Goal: Task Accomplishment & Management: Manage account settings

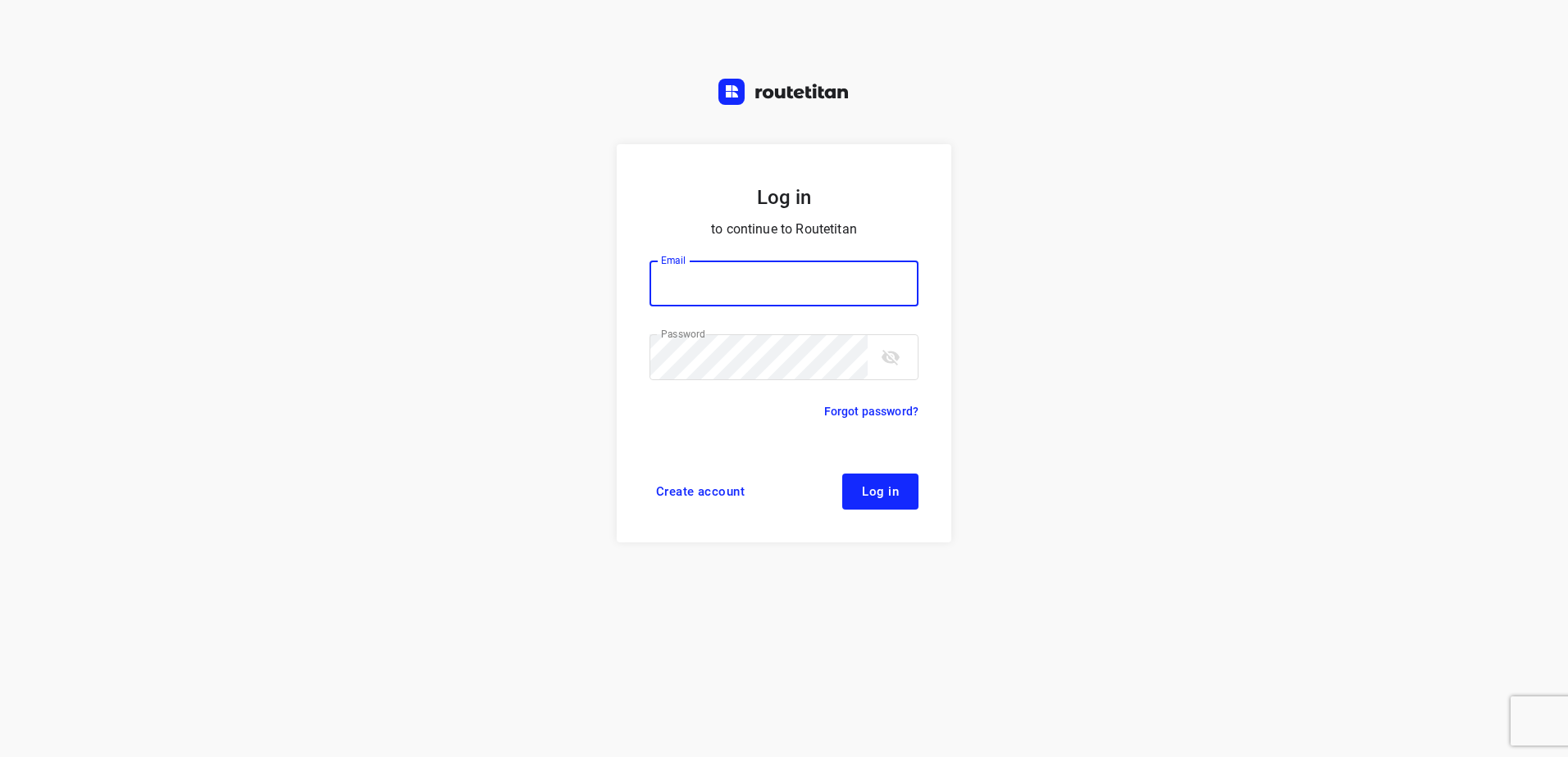
type input "[EMAIL_ADDRESS][DOMAIN_NAME]"
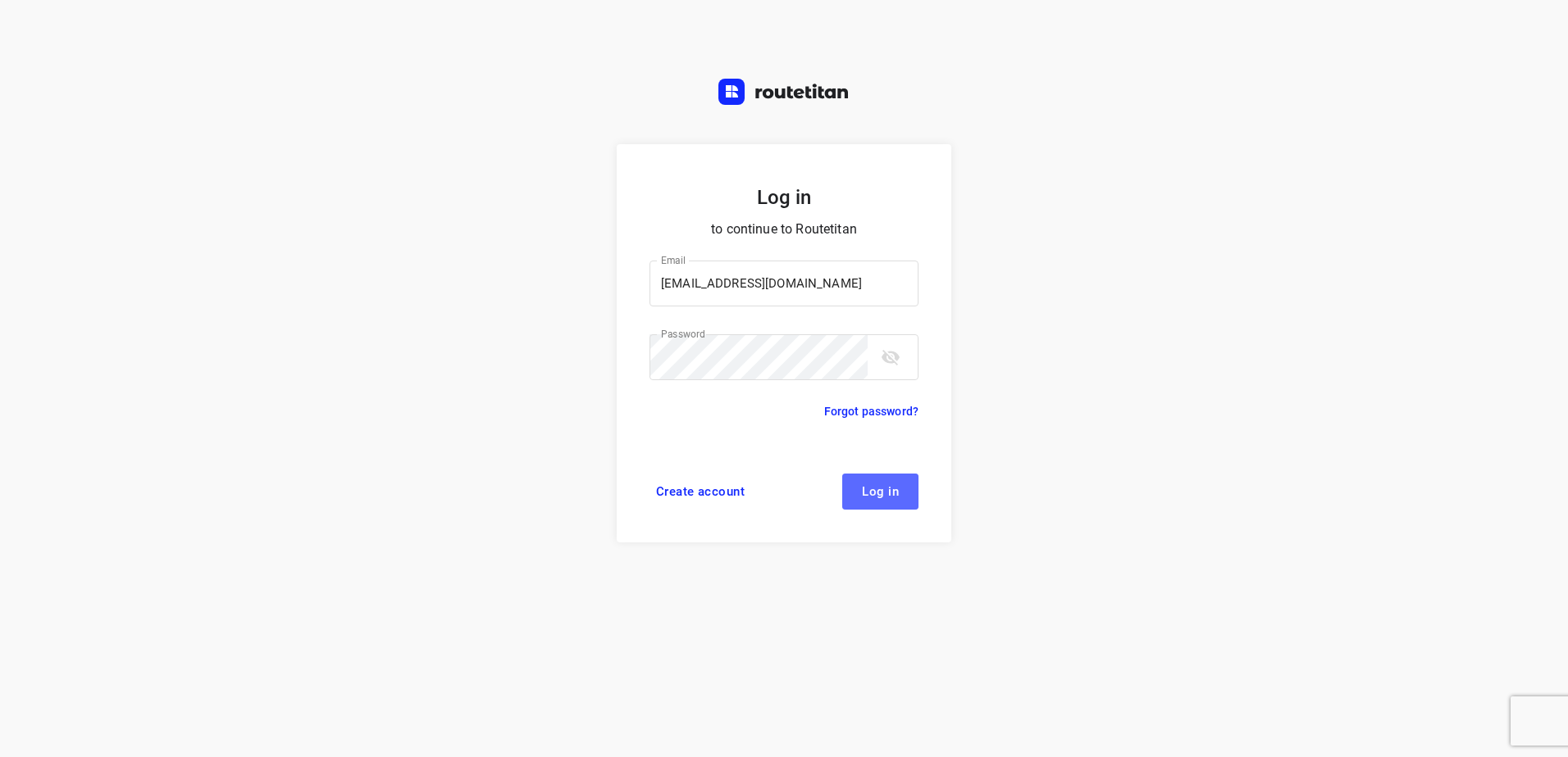
click at [879, 490] on span "Log in" at bounding box center [880, 492] width 37 height 13
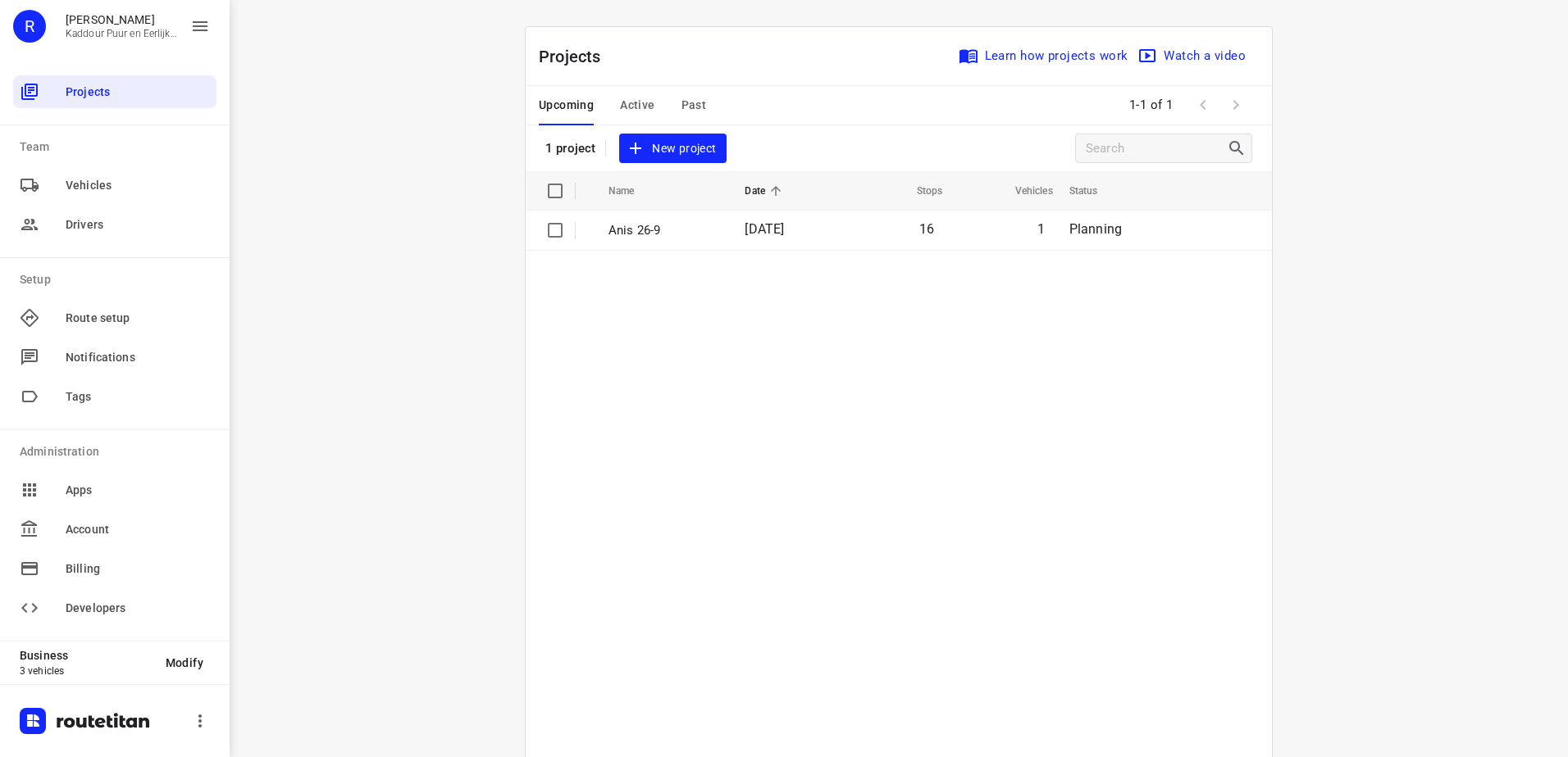
click at [1124, 383] on table "Name Date Stops Vehicles Status Anis 26-9 26 Sep 2025 16 1 Planning" at bounding box center [898, 506] width 746 height 669
click at [800, 345] on table "Name Date Stops Vehicles Status Anis 26-9 26 Sep 2025 16 1 Planning" at bounding box center [898, 506] width 746 height 669
click at [634, 99] on span "Active" at bounding box center [636, 105] width 34 height 20
click at [578, 101] on span "Upcoming" at bounding box center [566, 105] width 55 height 20
click at [700, 242] on td "Anis 26-9" at bounding box center [662, 230] width 140 height 39
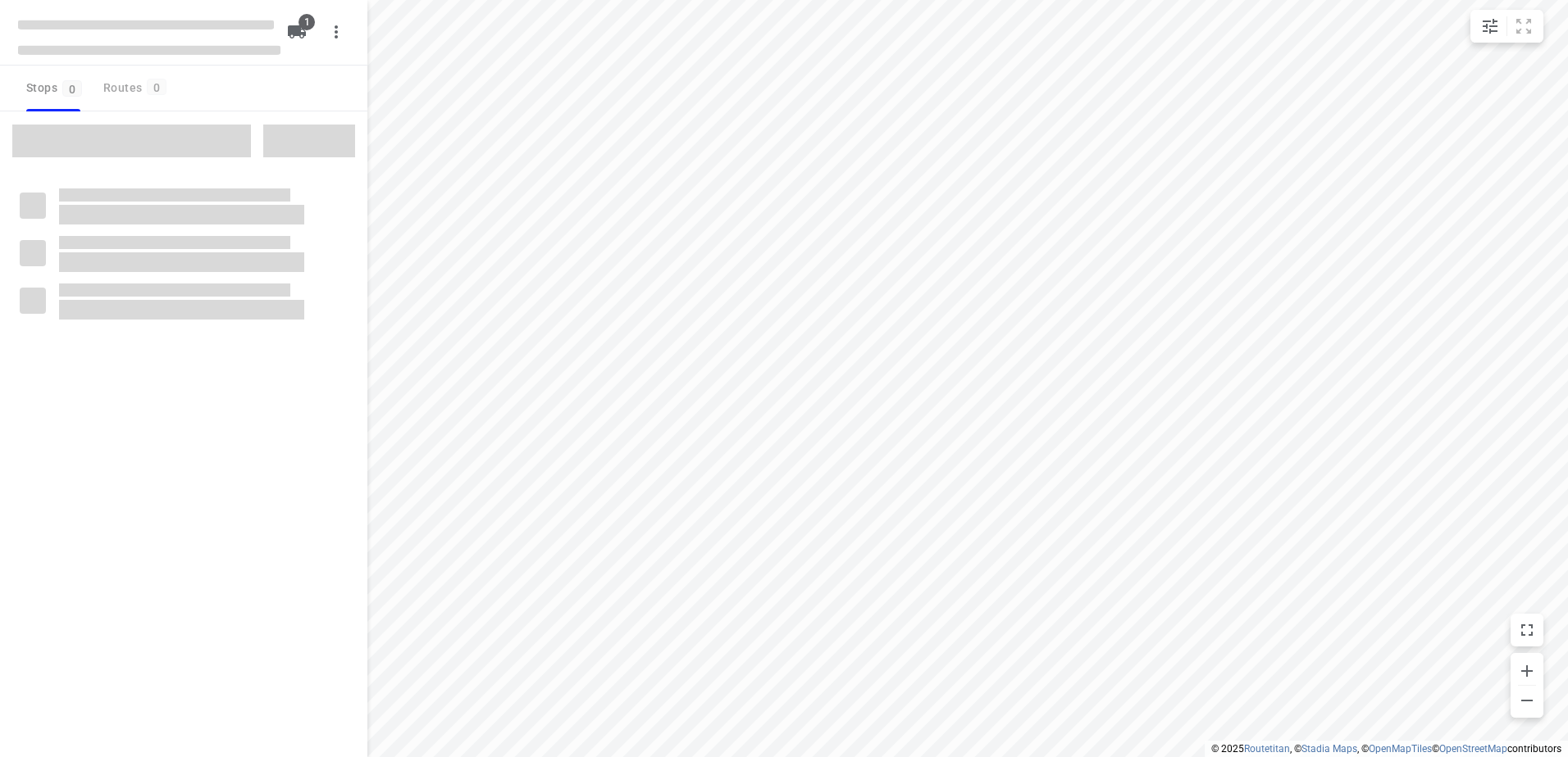
type input "distance"
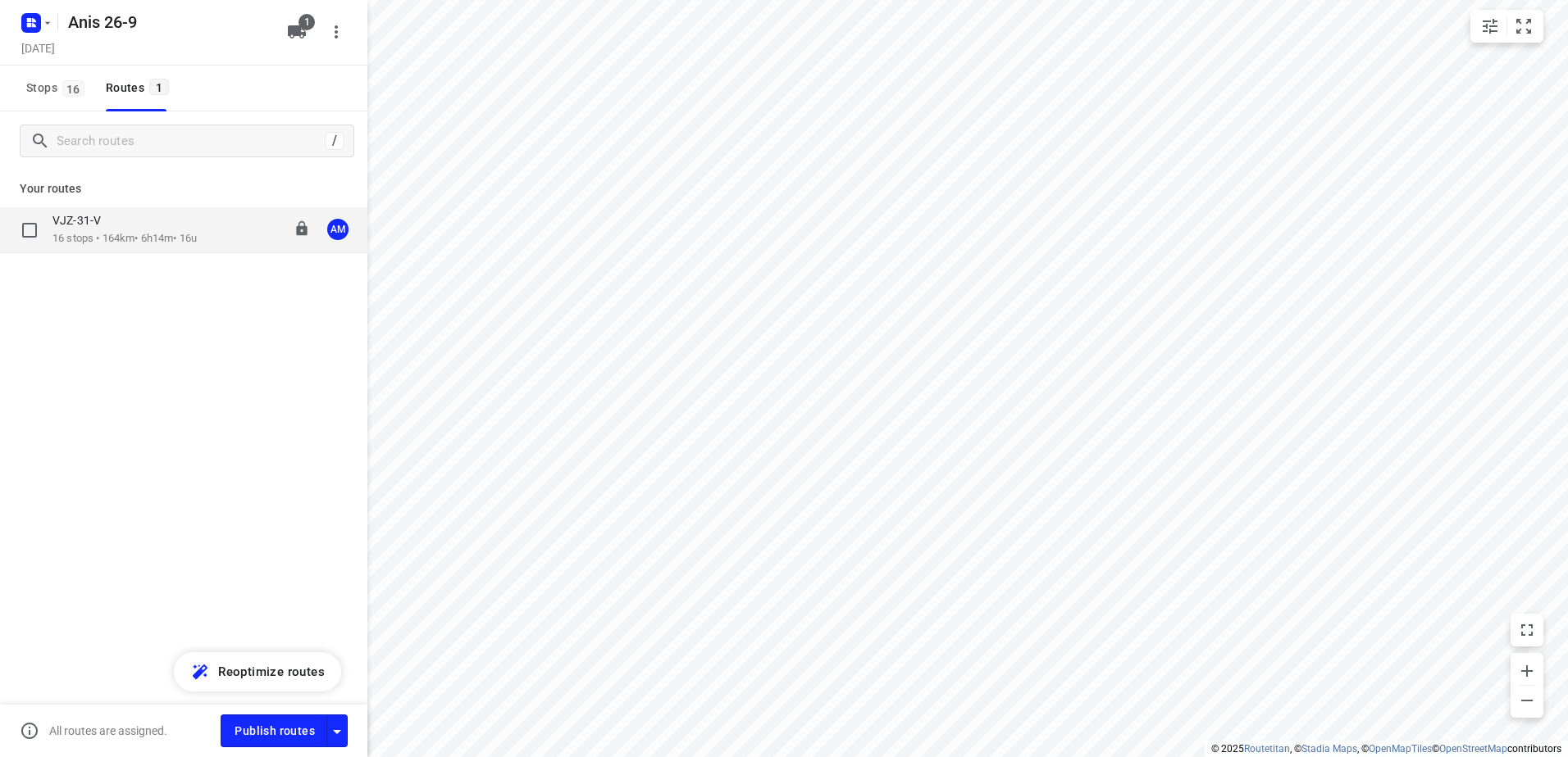
click at [112, 229] on div "VJZ-31-V" at bounding box center [124, 222] width 144 height 18
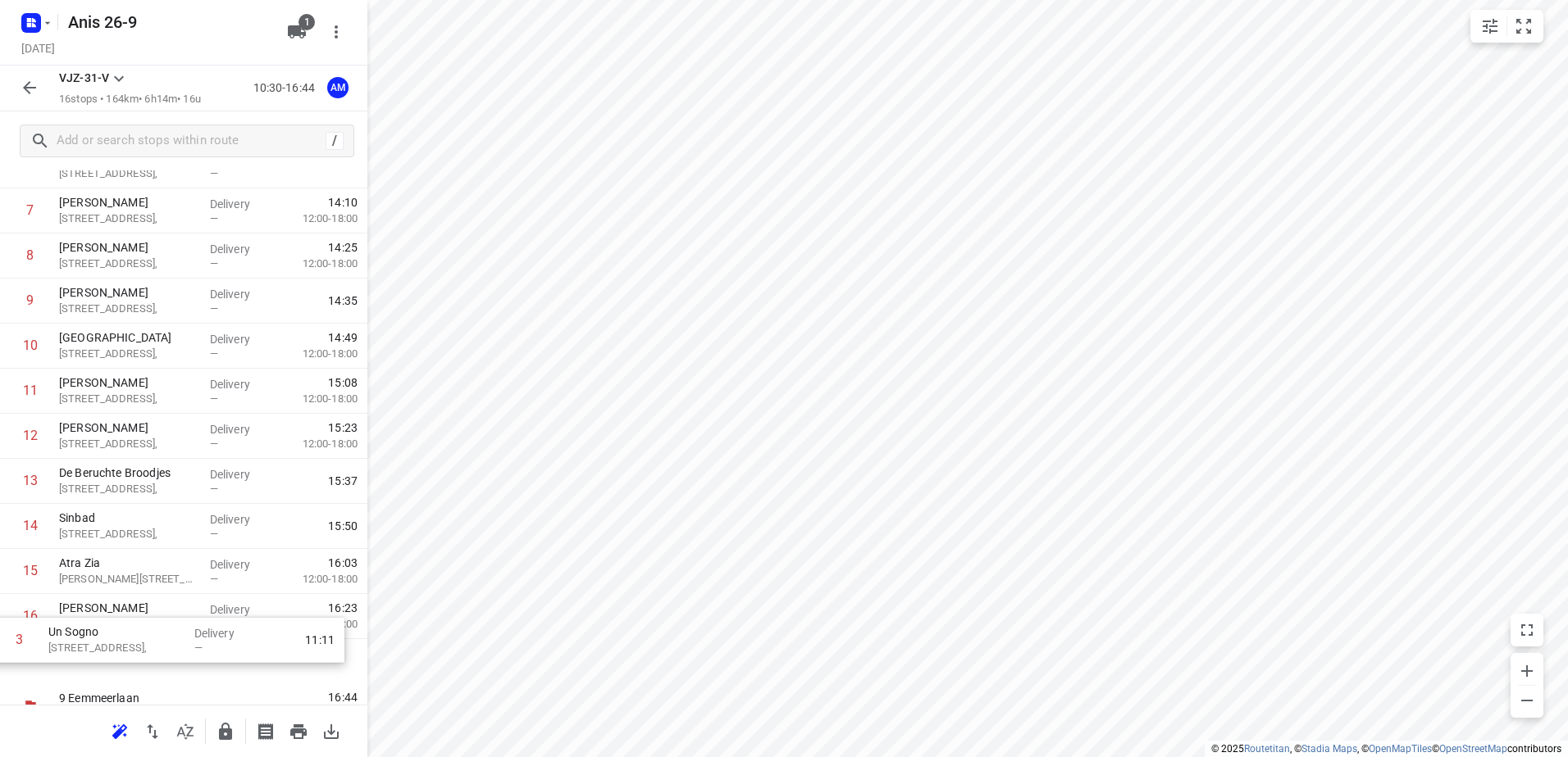
scroll to position [359, 0]
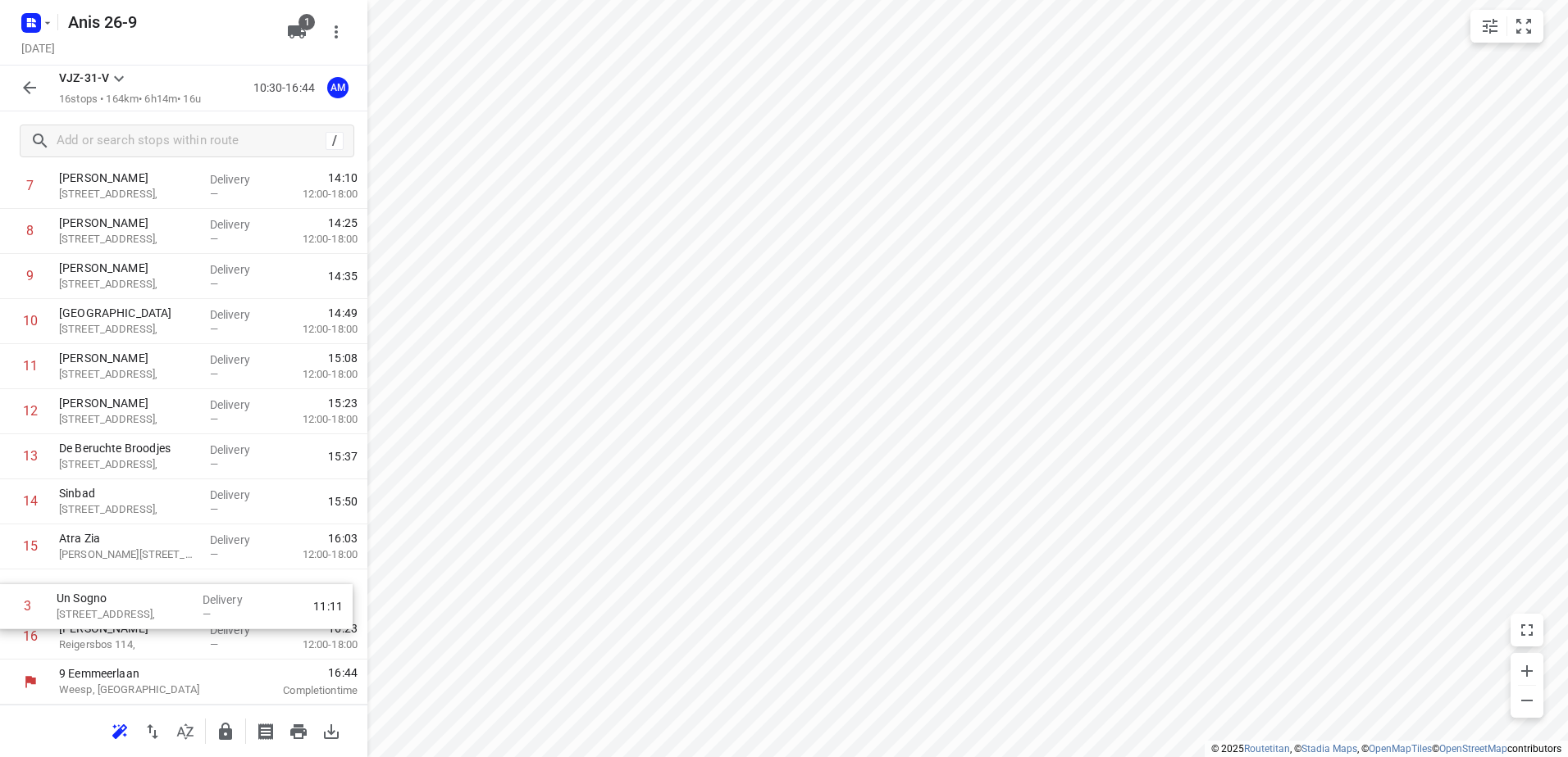
drag, startPoint x: 133, startPoint y: 357, endPoint x: 131, endPoint y: 607, distance: 250.0
click at [131, 607] on div "1 Kaddour IJburg Pampuslaan 22, Delivery — 10:41 2 Koh Asian Foodbar IJburg Kri…" at bounding box center [184, 277] width 367 height 766
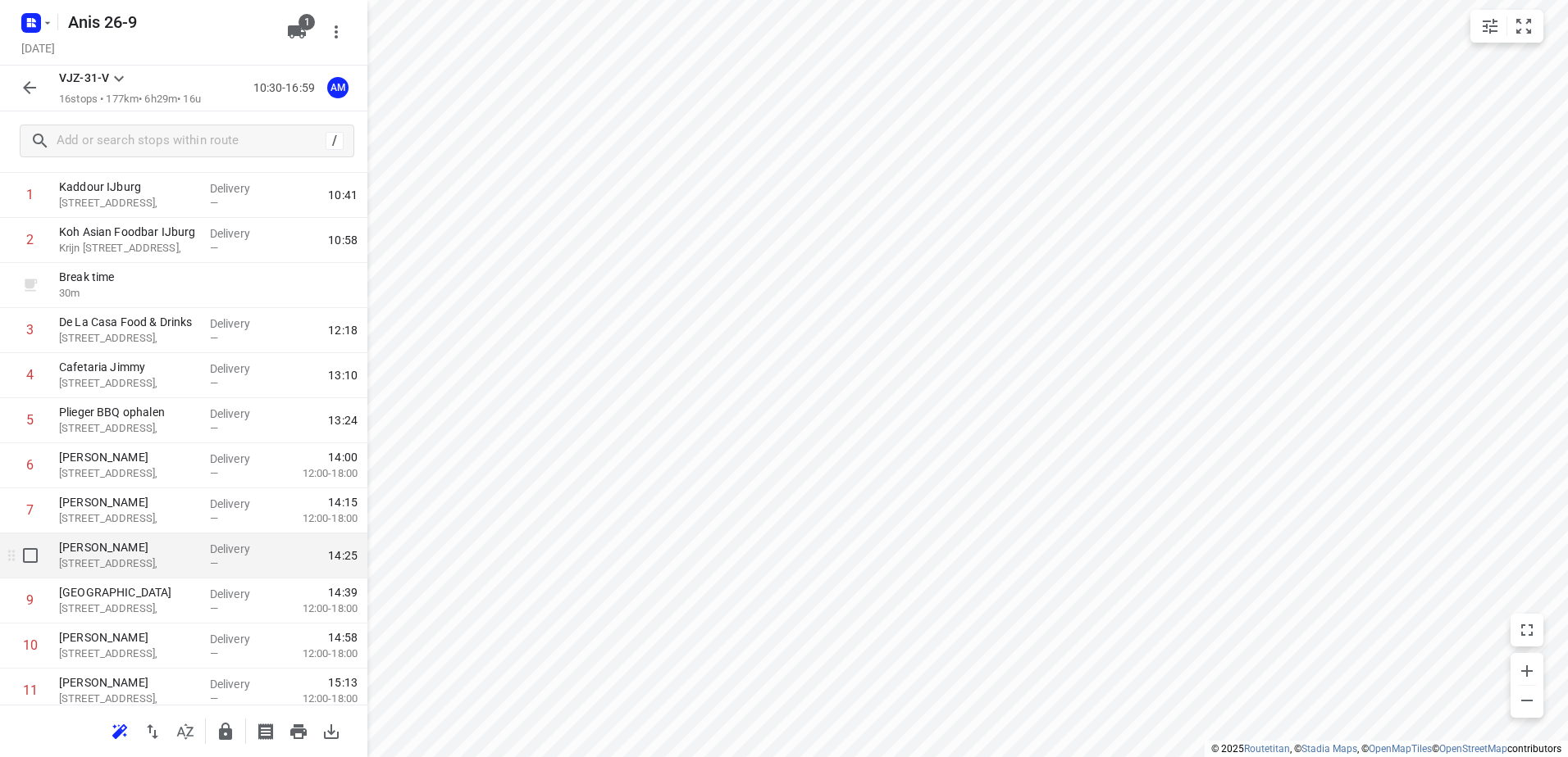
scroll to position [0, 0]
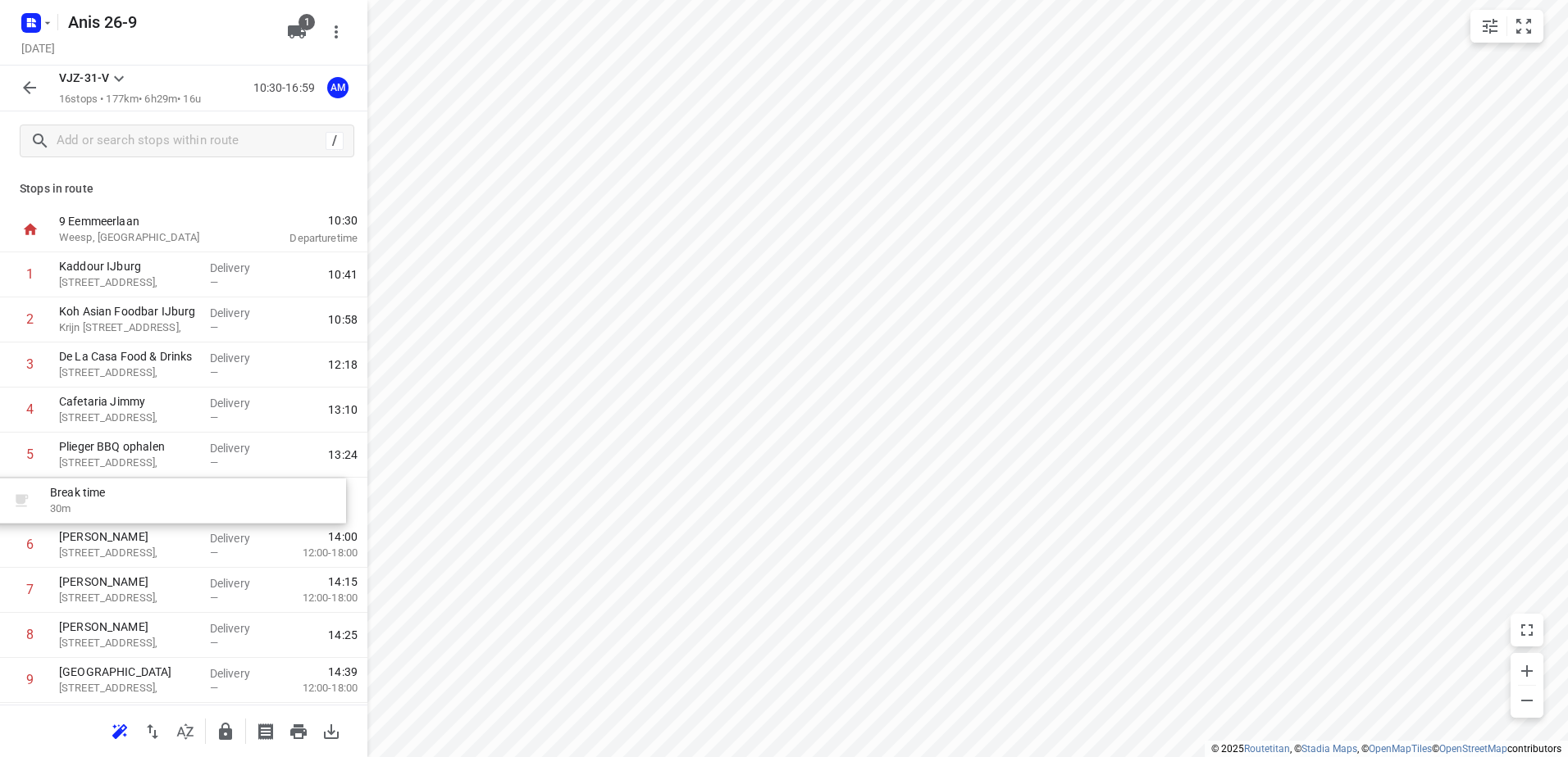
drag, startPoint x: 243, startPoint y: 357, endPoint x: 234, endPoint y: 500, distance: 143.3
click at [234, 500] on div "1 Kaddour IJburg Pampuslaan 22, Delivery — 10:41 2 Koh Asian Foodbar IJburg Kri…" at bounding box center [184, 635] width 367 height 766
drag, startPoint x: 202, startPoint y: 641, endPoint x: 211, endPoint y: 507, distance: 134.3
click at [211, 507] on div "1 Kaddour IJburg Pampuslaan 22, Delivery — 10:41 2 Koh Asian Foodbar IJburg Kri…" at bounding box center [184, 630] width 367 height 766
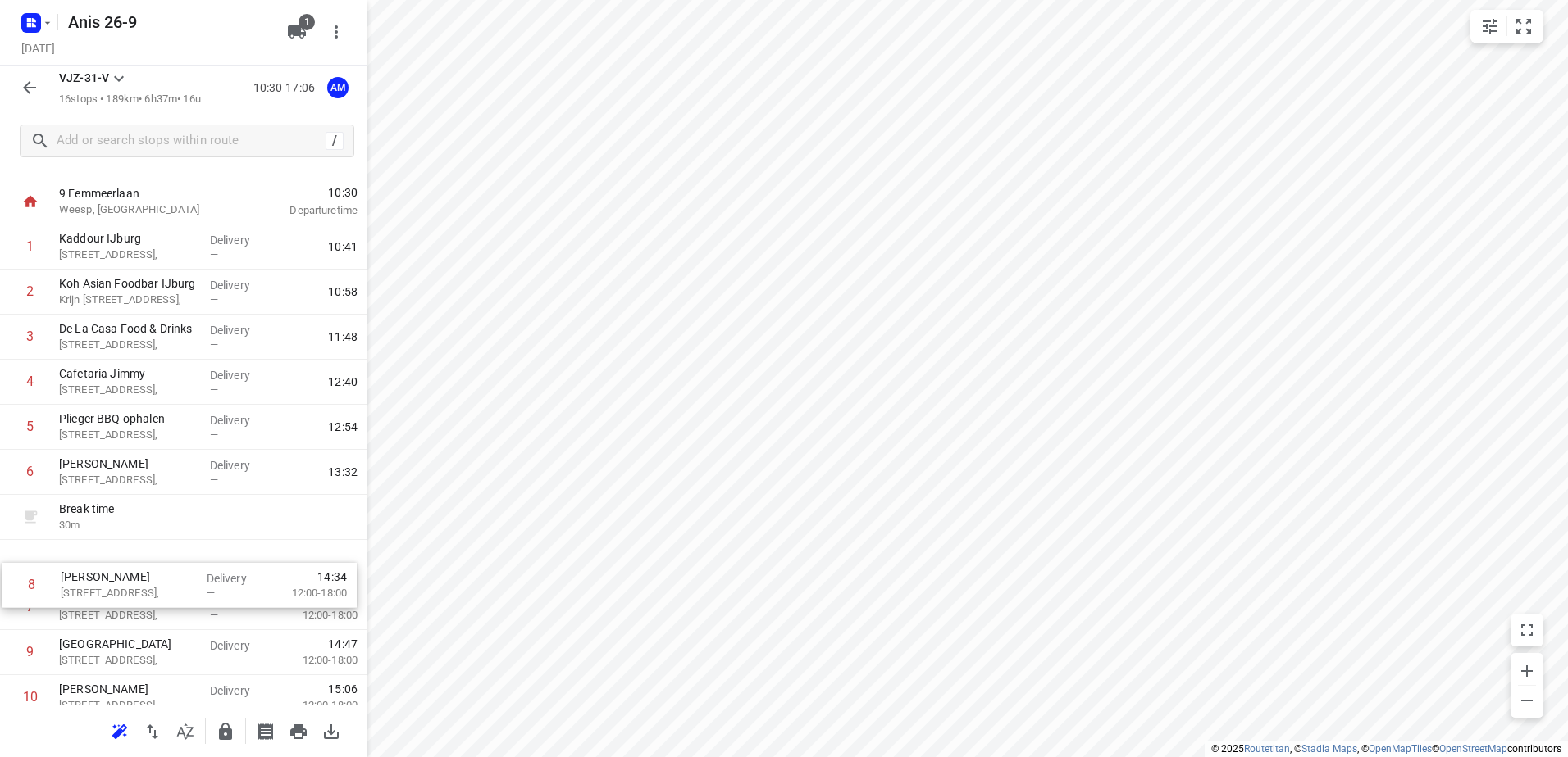
scroll to position [32, 0]
drag, startPoint x: 201, startPoint y: 628, endPoint x: 204, endPoint y: 557, distance: 71.1
click at [204, 557] on div "1 Kaddour IJburg Pampuslaan 22, Delivery — 10:41 2 Koh Asian Foodbar IJburg Kri…" at bounding box center [184, 603] width 367 height 766
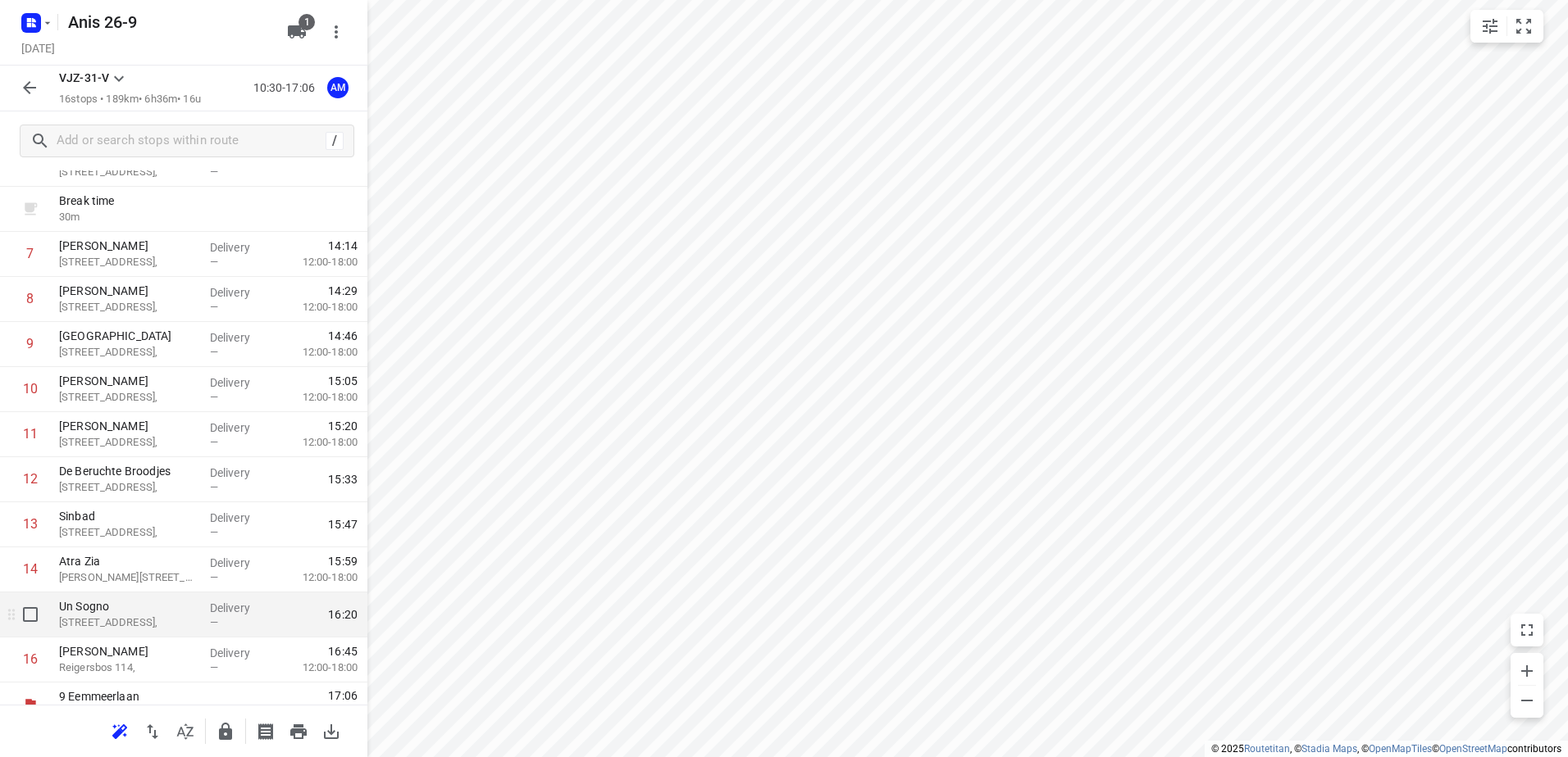
scroll to position [359, 0]
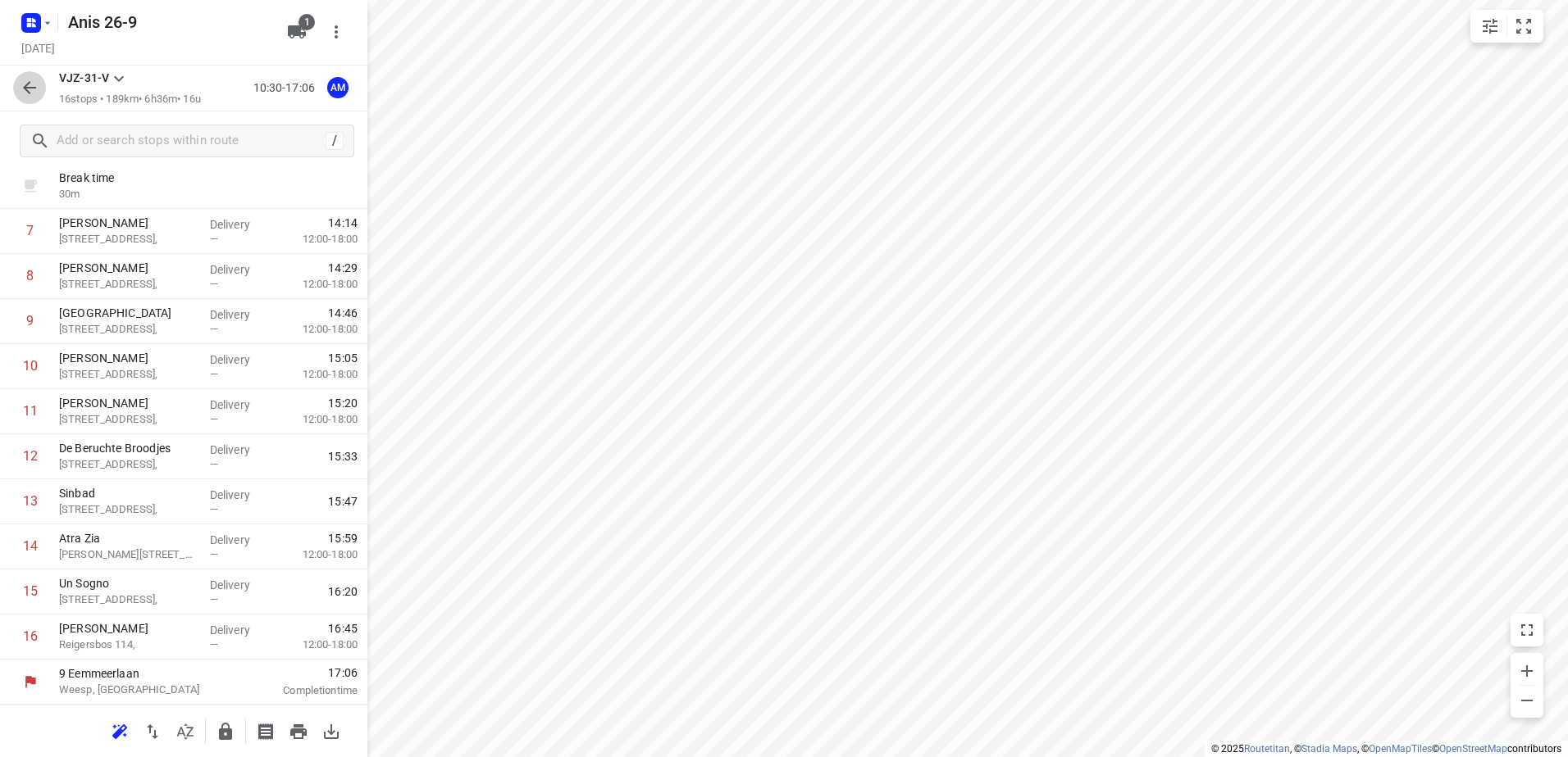
click at [41, 87] on button "button" at bounding box center [29, 88] width 33 height 33
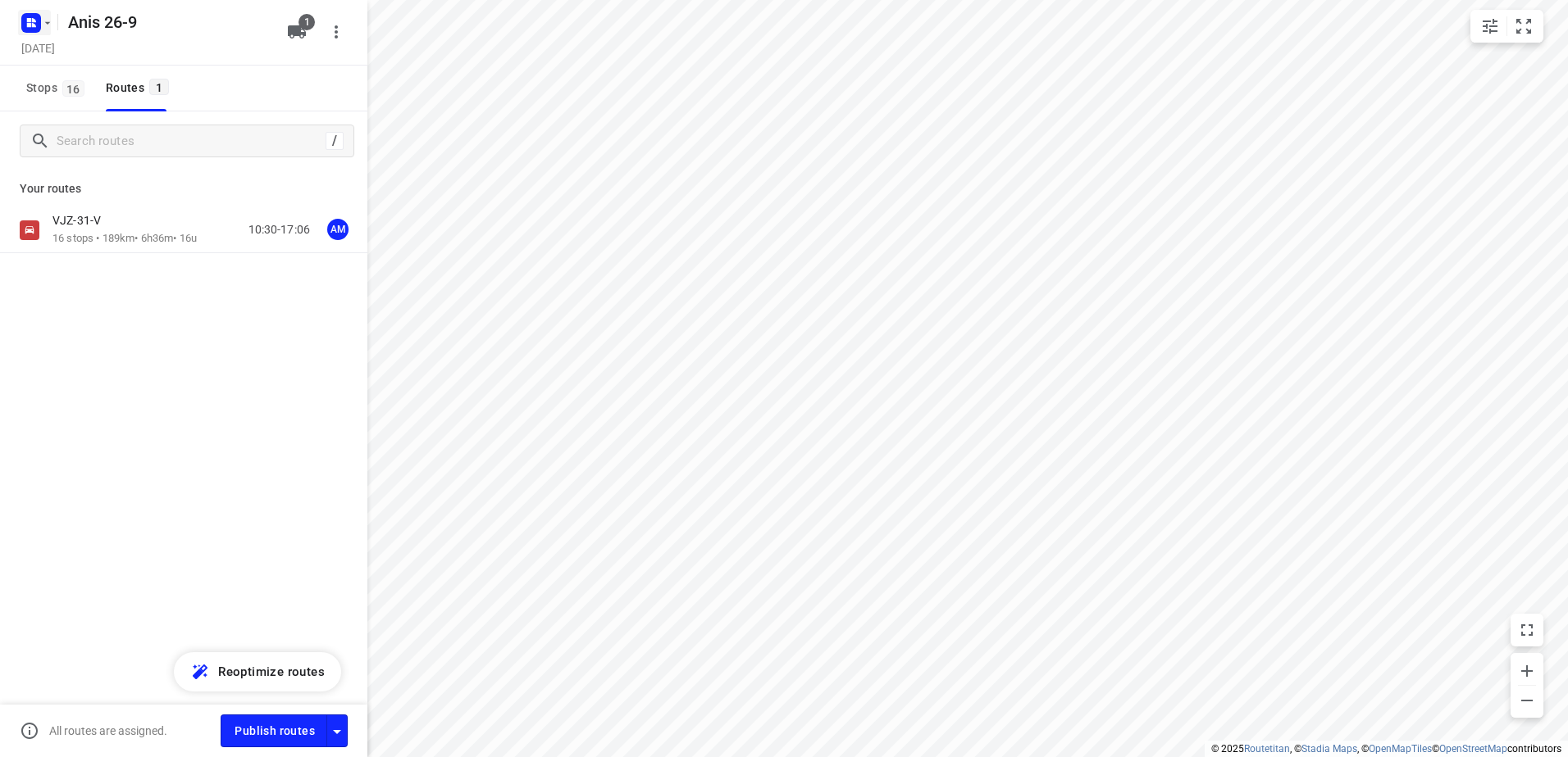
click at [39, 35] on icon "button" at bounding box center [31, 23] width 26 height 26
click at [113, 57] on p "Back to projects" at bounding box center [101, 58] width 92 height 19
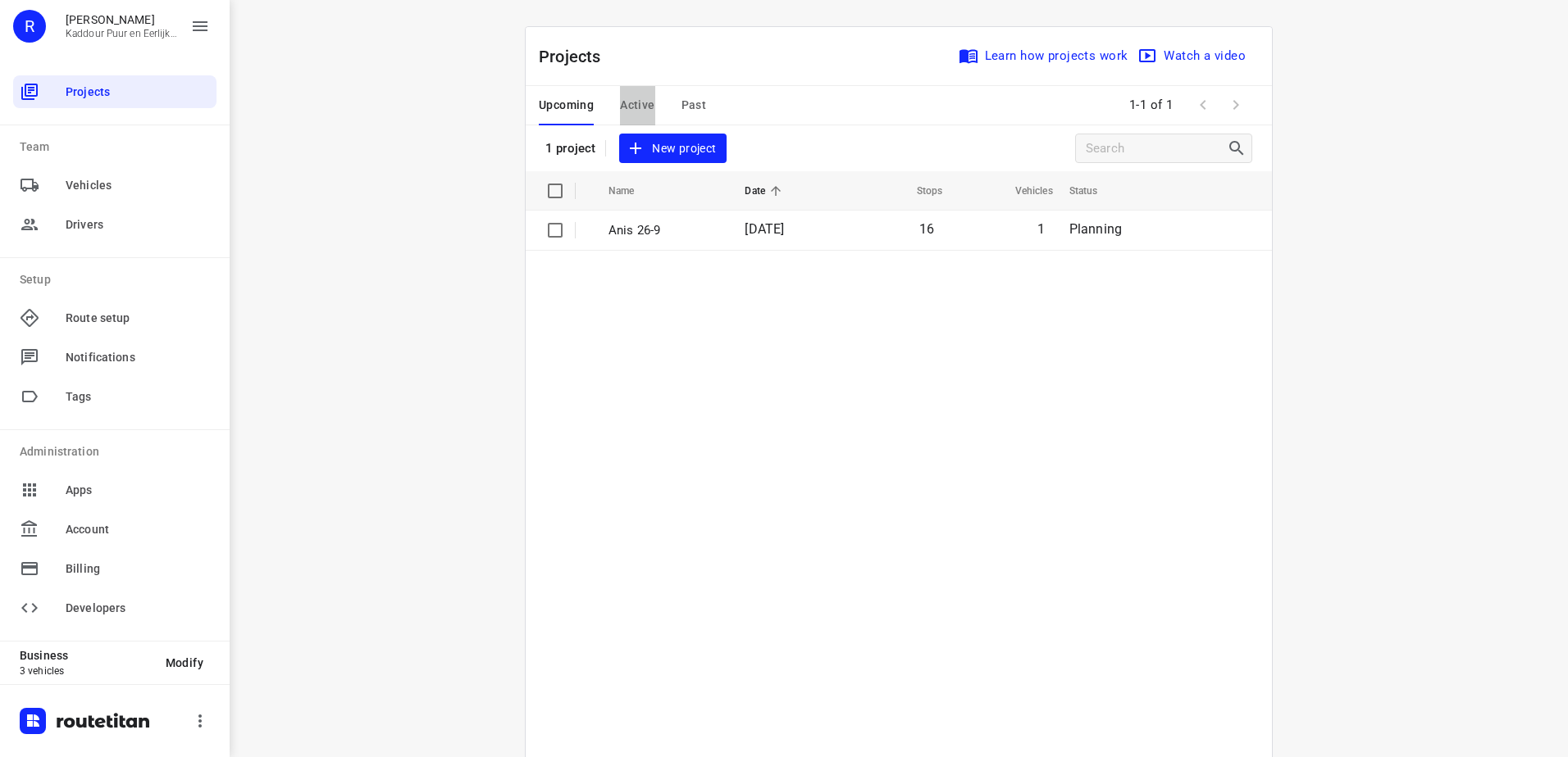
click at [627, 101] on span "Active" at bounding box center [636, 105] width 34 height 20
click at [566, 100] on span "Upcoming" at bounding box center [566, 105] width 55 height 20
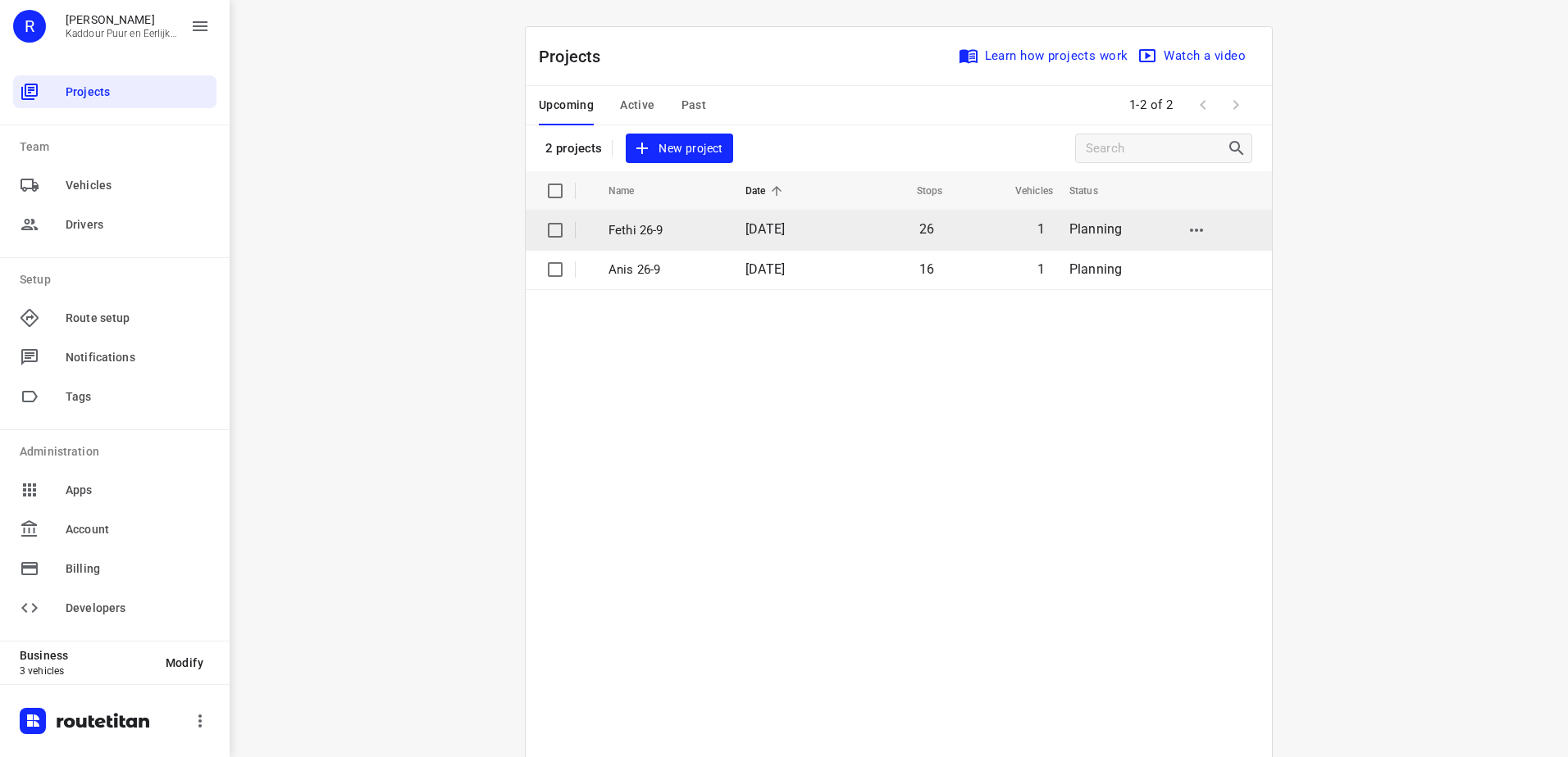
click at [705, 232] on p "Fethi 26-9" at bounding box center [664, 231] width 113 height 19
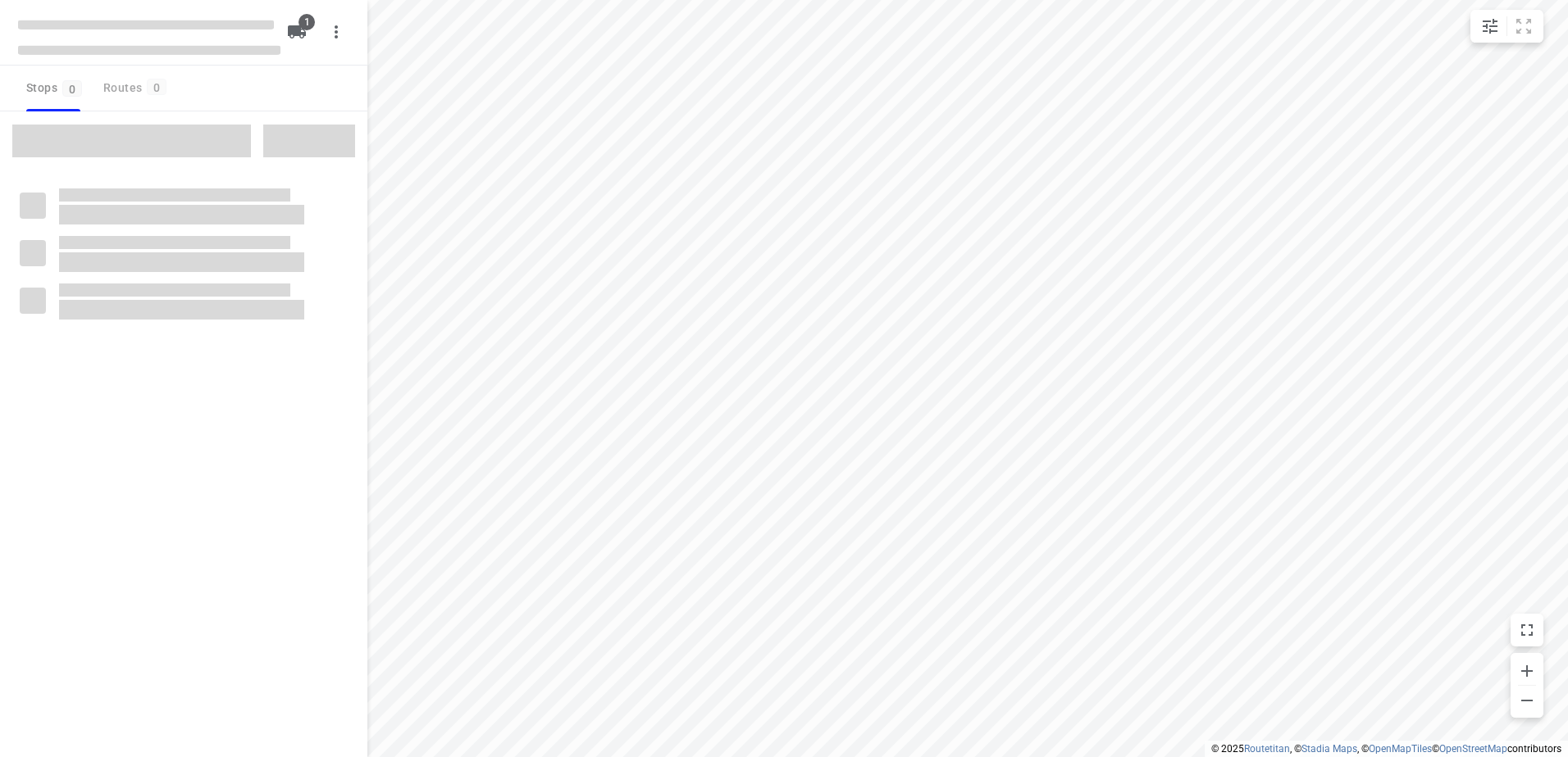
type input "distance"
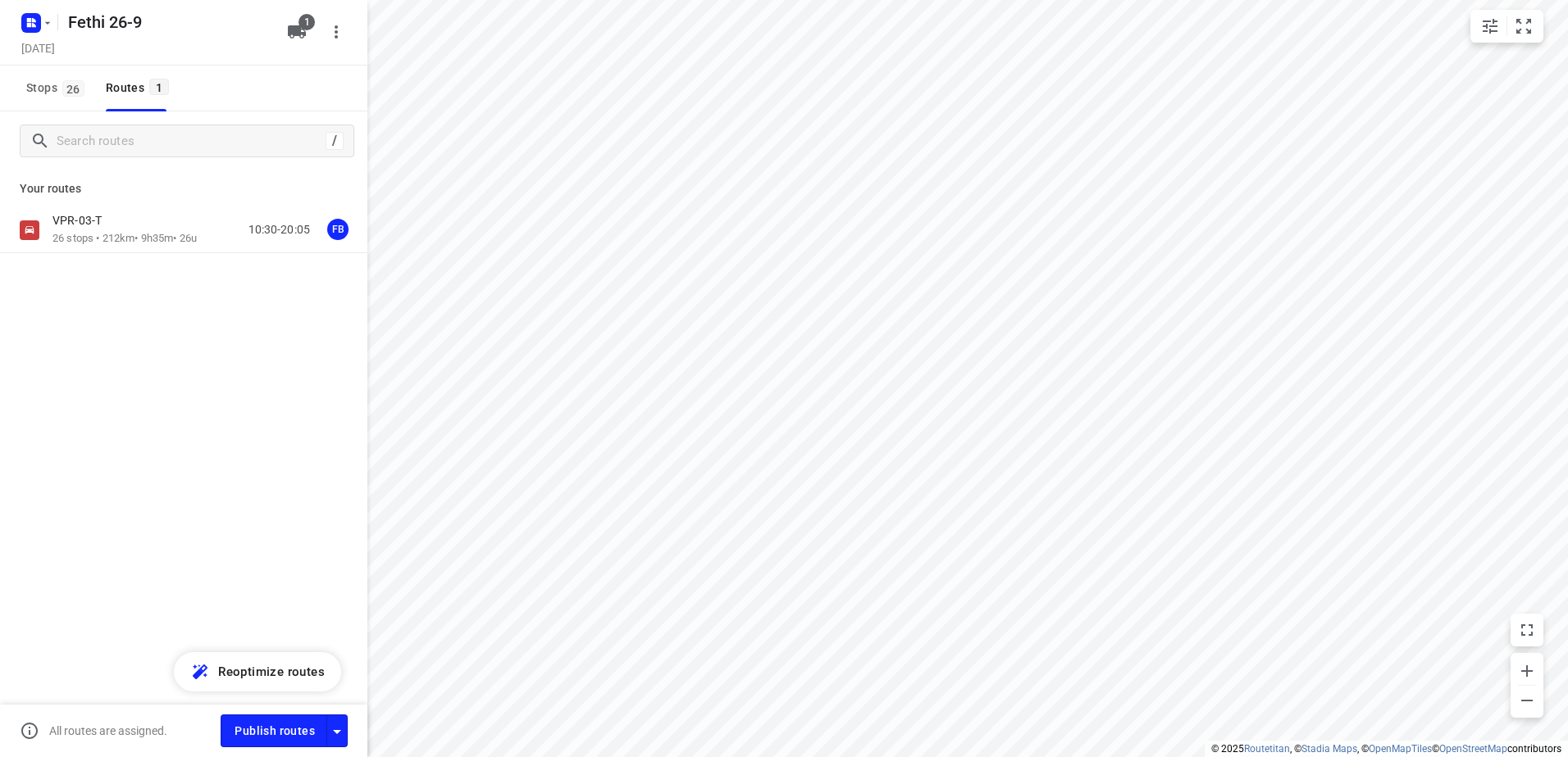
click at [143, 239] on p "26 stops • 212km • 9h35m • 26u" at bounding box center [124, 238] width 144 height 16
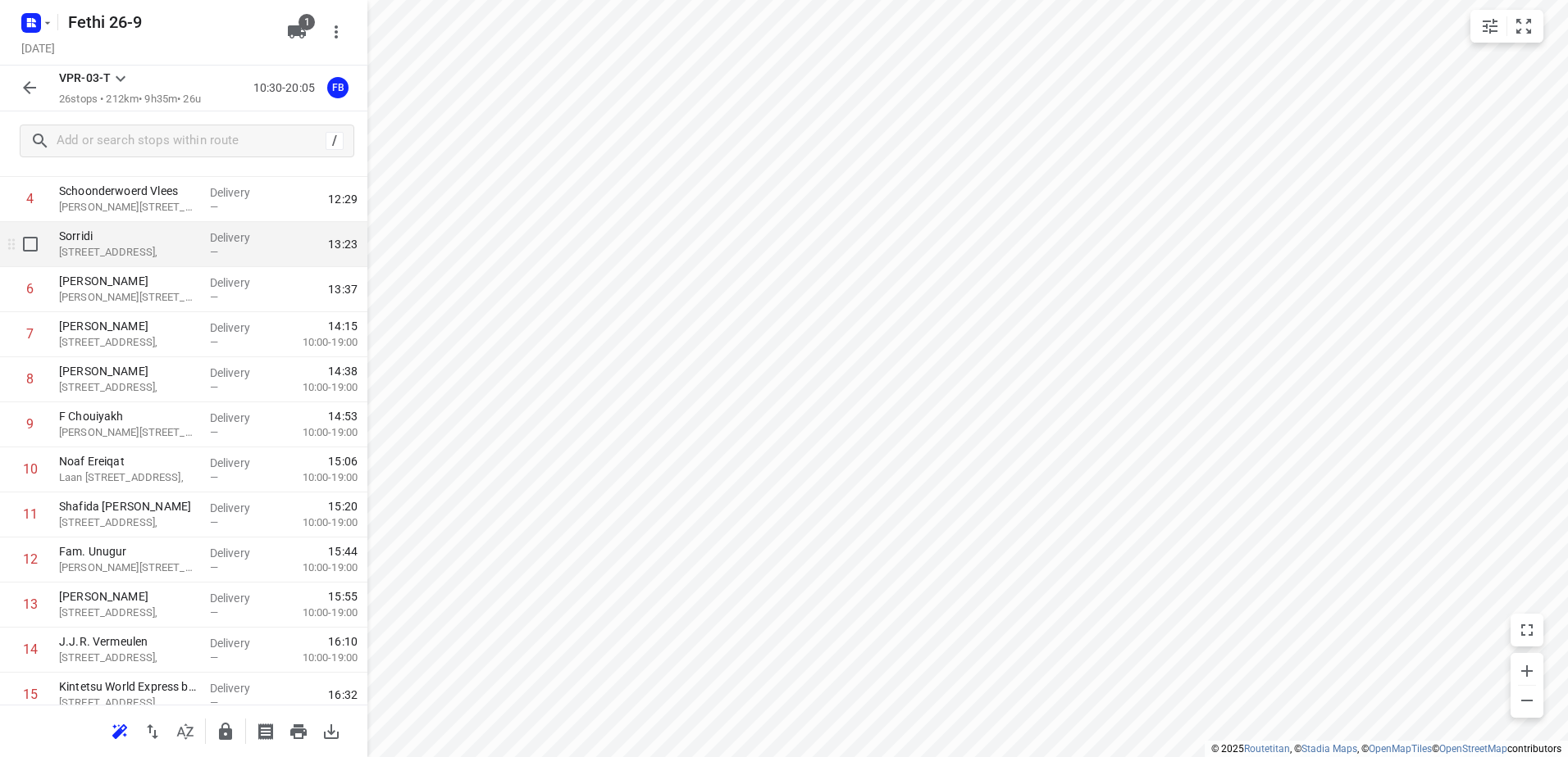
scroll to position [328, 0]
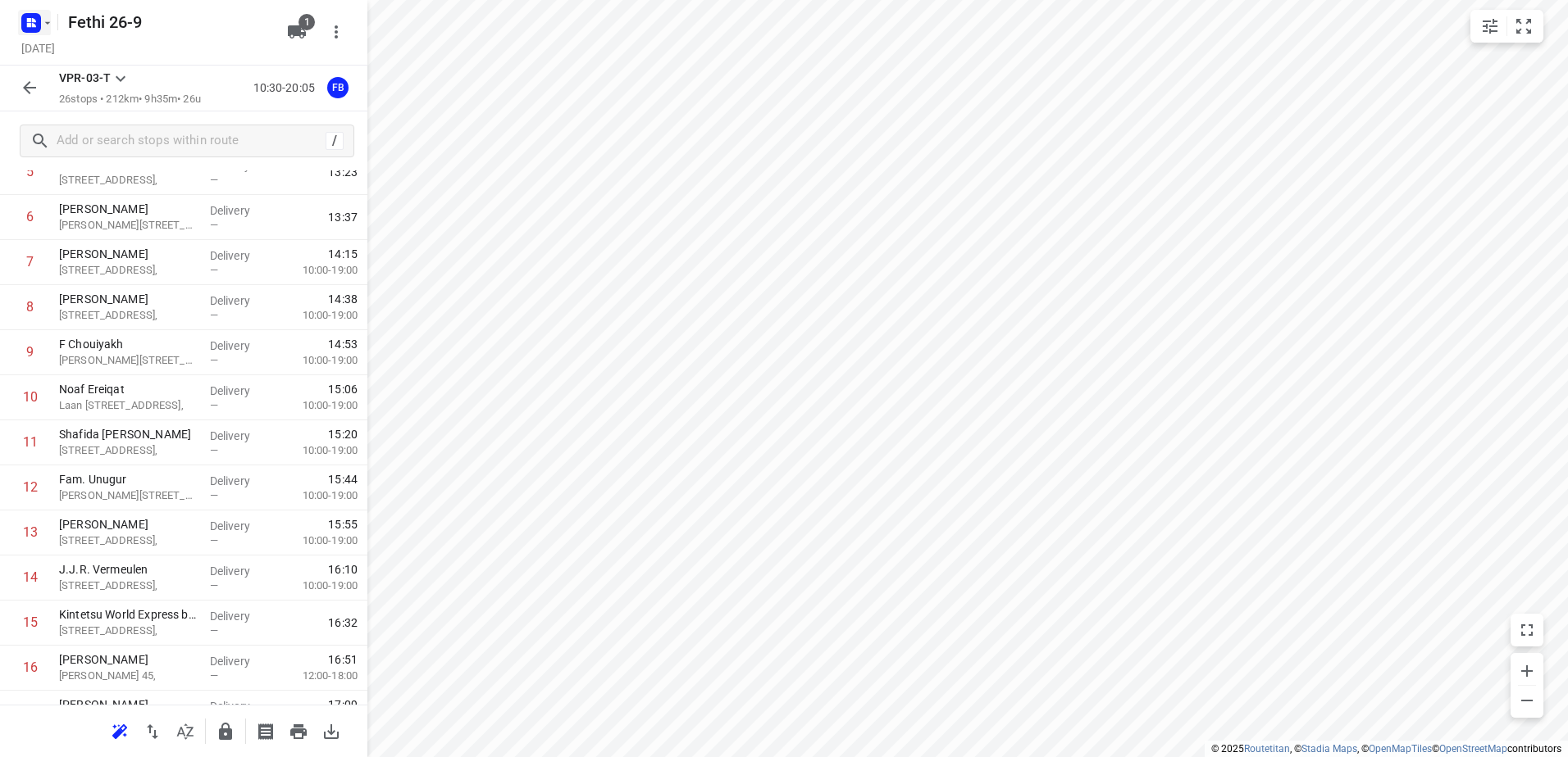
click at [31, 17] on rect "button" at bounding box center [31, 22] width 20 height 20
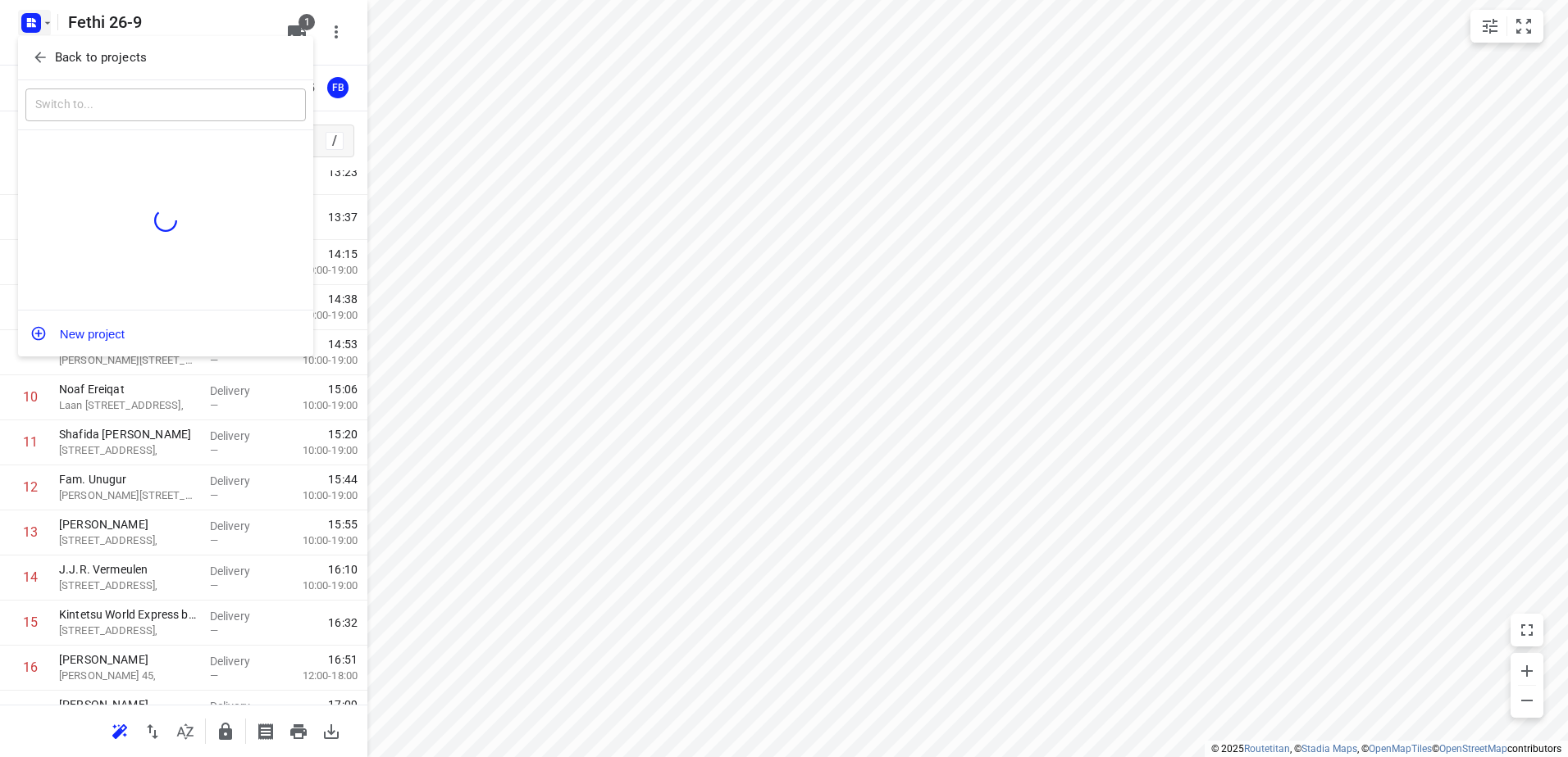
click at [174, 61] on span "Back to projects" at bounding box center [165, 58] width 267 height 19
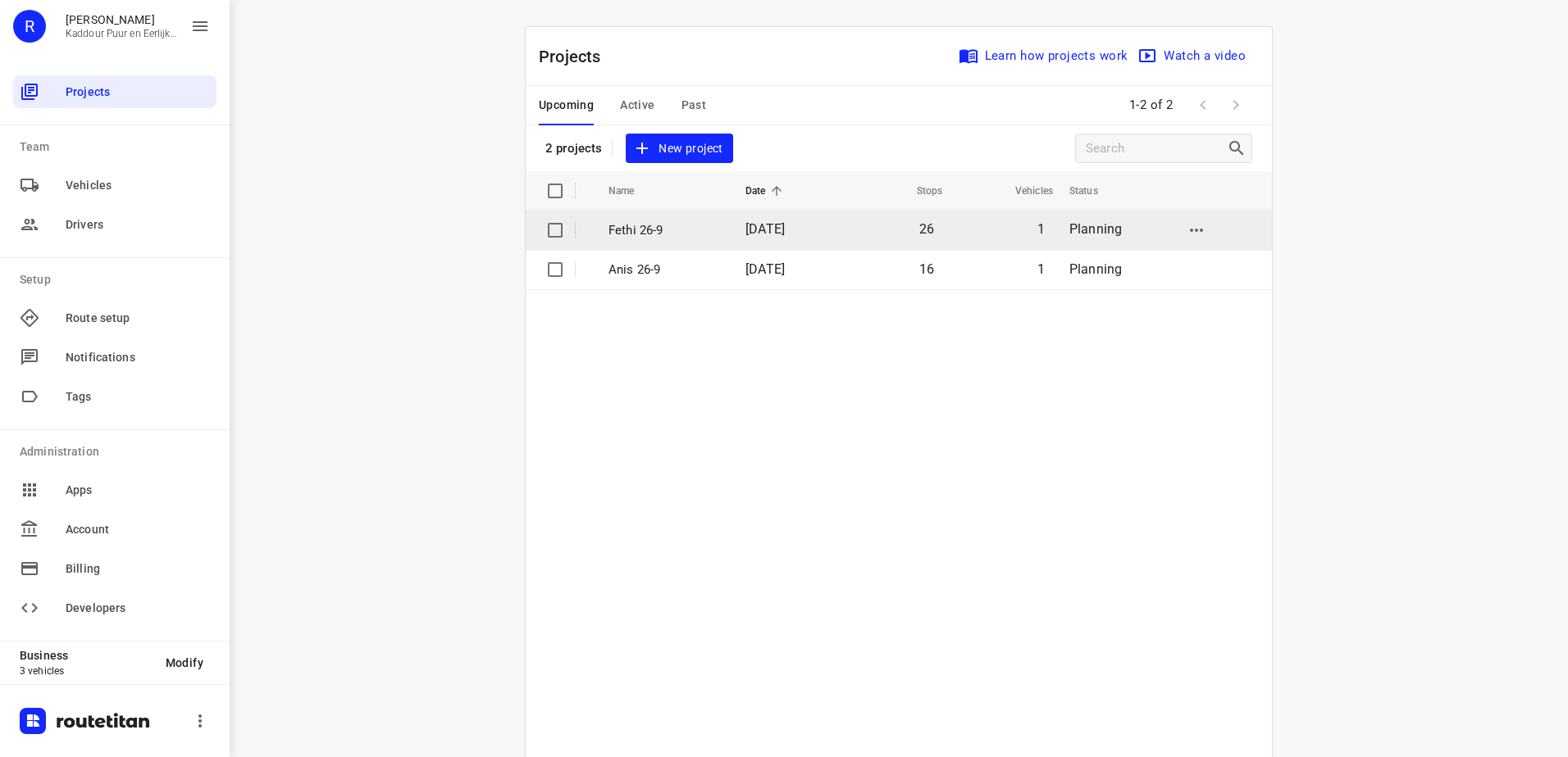
click at [712, 237] on p "Fethi 26-9" at bounding box center [664, 231] width 113 height 19
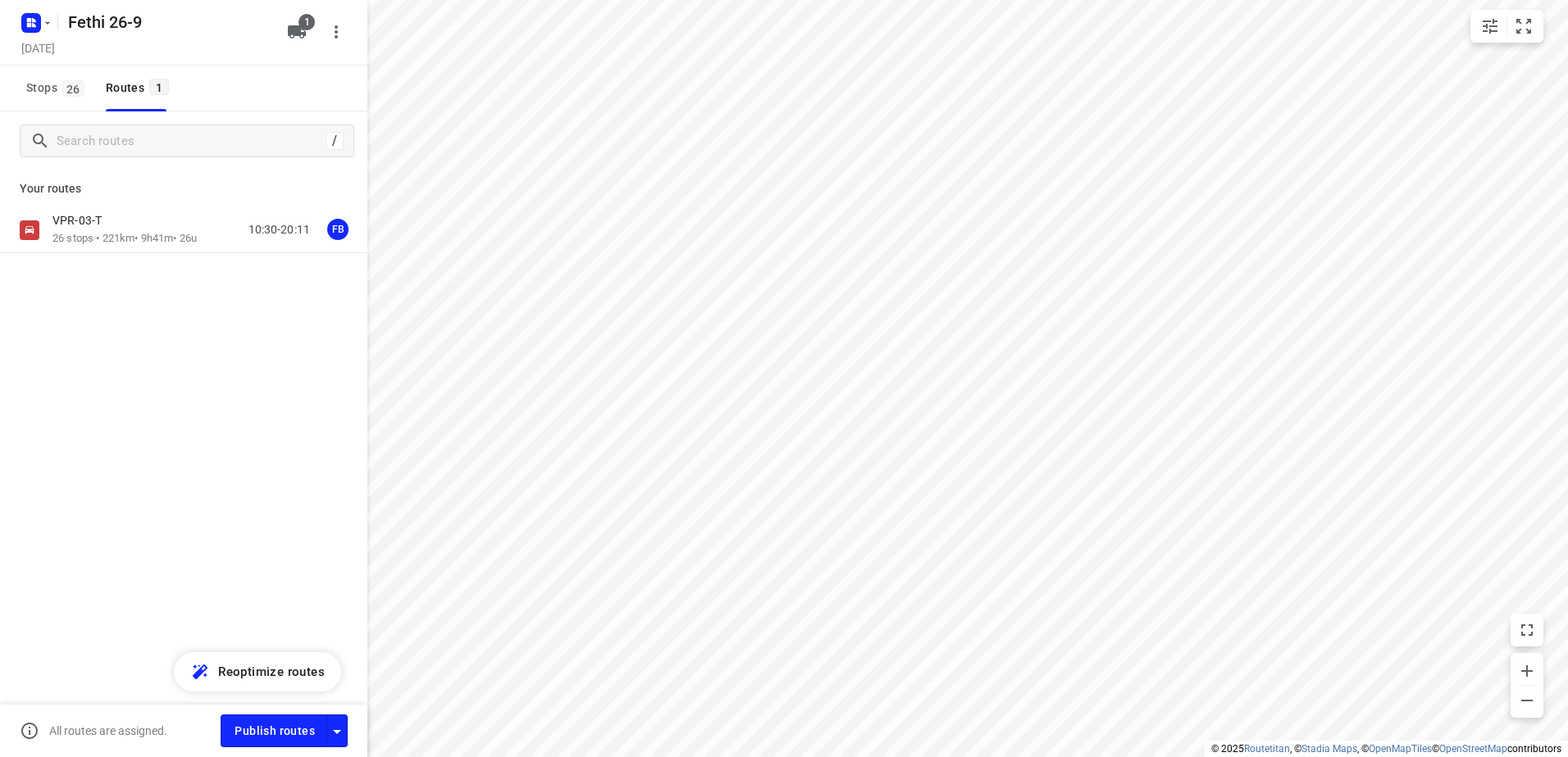
click at [141, 239] on p "26 stops • 221km • 9h41m • 26u" at bounding box center [124, 238] width 144 height 16
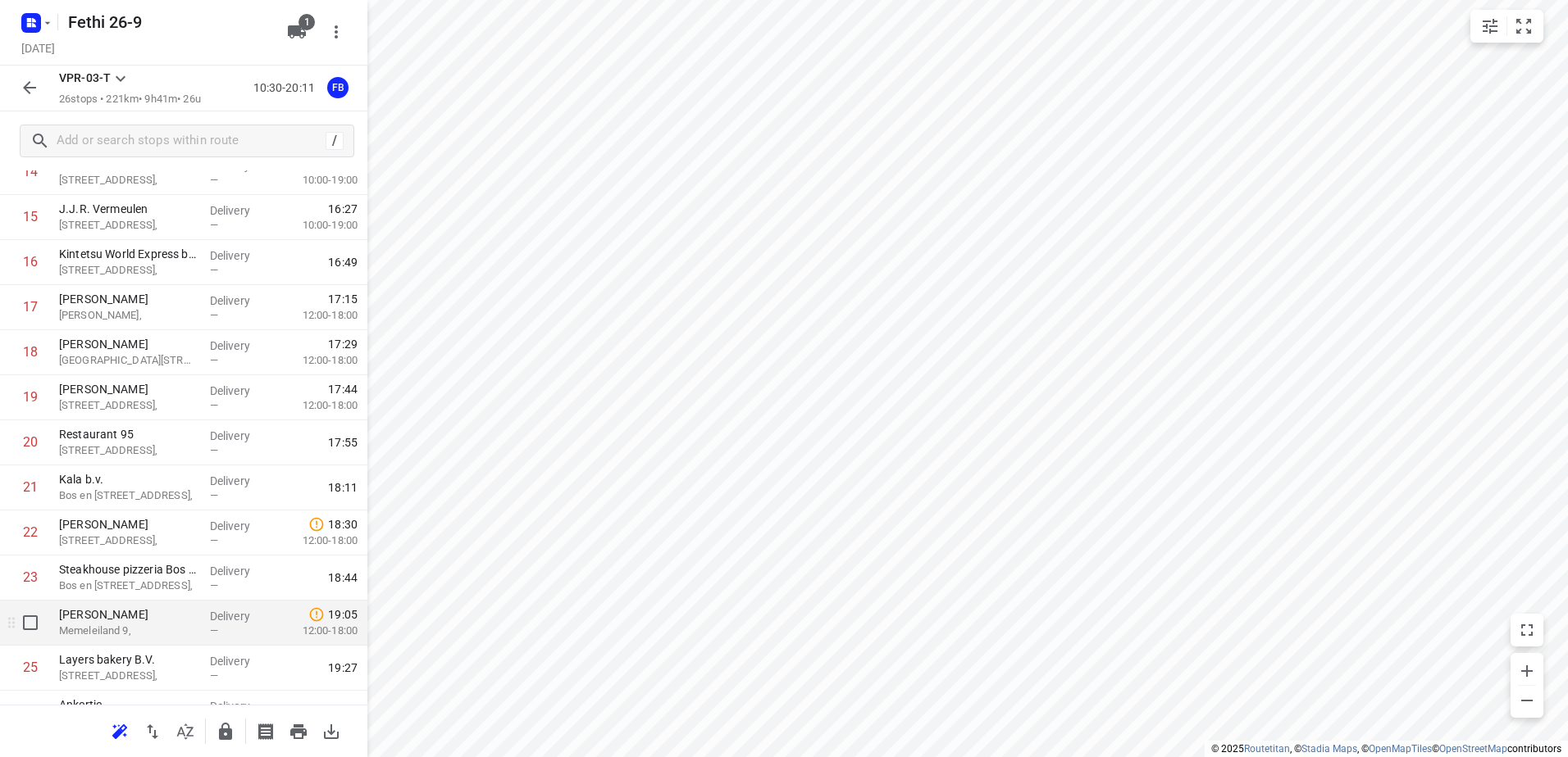
scroll to position [810, 0]
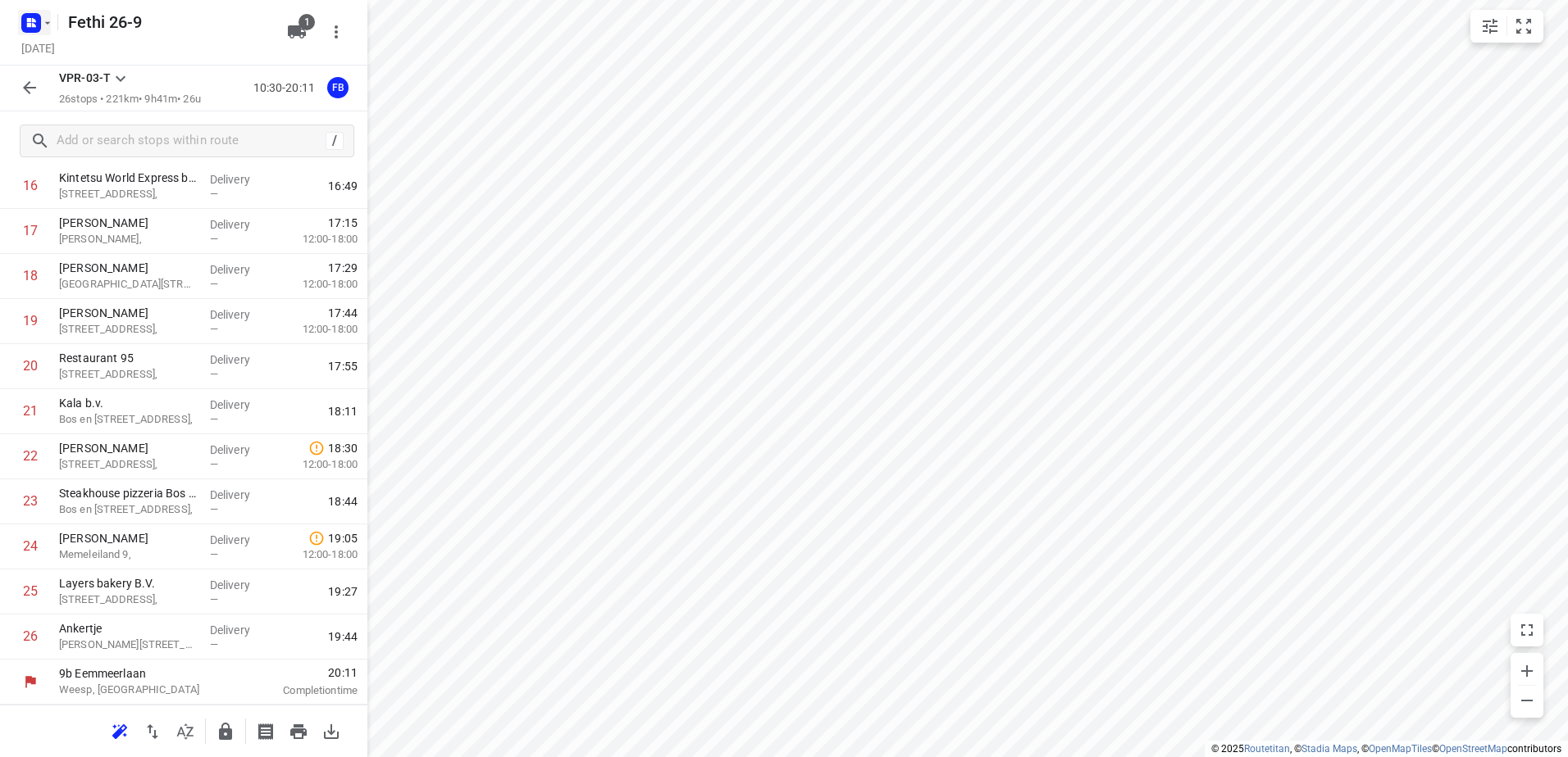
click at [35, 12] on icon "button" at bounding box center [31, 23] width 26 height 26
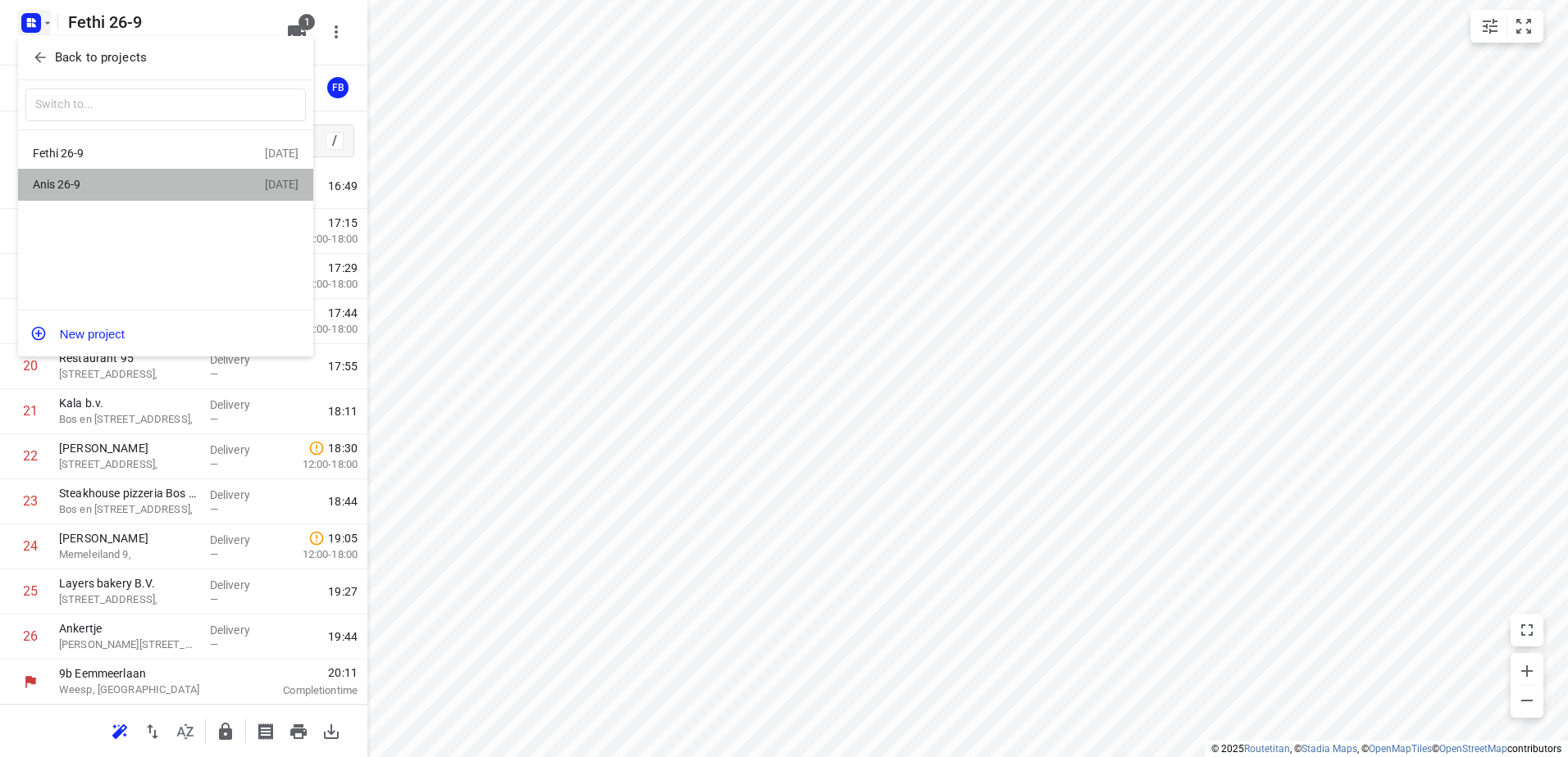
click at [115, 181] on div "Anis 26-9" at bounding box center [127, 184] width 188 height 13
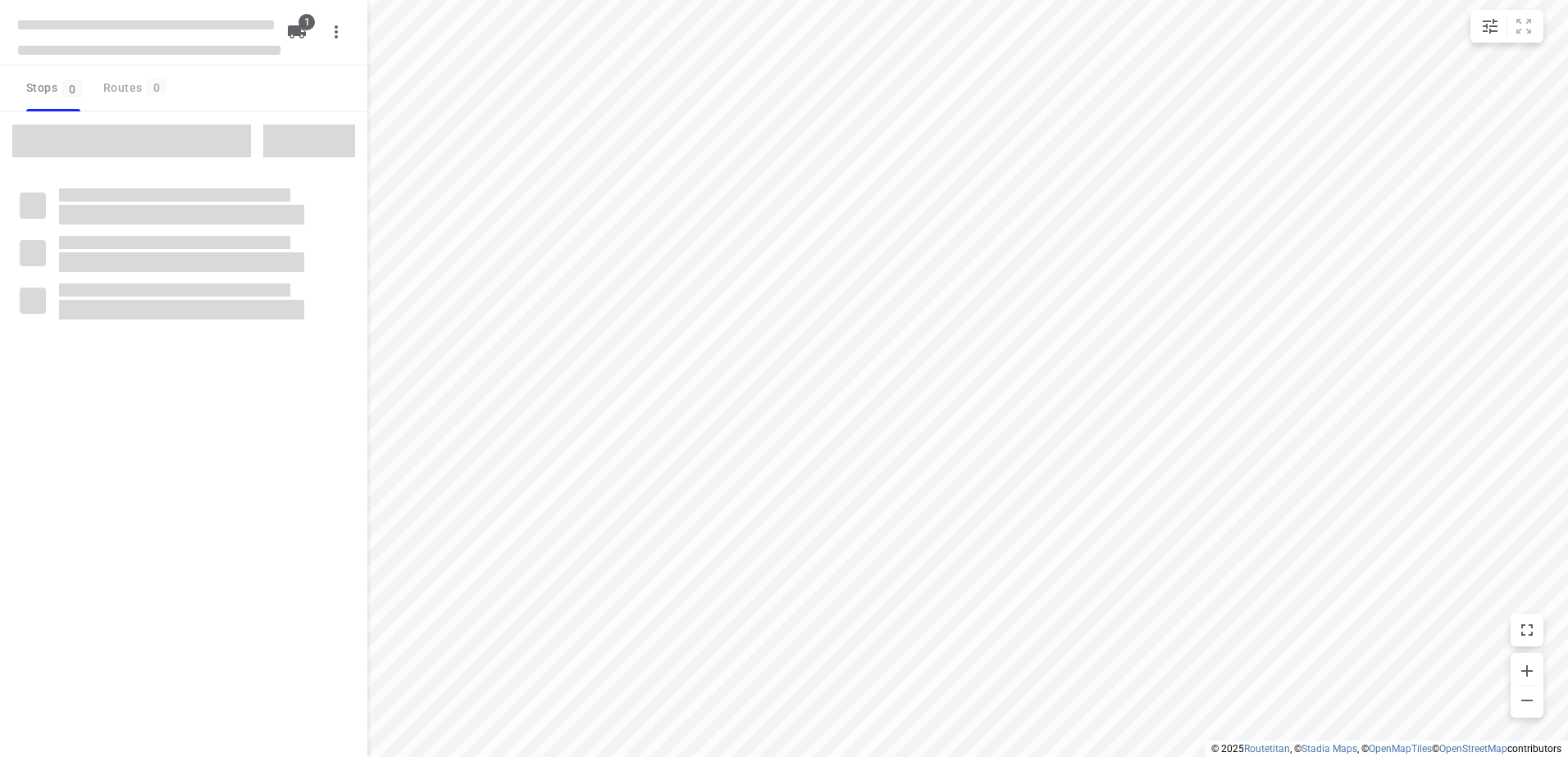
type input "distance"
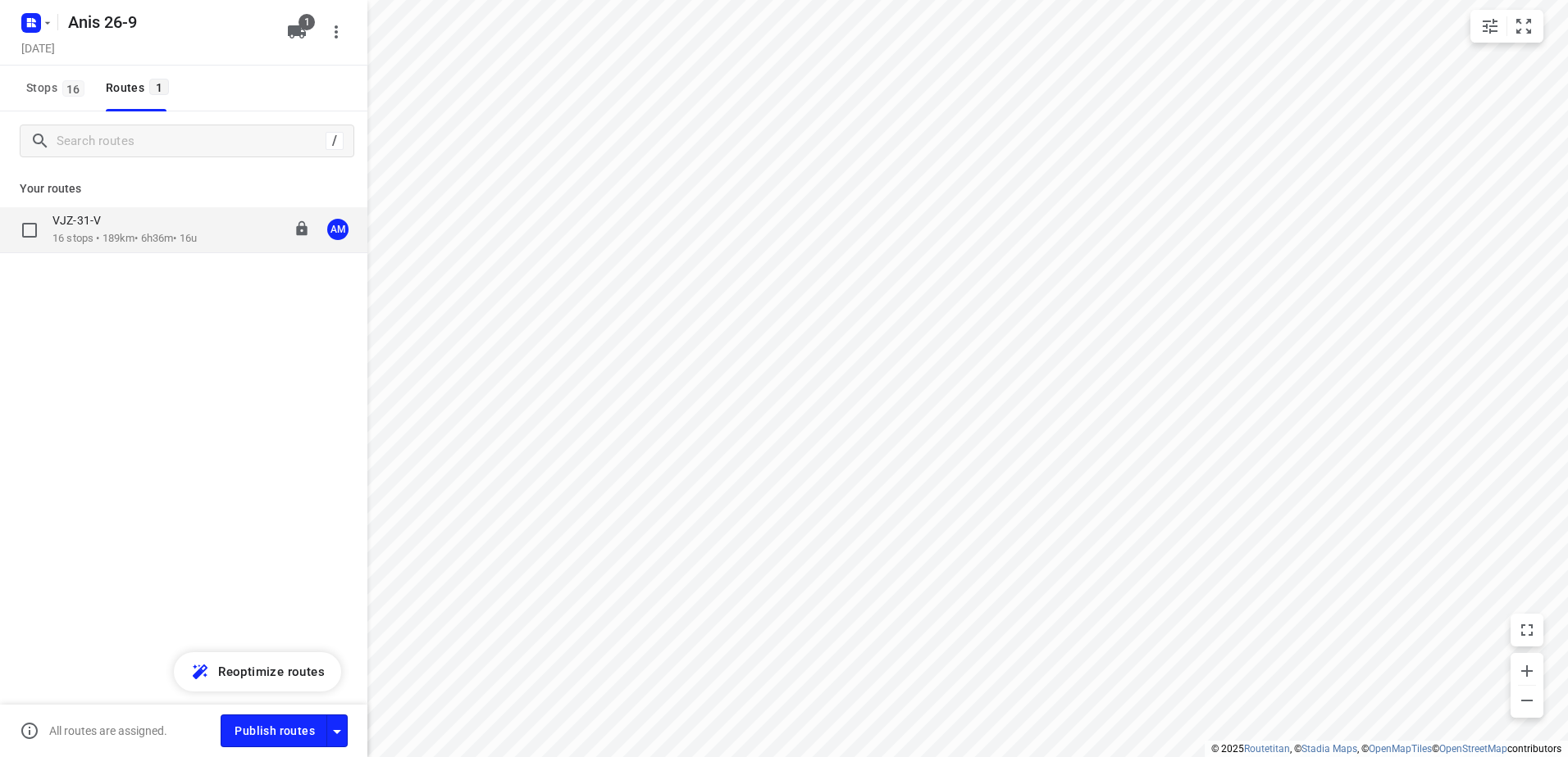
click at [134, 243] on p "16 stops • 189km • 6h36m • 16u" at bounding box center [124, 238] width 144 height 16
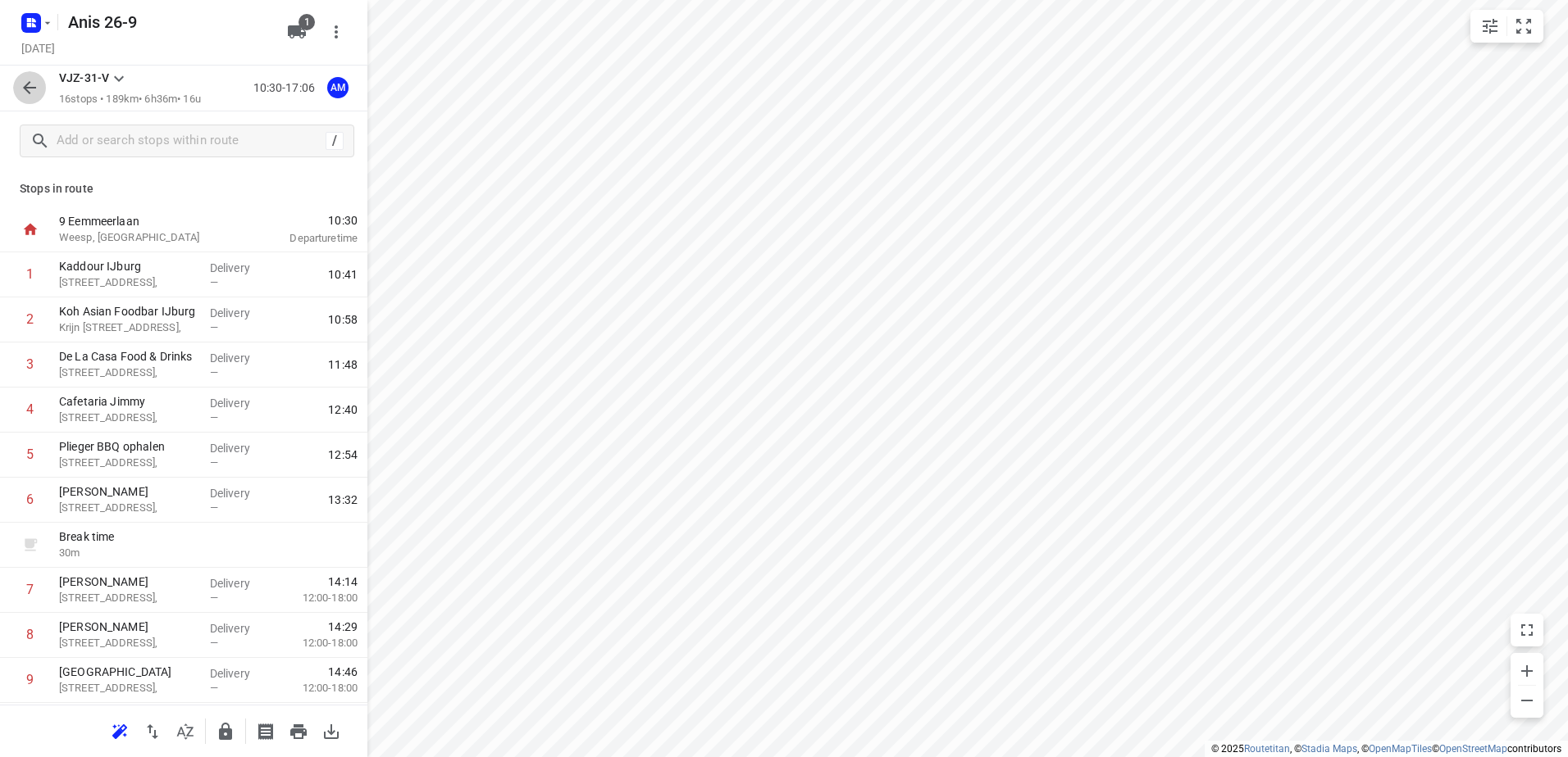
click at [32, 81] on icon "button" at bounding box center [29, 88] width 20 height 20
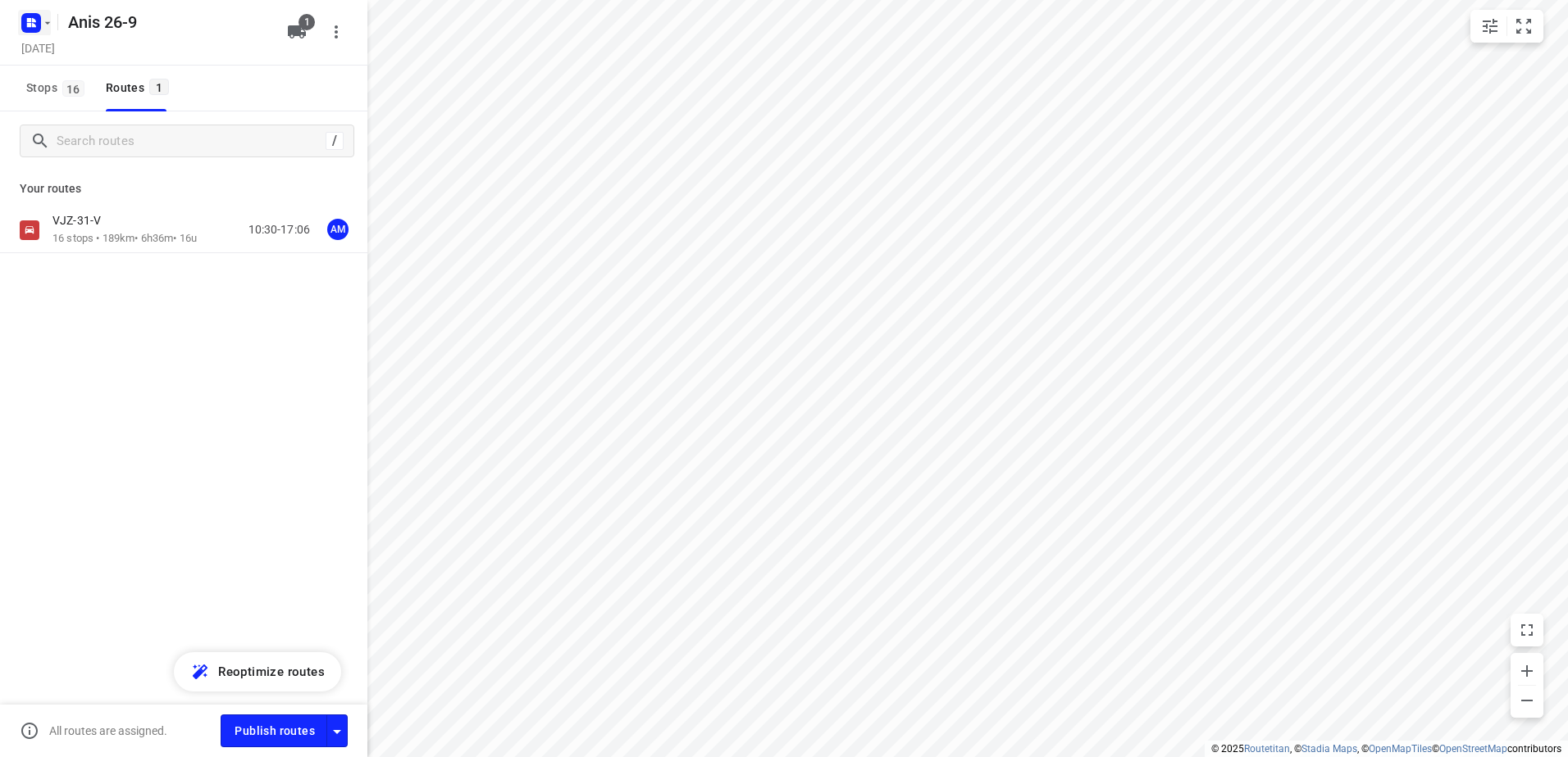
click at [42, 34] on icon "button" at bounding box center [31, 23] width 26 height 26
click at [83, 70] on button "Back to projects" at bounding box center [165, 58] width 280 height 27
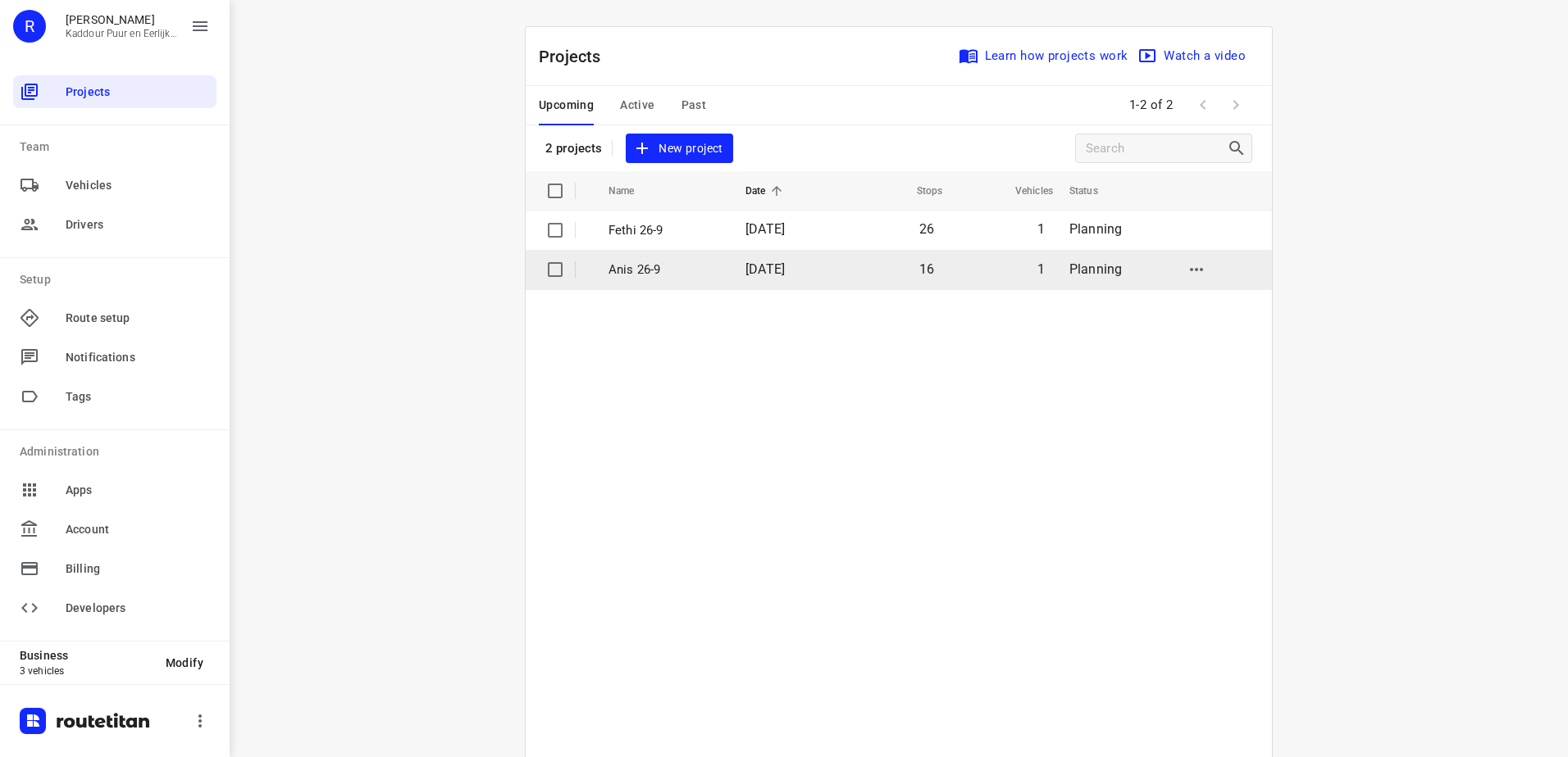
click at [681, 258] on td "Anis 26-9" at bounding box center [662, 269] width 141 height 39
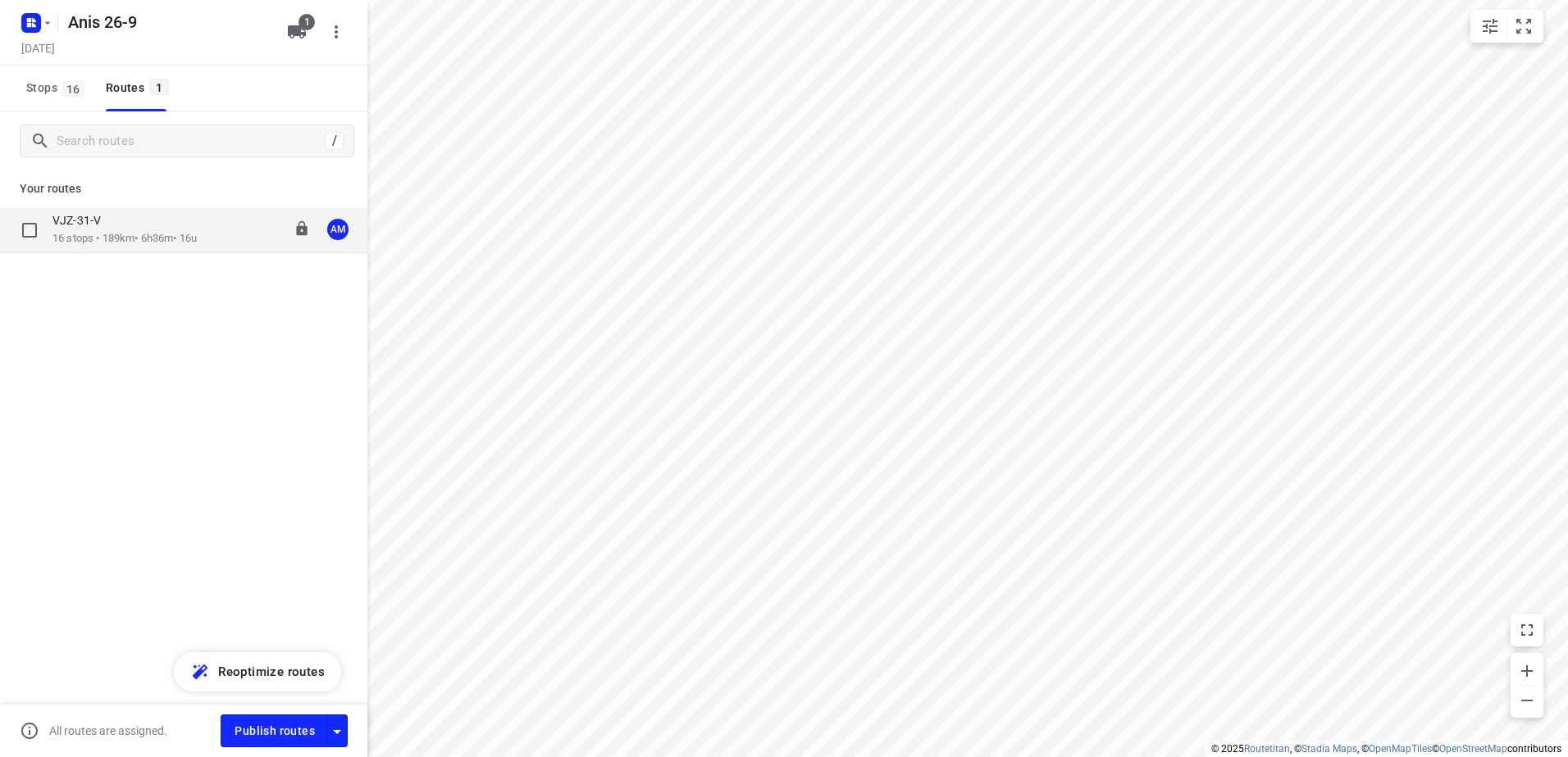
click at [116, 241] on p "16 stops • 189km • 6h36m • 16u" at bounding box center [124, 238] width 144 height 16
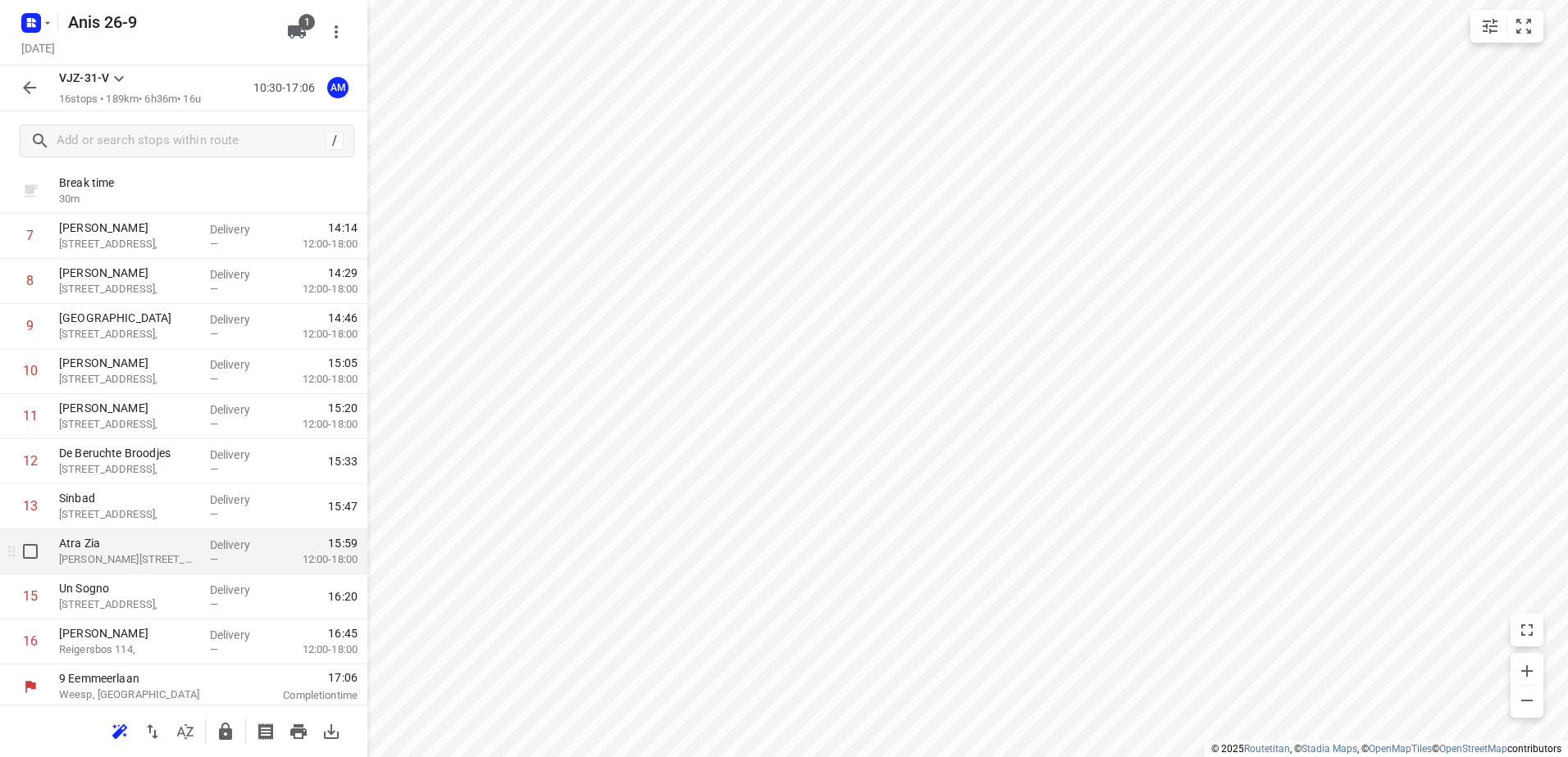
scroll to position [359, 0]
click at [33, 28] on rect "button" at bounding box center [31, 22] width 20 height 20
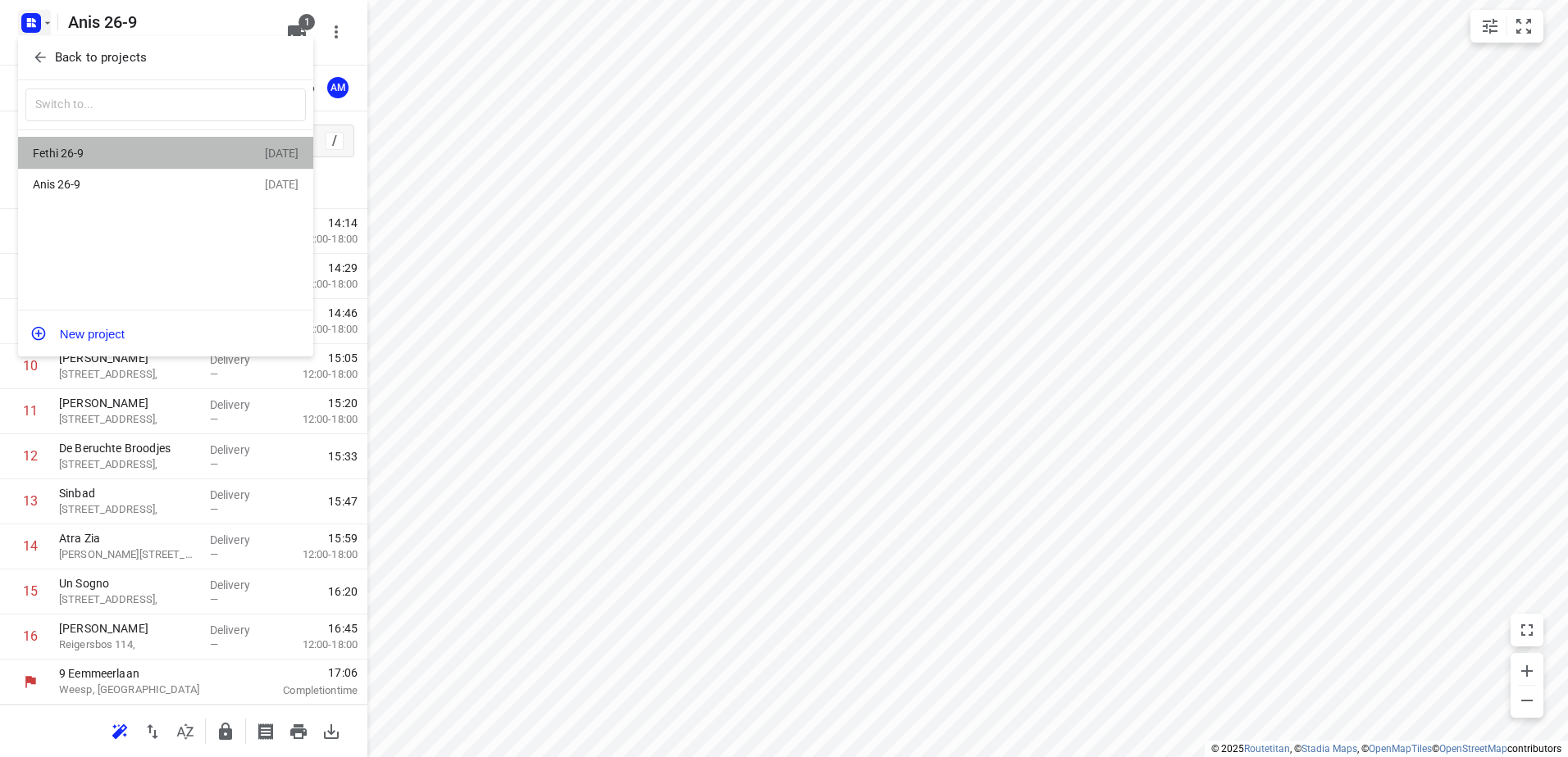
click at [165, 160] on div "Fethi 26-9" at bounding box center [127, 154] width 188 height 13
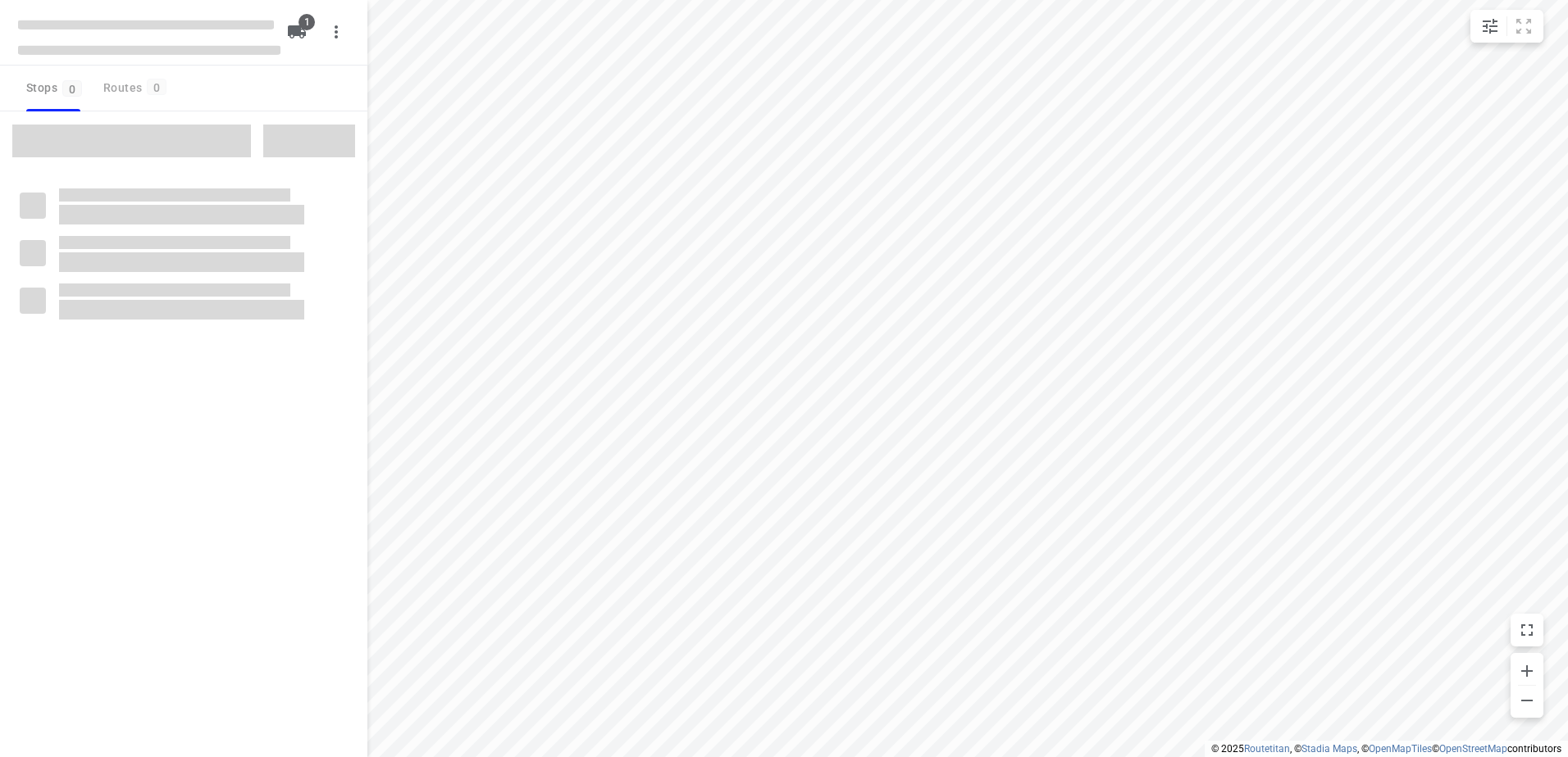
type input "distance"
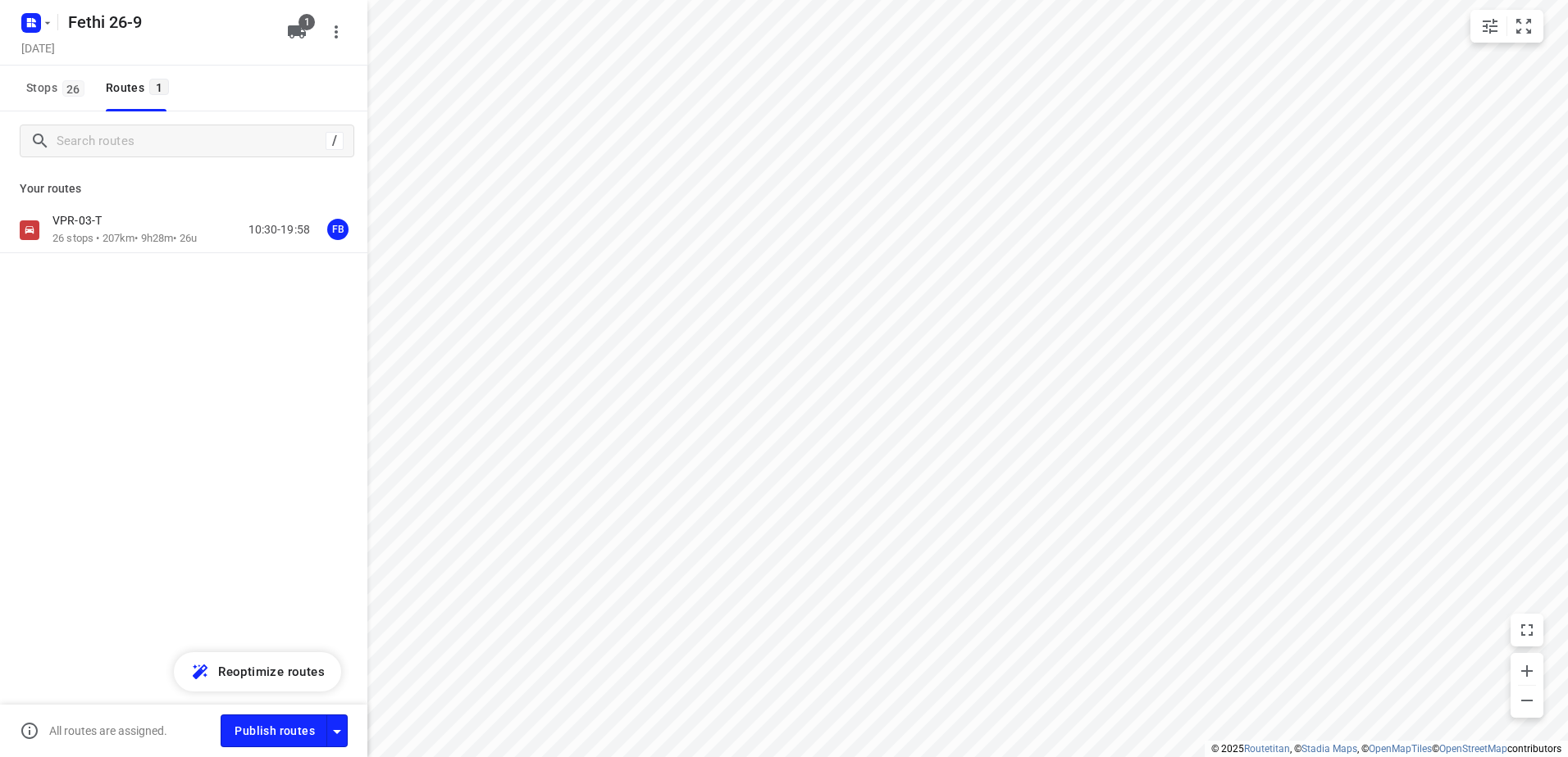
click at [107, 238] on p "26 stops • 207km • 9h28m • 26u" at bounding box center [124, 238] width 144 height 16
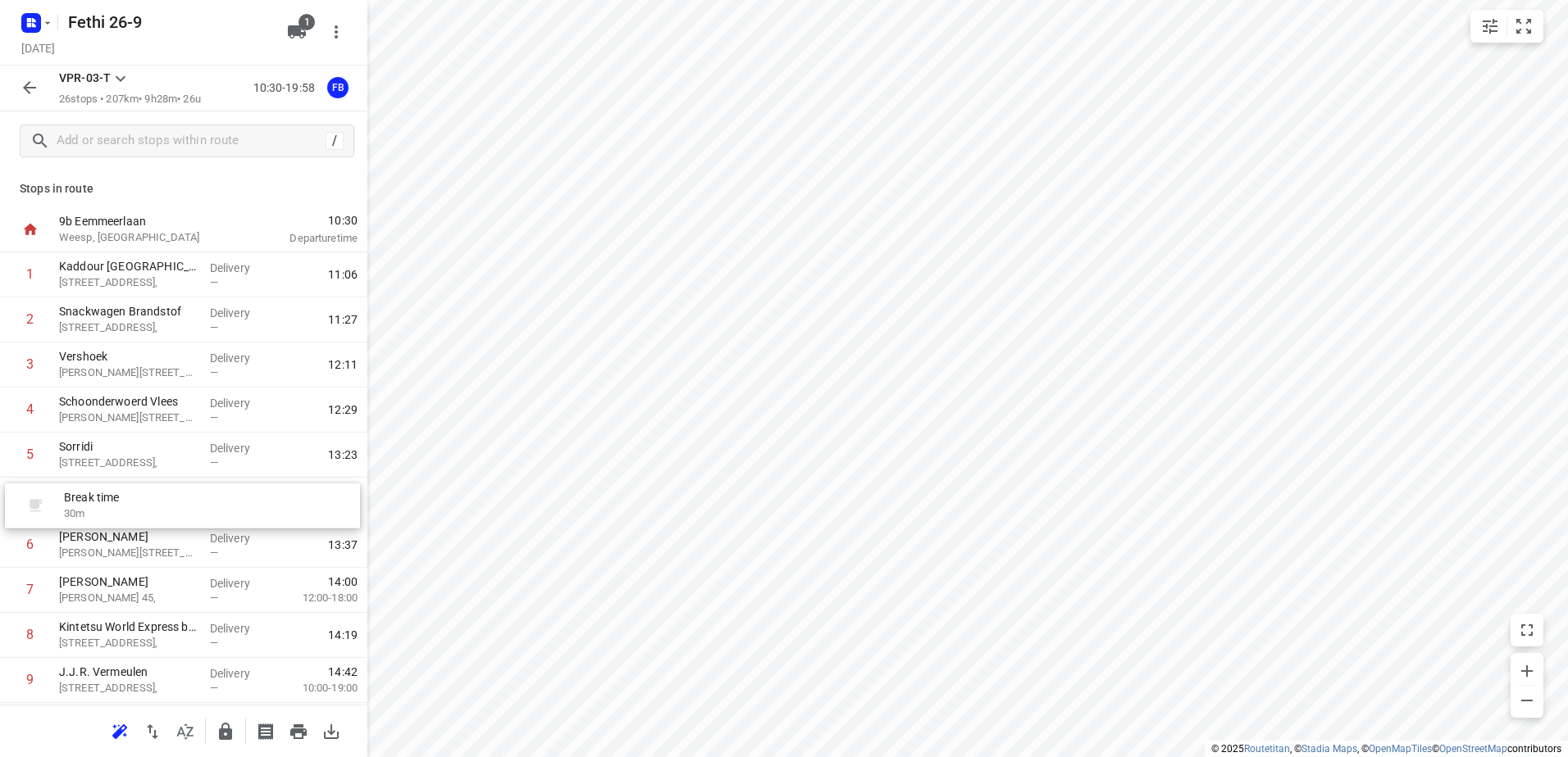
drag, startPoint x: 187, startPoint y: 355, endPoint x: 192, endPoint y: 541, distance: 186.1
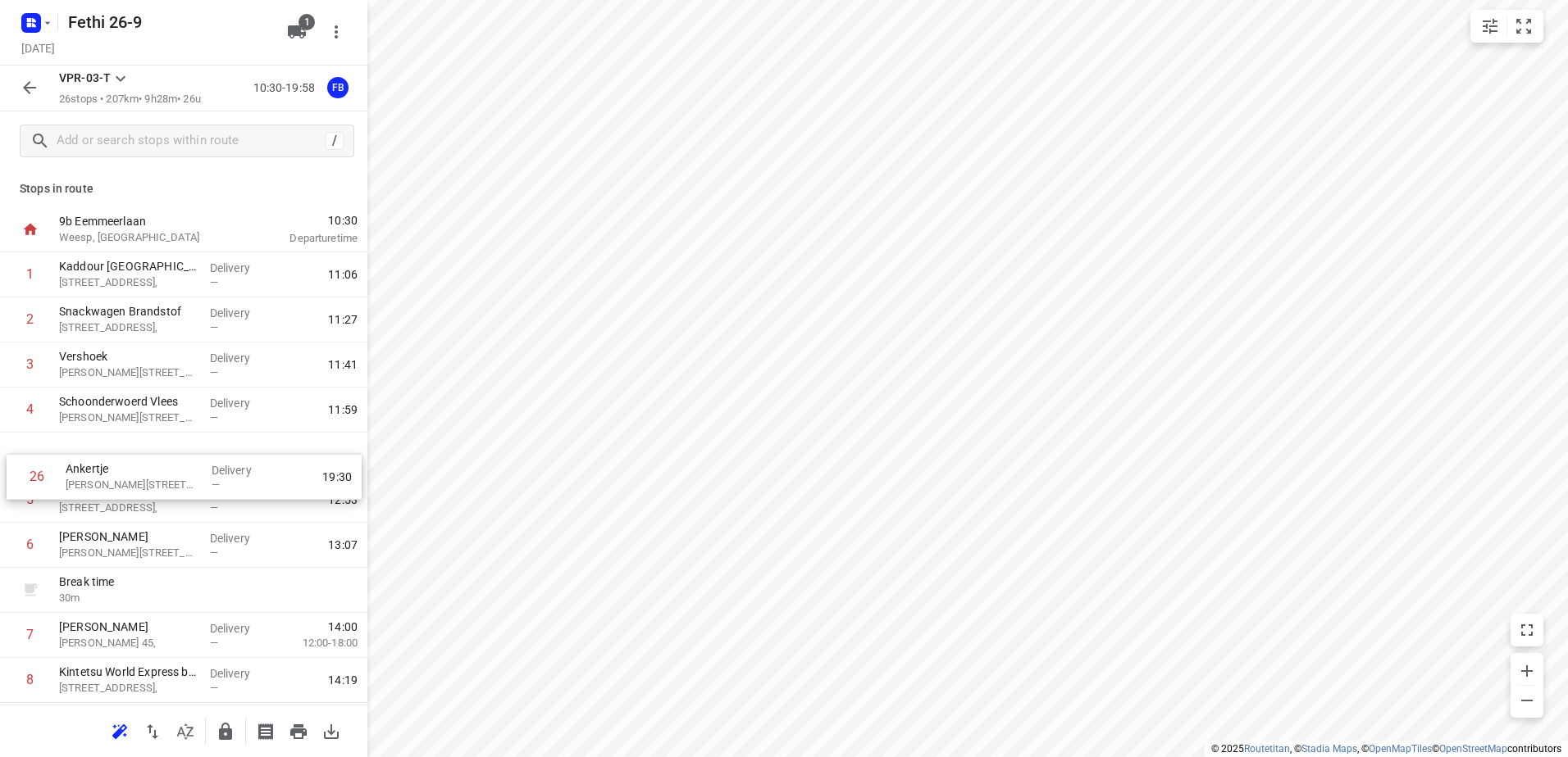
drag, startPoint x: 177, startPoint y: 646, endPoint x: 184, endPoint y: 466, distance: 180.1
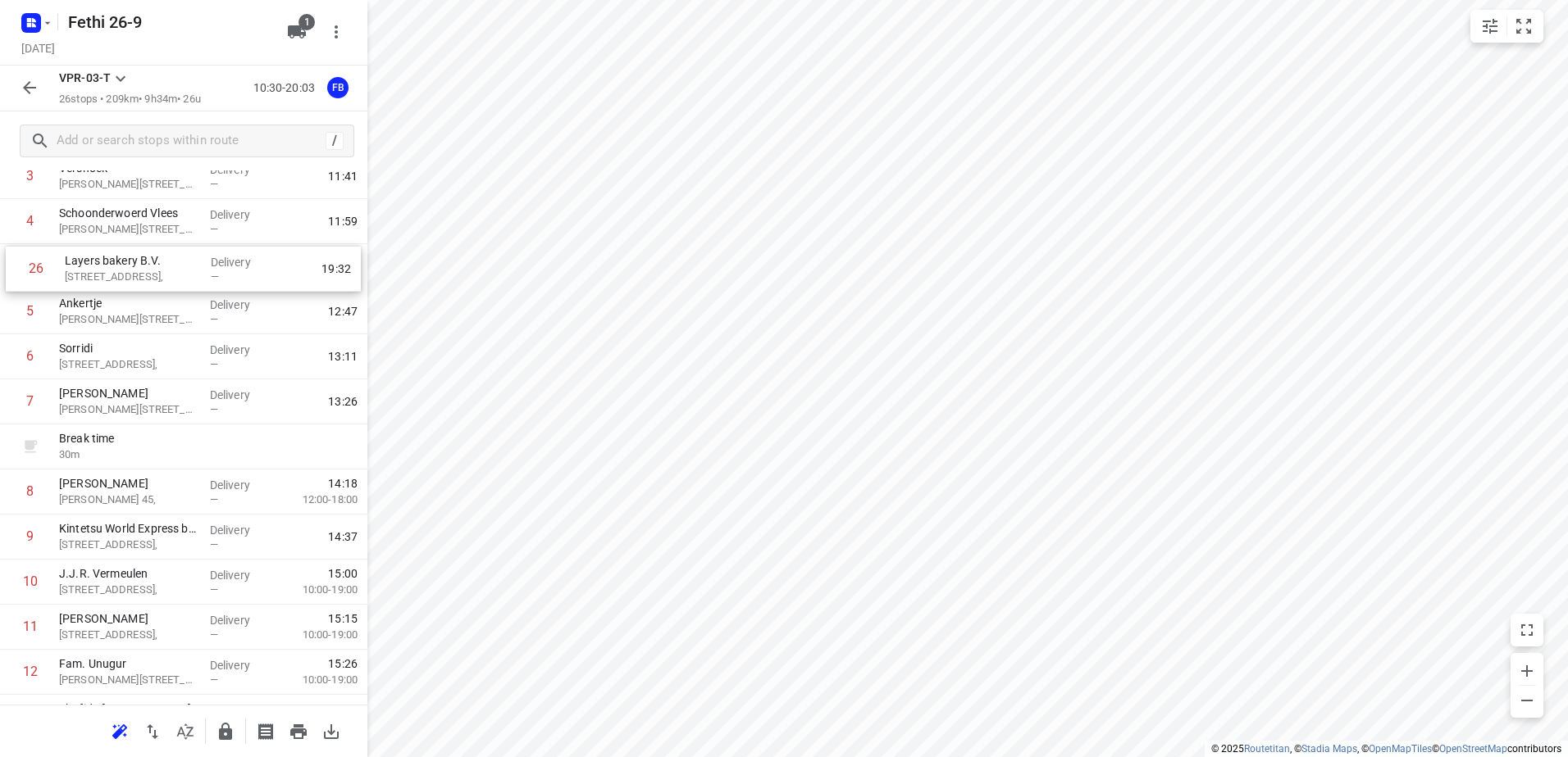
scroll to position [188, 0]
drag, startPoint x: 174, startPoint y: 641, endPoint x: 187, endPoint y: 304, distance: 337.3
click at [187, 304] on div "1 Kaddour Utrecht Haroekoeplein 111, Delivery — 11:06 2 Snackwagen Brandstof Am…" at bounding box center [184, 672] width 367 height 1217
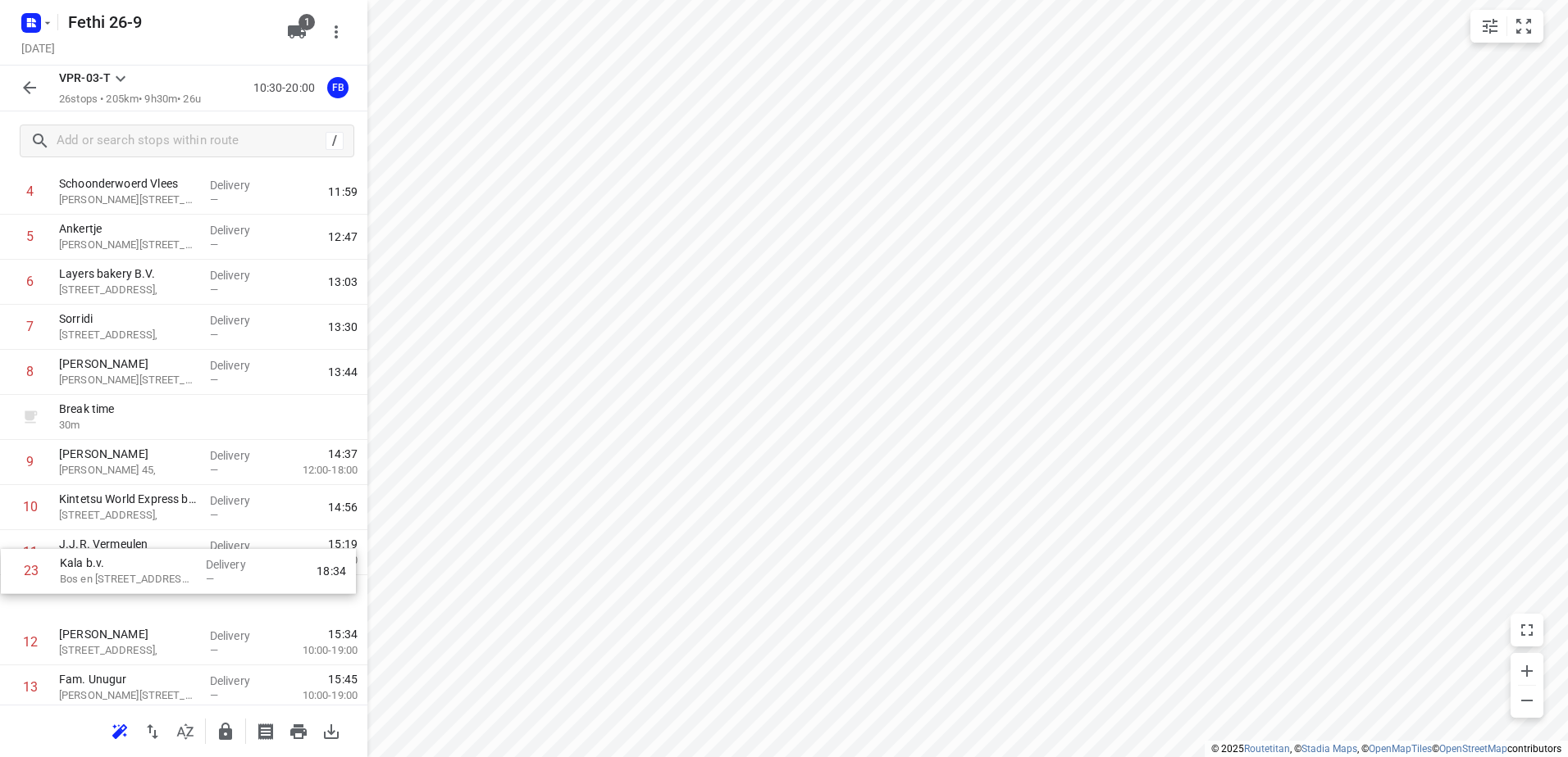
scroll to position [223, 0]
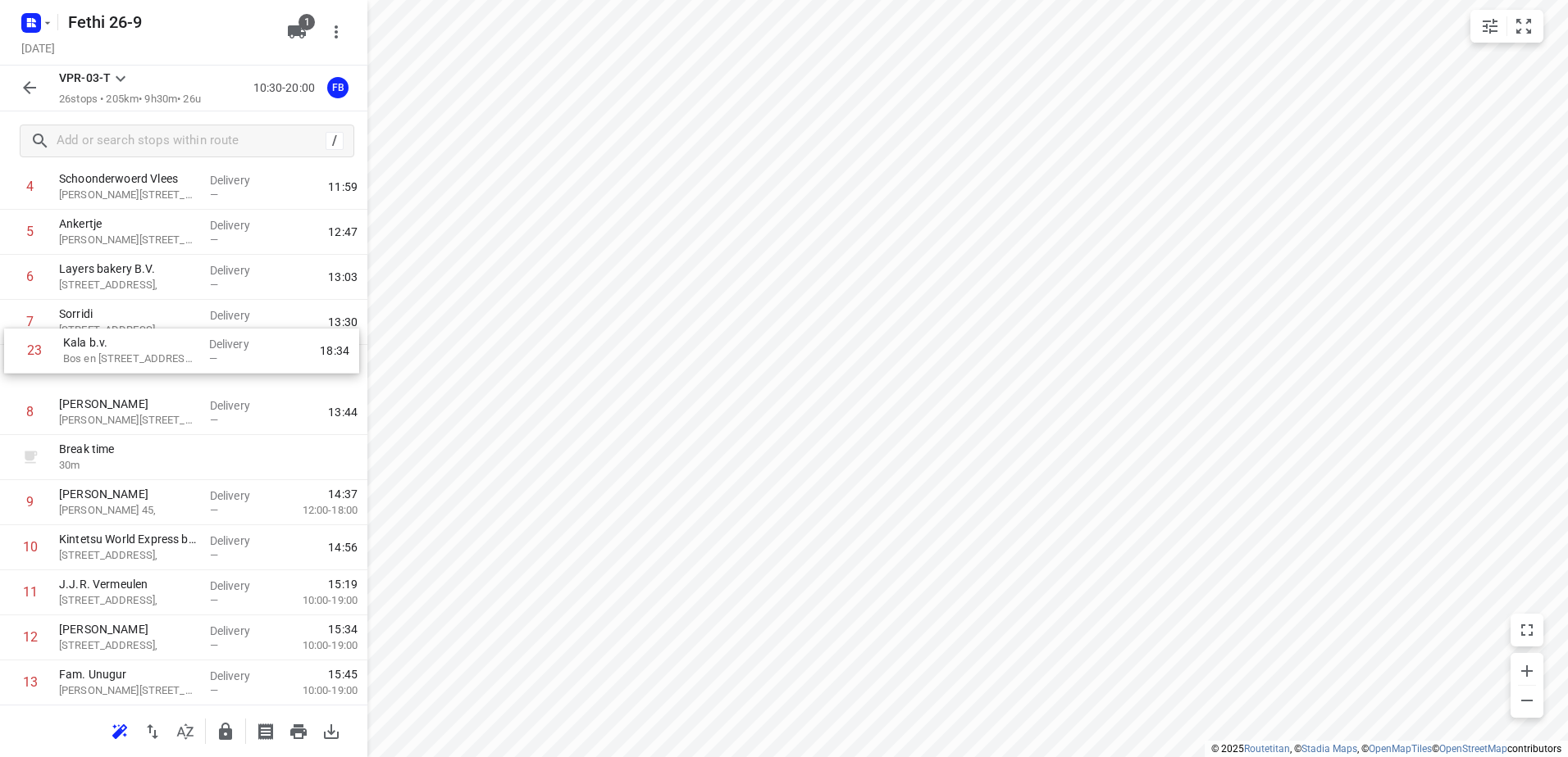
drag, startPoint x: 211, startPoint y: 495, endPoint x: 215, endPoint y: 333, distance: 162.0
click at [215, 333] on div "1 Kaddour Utrecht Haroekoeplein 111, Delivery — 11:06 2 Snackwagen Brandstof Am…" at bounding box center [184, 638] width 367 height 1217
drag, startPoint x: 250, startPoint y: 315, endPoint x: 247, endPoint y: 361, distance: 46.1
click at [247, 361] on div "1 Kaddour Utrecht Haroekoeplein 111, Delivery — 11:06 2 Snackwagen Brandstof Am…" at bounding box center [184, 638] width 367 height 1217
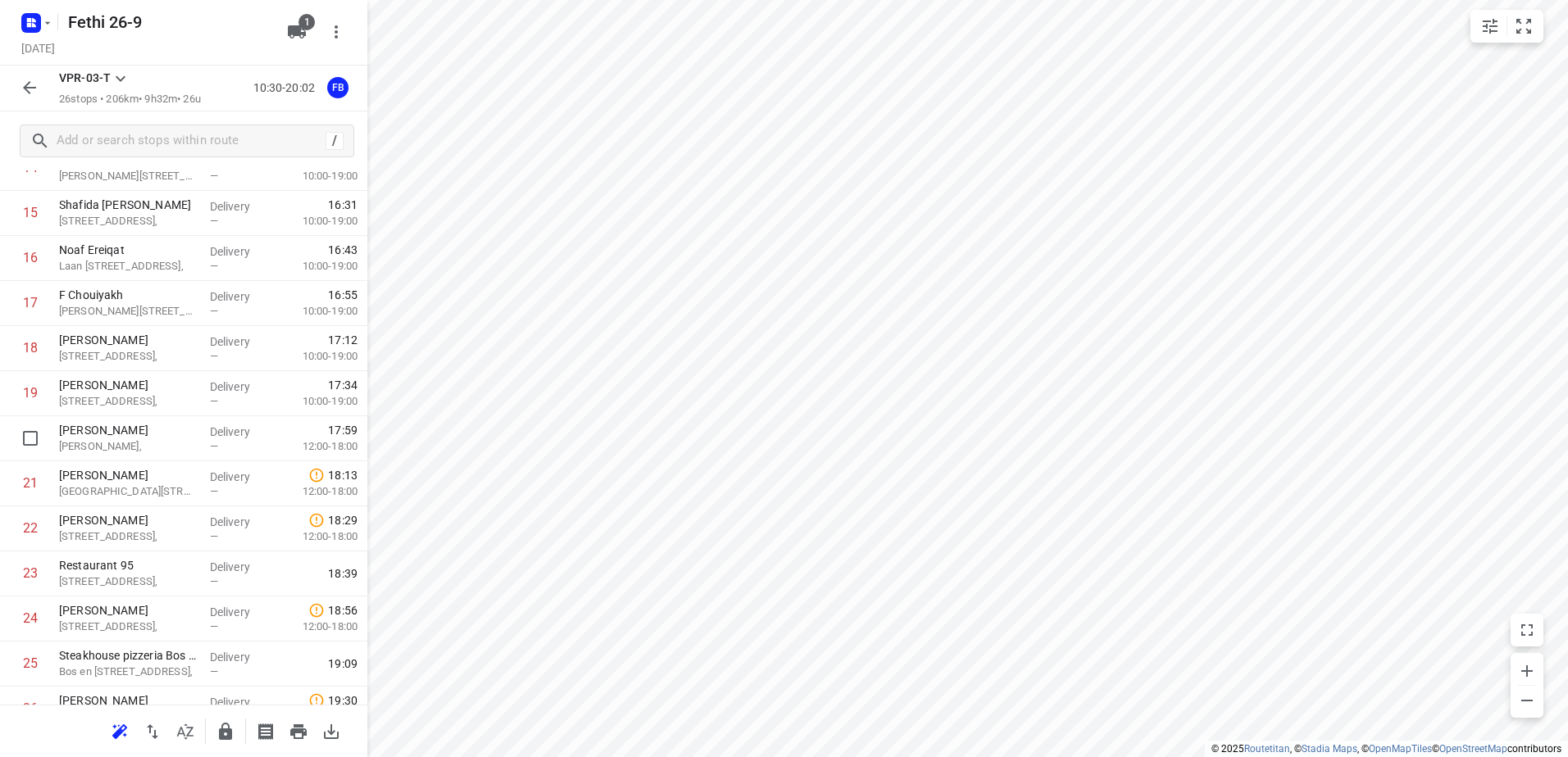
scroll to position [810, 0]
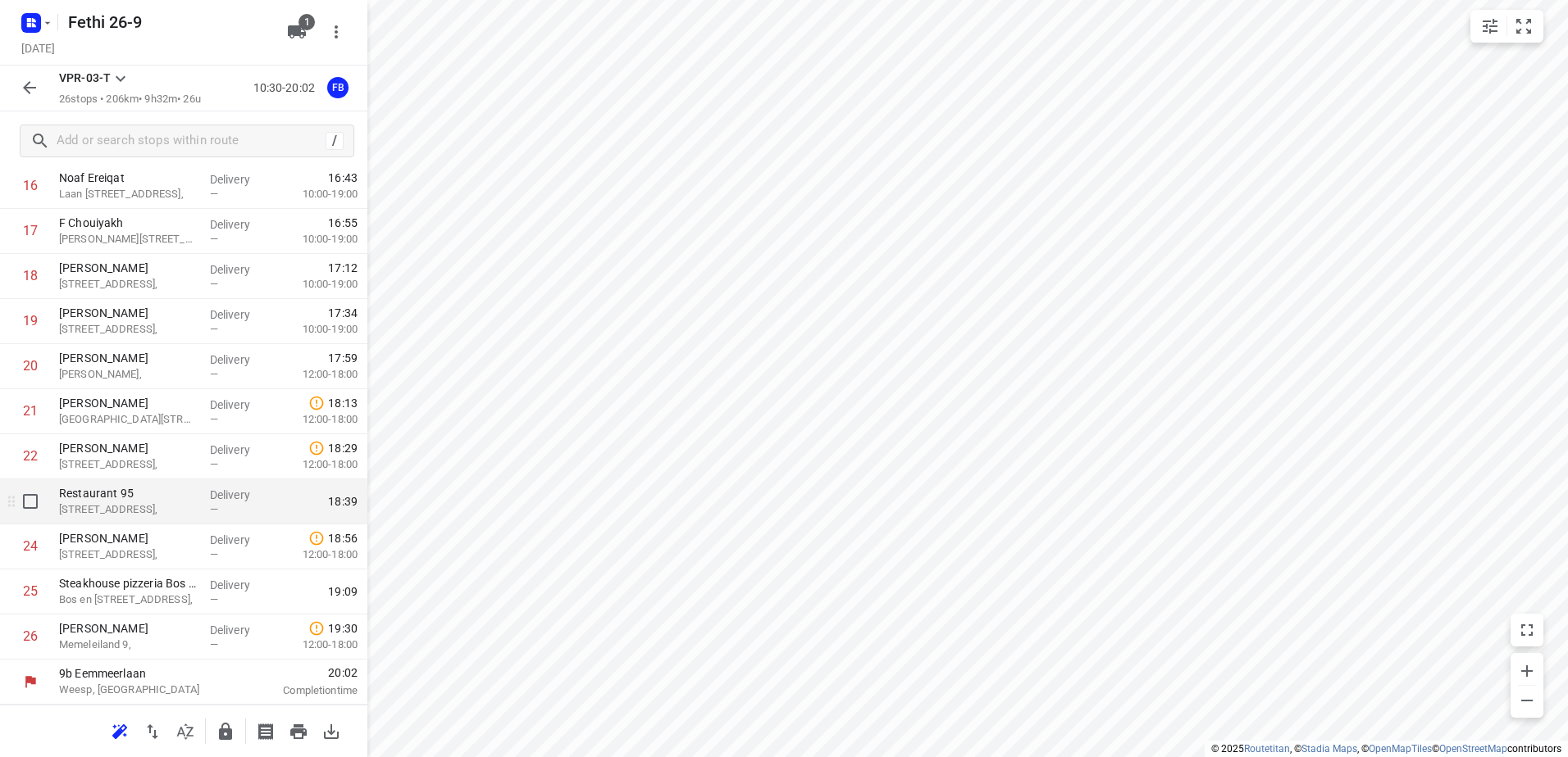
click at [154, 507] on p "Amstelveenseweg 152," at bounding box center [128, 510] width 138 height 17
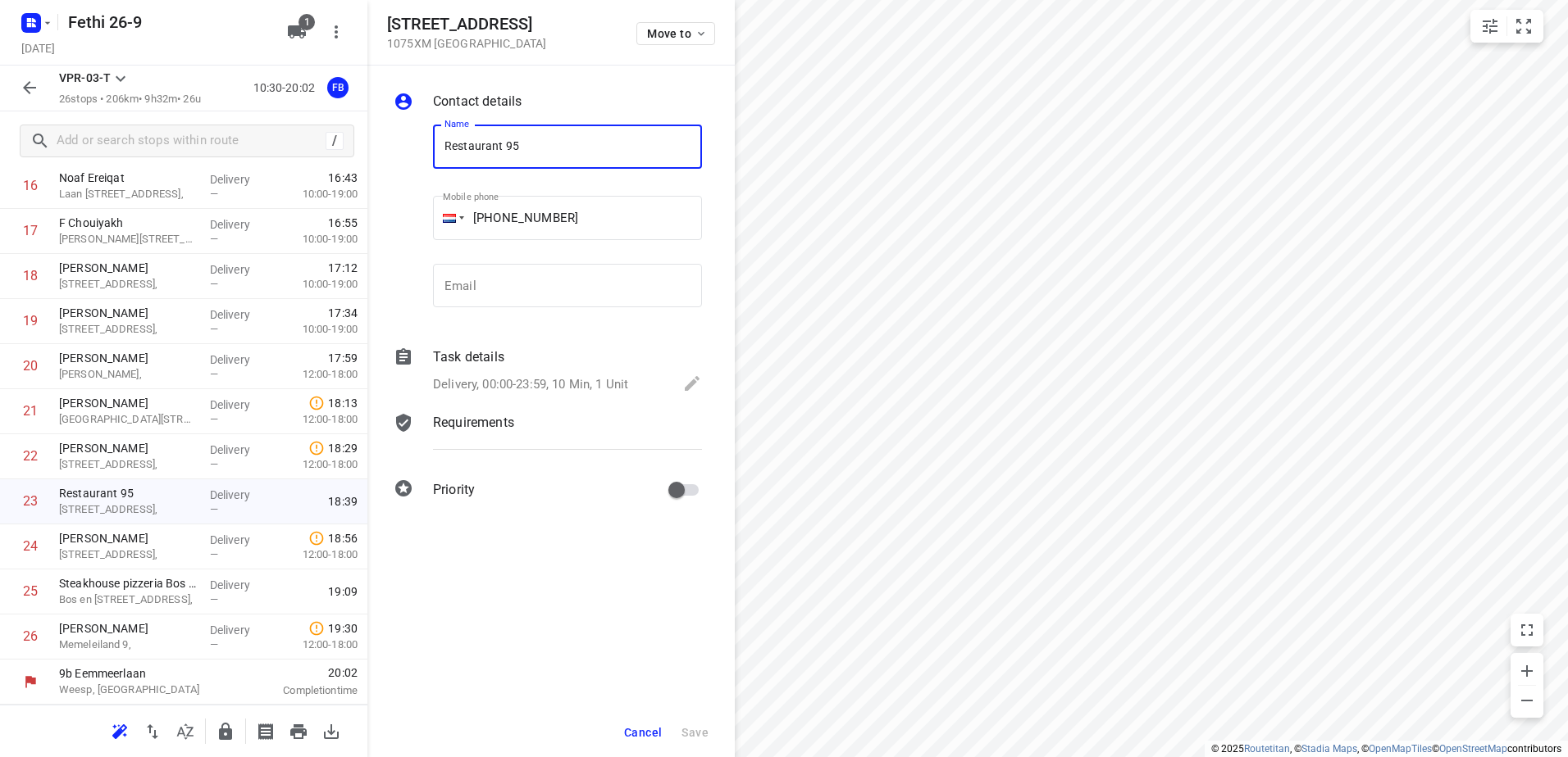
click at [18, 97] on button "button" at bounding box center [29, 88] width 33 height 33
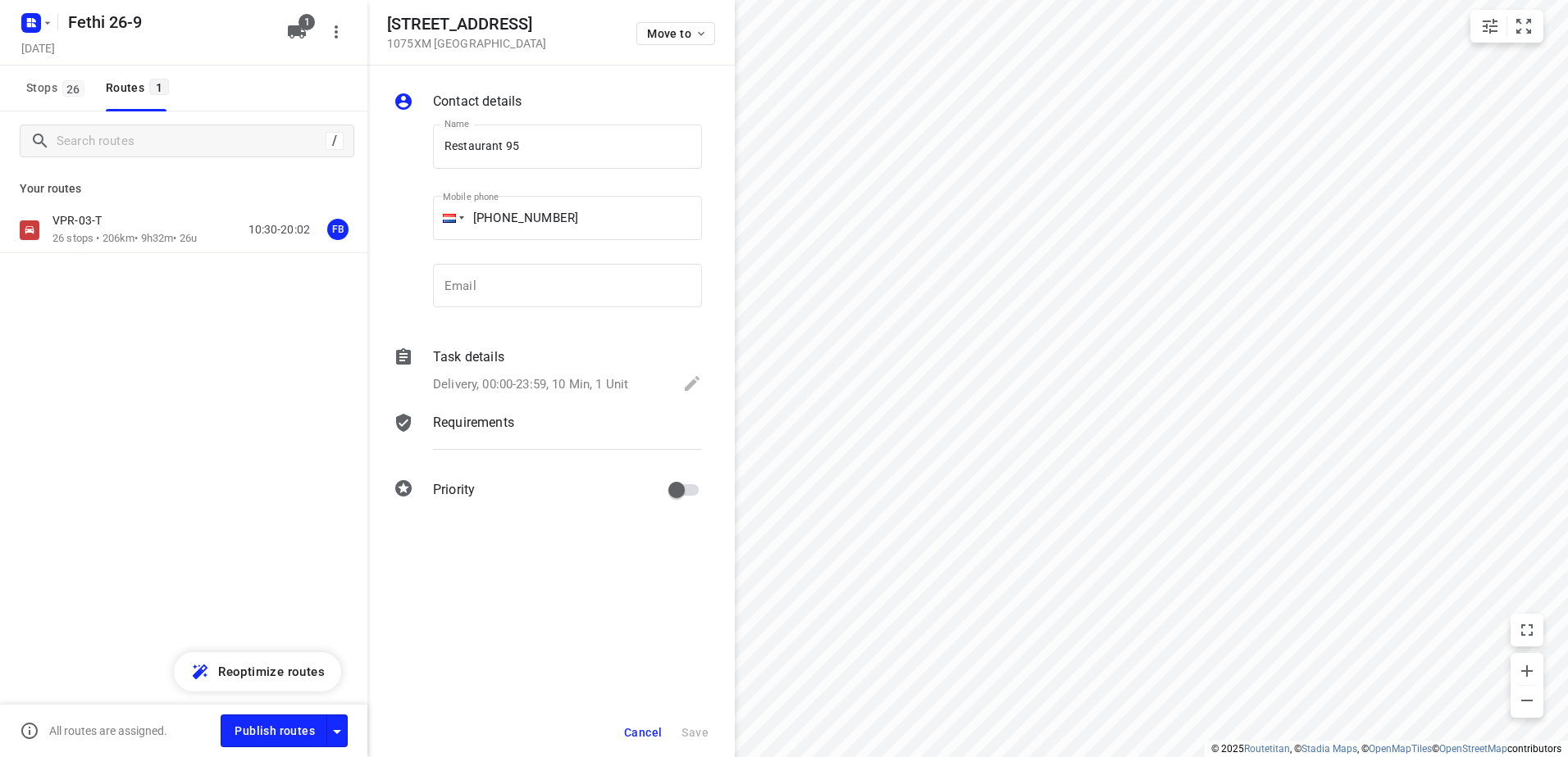
click at [17, 34] on div at bounding box center [34, 22] width 39 height 32
click at [49, 29] on icon "button" at bounding box center [48, 23] width 13 height 13
click at [130, 56] on p "Back to projects" at bounding box center [101, 58] width 92 height 19
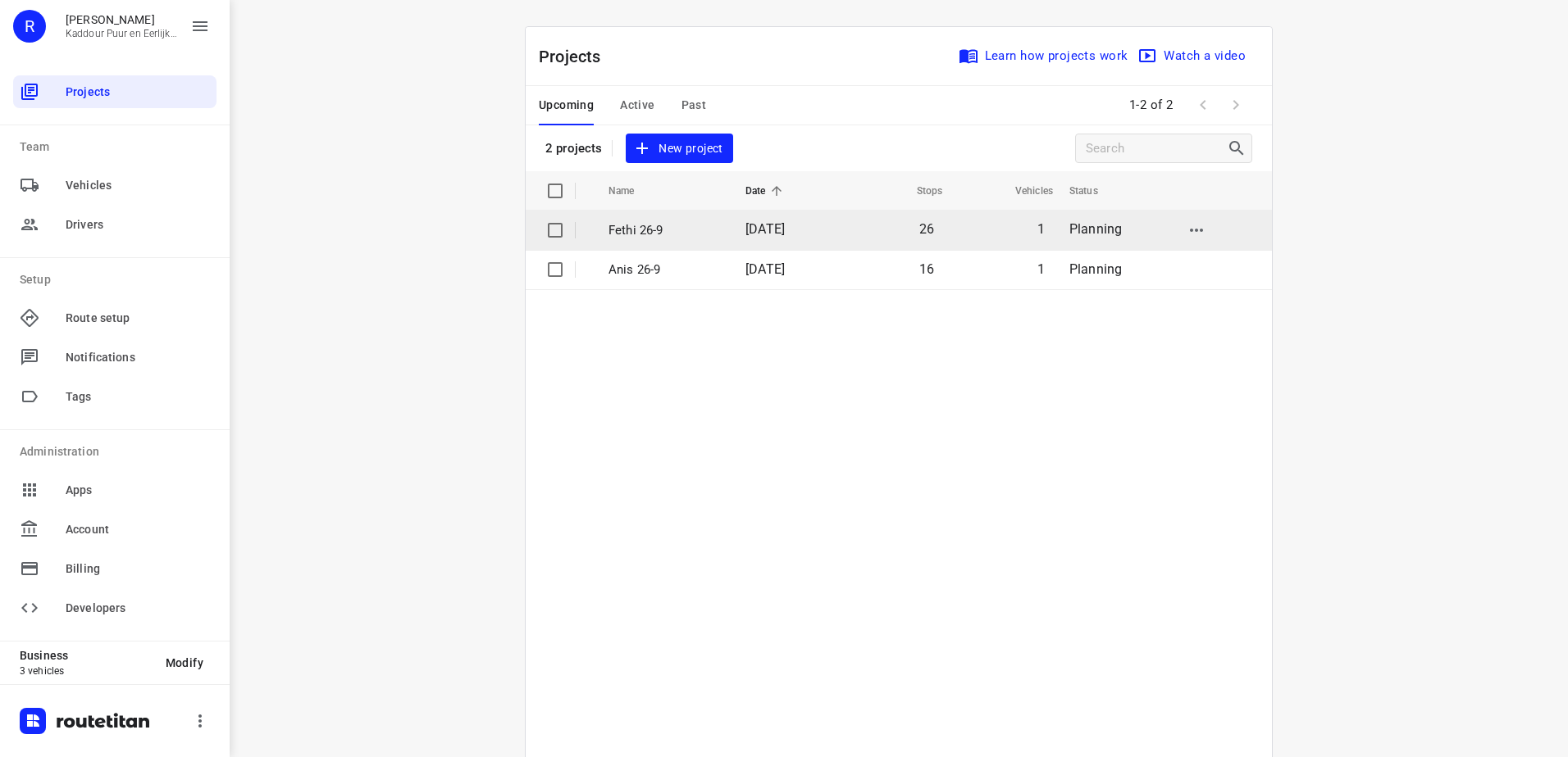
click at [716, 236] on td "Fethi 26-9" at bounding box center [662, 230] width 141 height 39
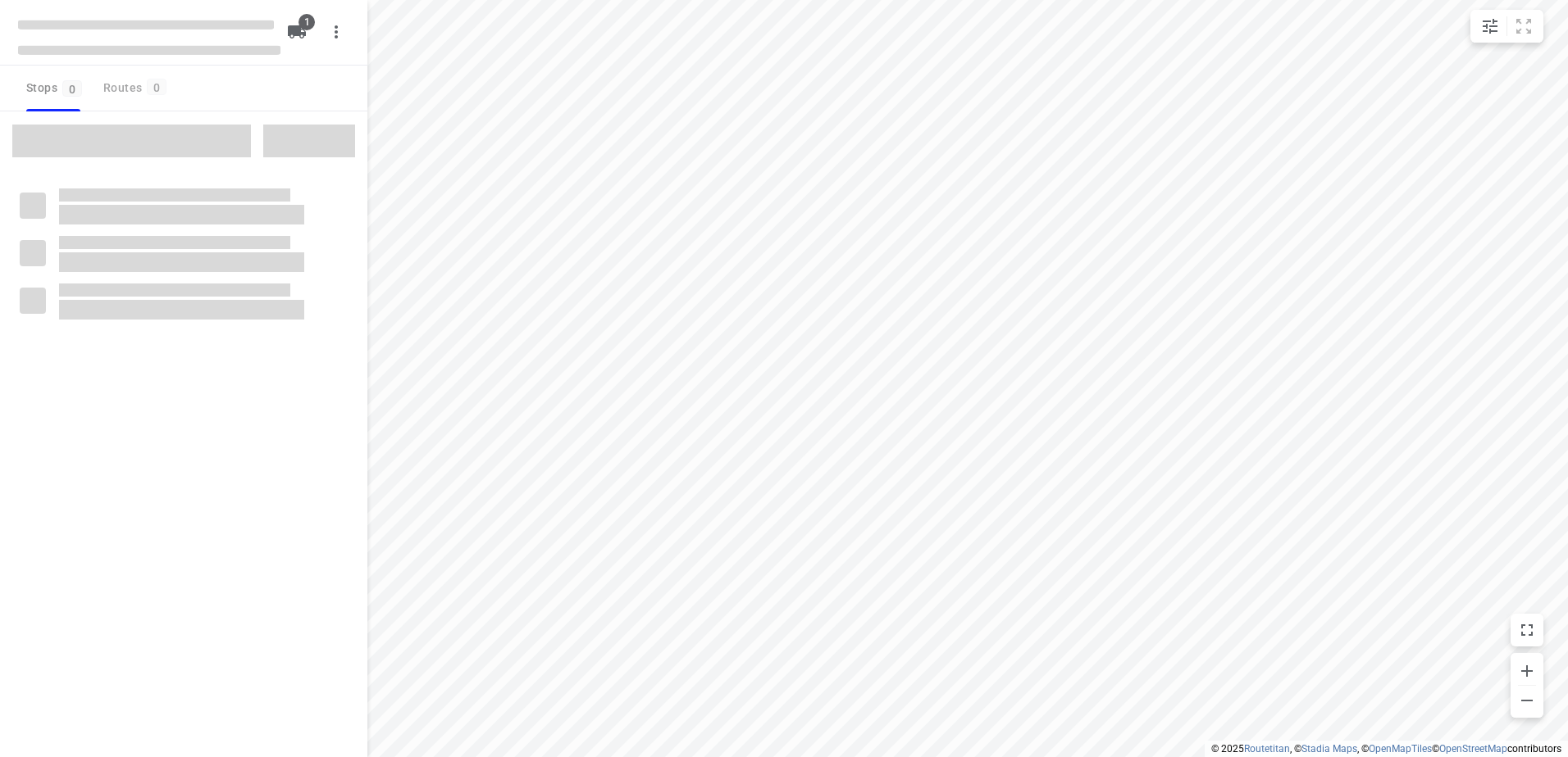
type input "distance"
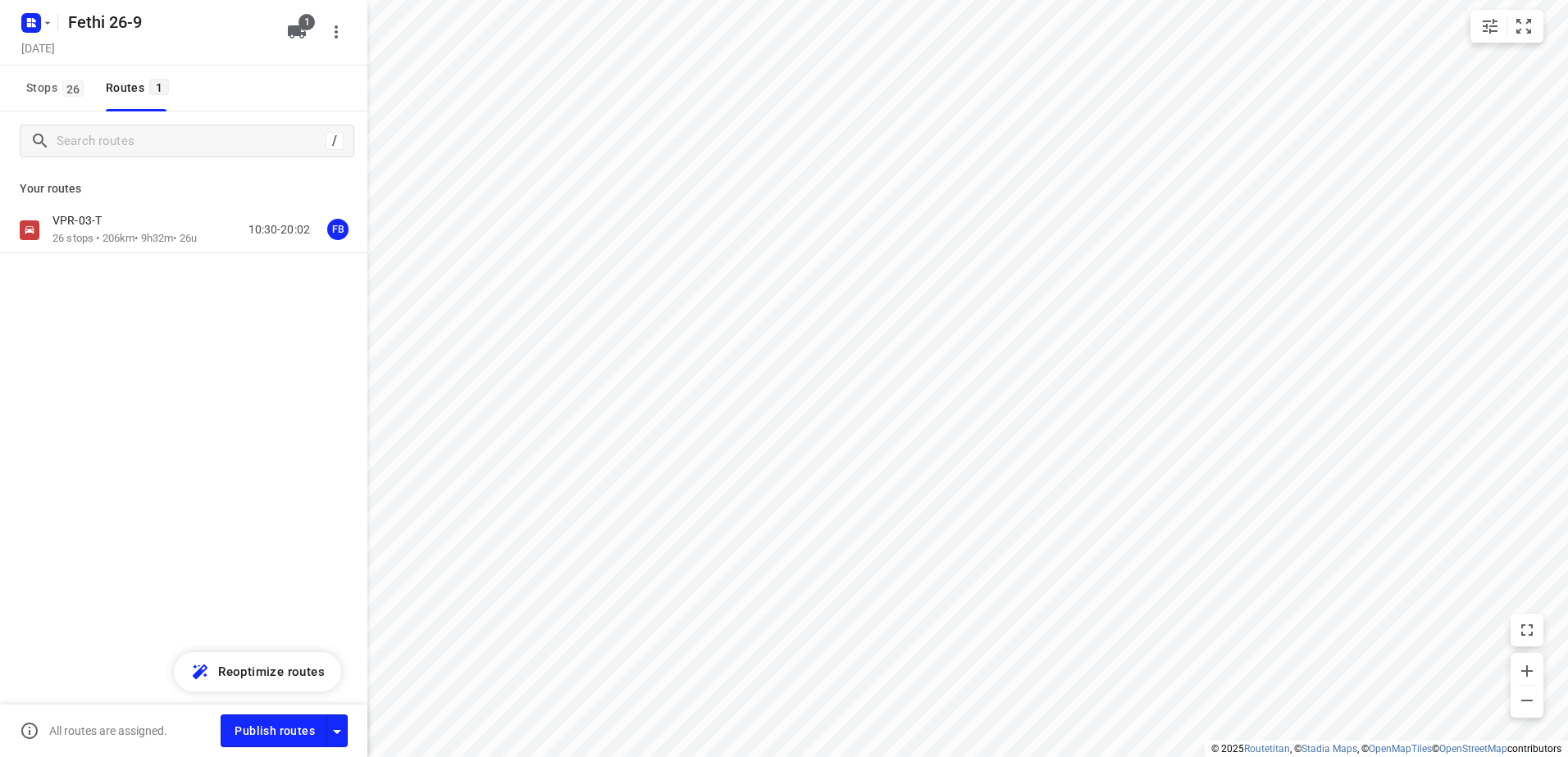
click at [134, 255] on div "VPR-03-T 26 stops • 206km • 9h32m • 26u 10:30-20:02 FB" at bounding box center [184, 288] width 367 height 161
click at [134, 242] on p "26 stops • 206km • 9h32m • 26u" at bounding box center [124, 238] width 144 height 16
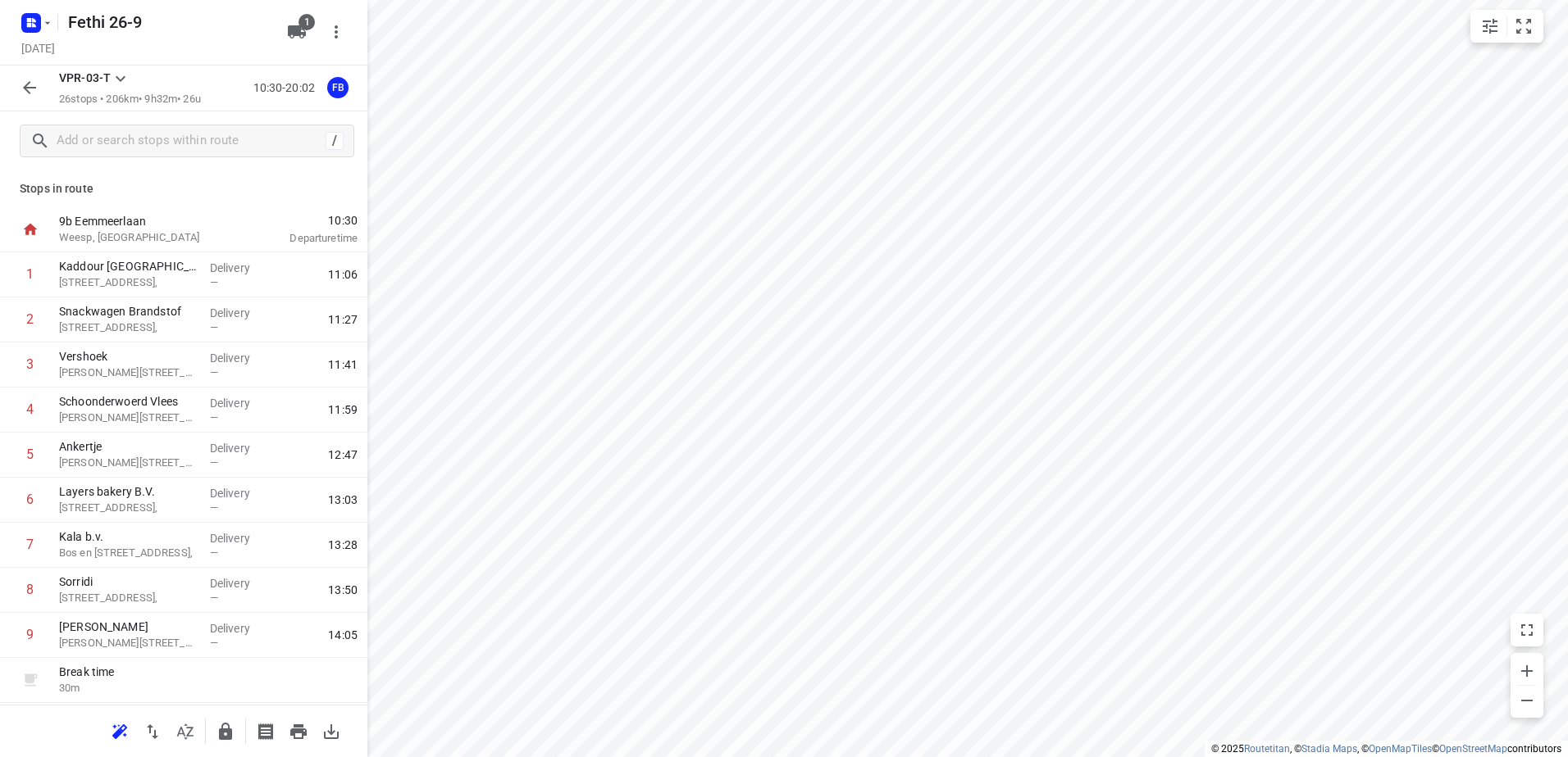
click at [38, 87] on icon "button" at bounding box center [29, 88] width 20 height 20
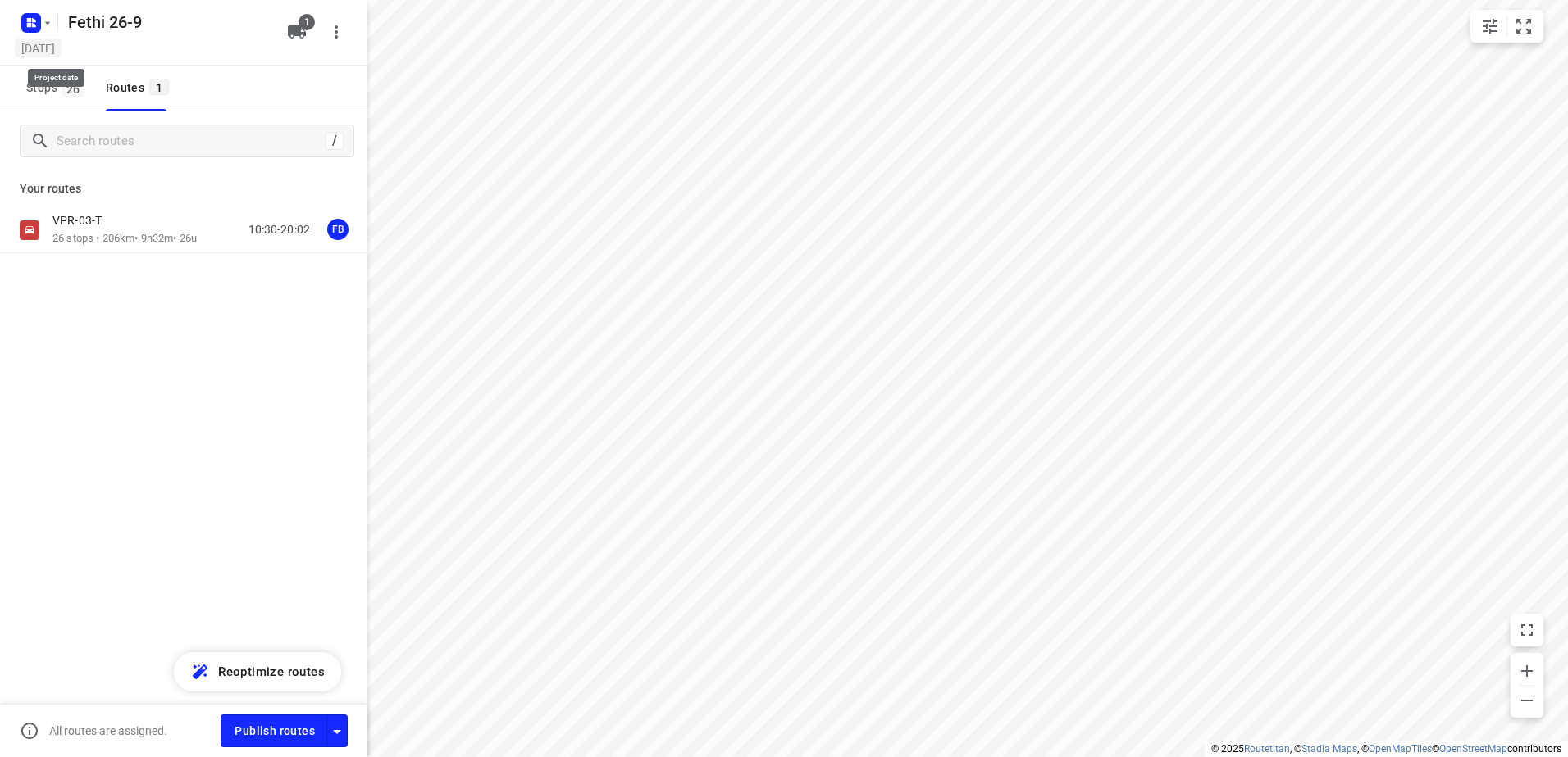
click at [45, 39] on h5 "Friday, Sep 26" at bounding box center [38, 47] width 47 height 19
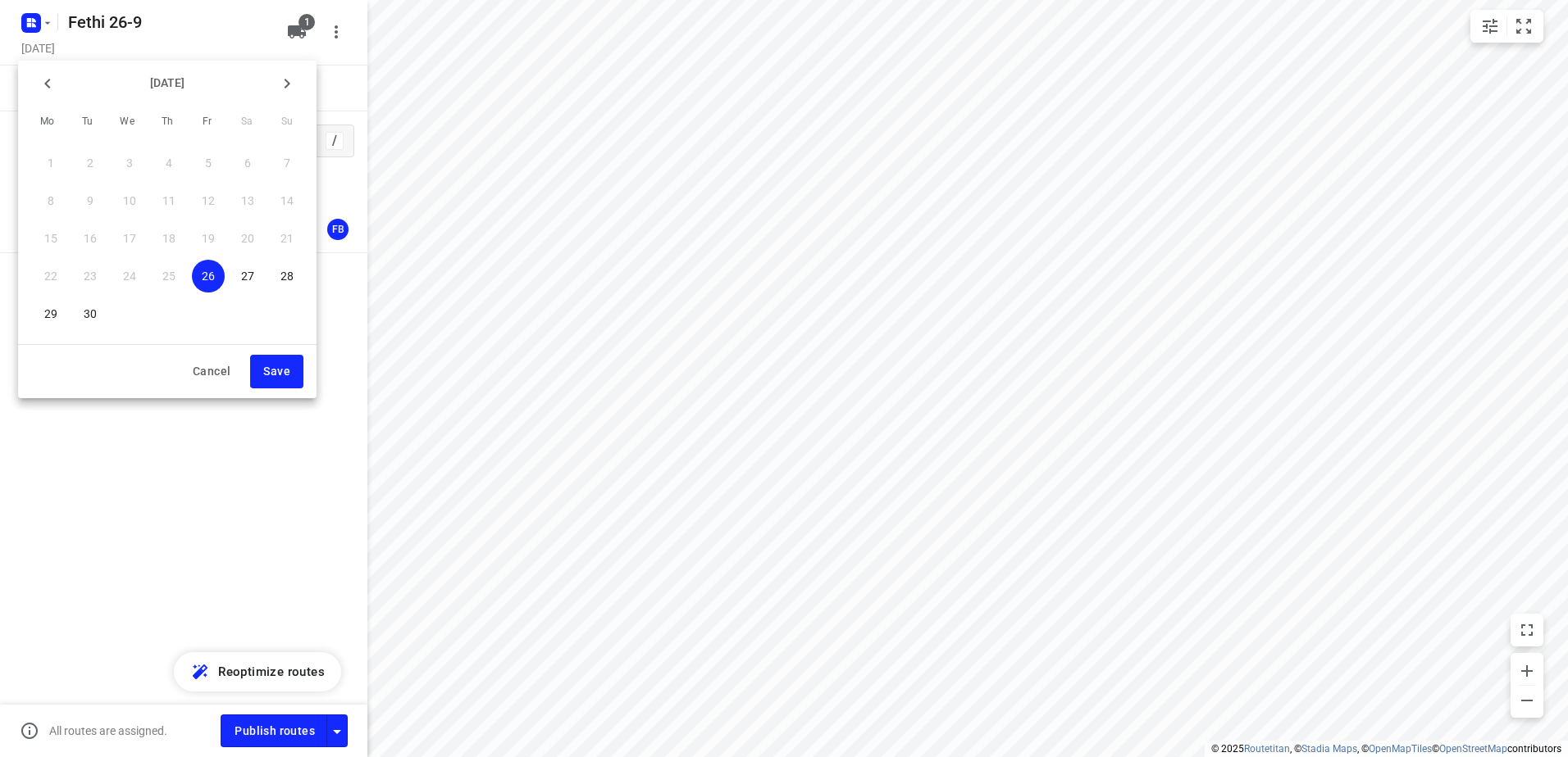
click at [42, 26] on div at bounding box center [784, 378] width 1568 height 757
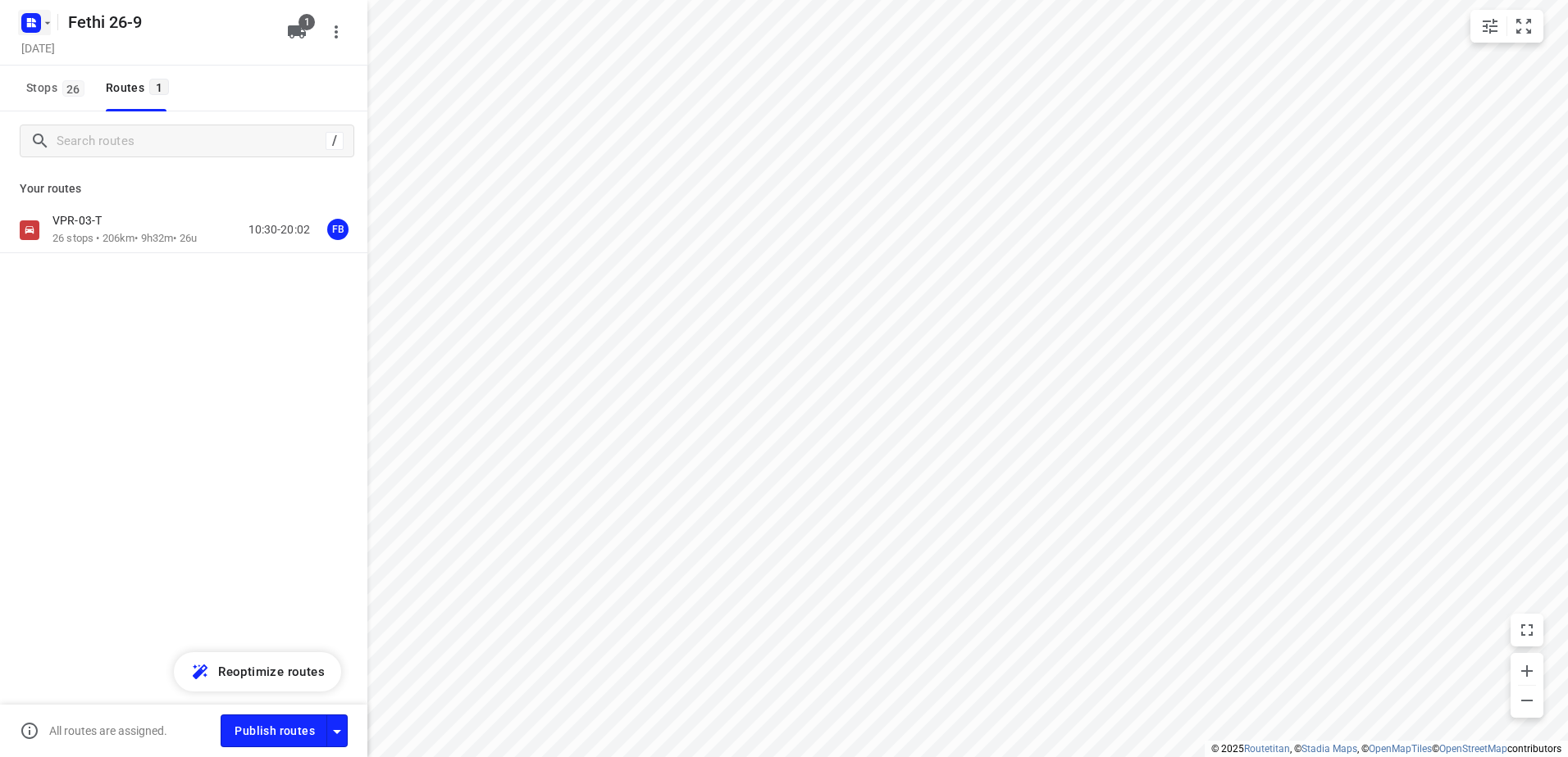
click at [29, 20] on icon "button" at bounding box center [29, 20] width 4 height 4
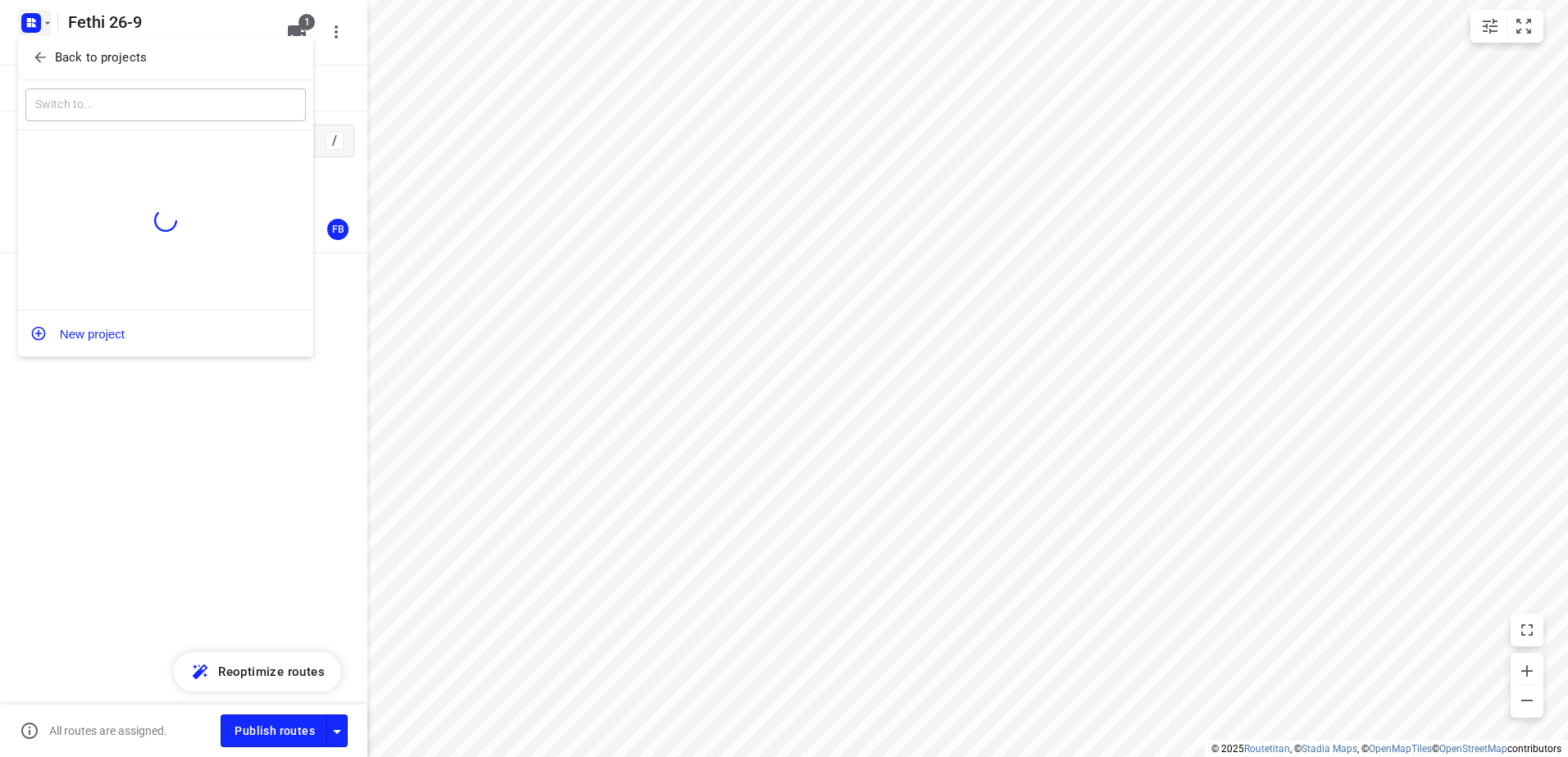
click at [154, 59] on span "Back to projects" at bounding box center [165, 58] width 267 height 19
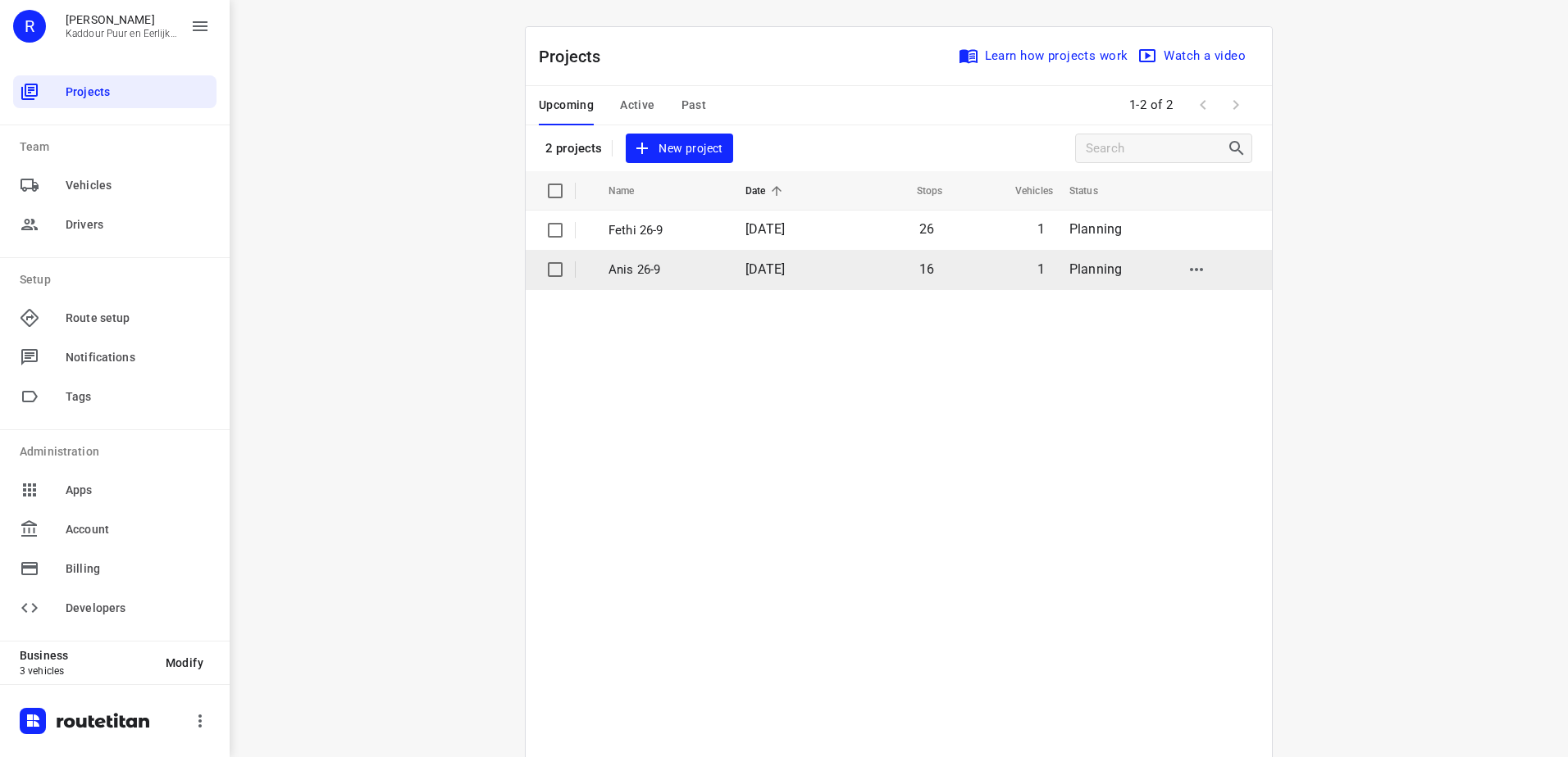
click at [832, 269] on td "26 Sep 2025" at bounding box center [785, 269] width 106 height 39
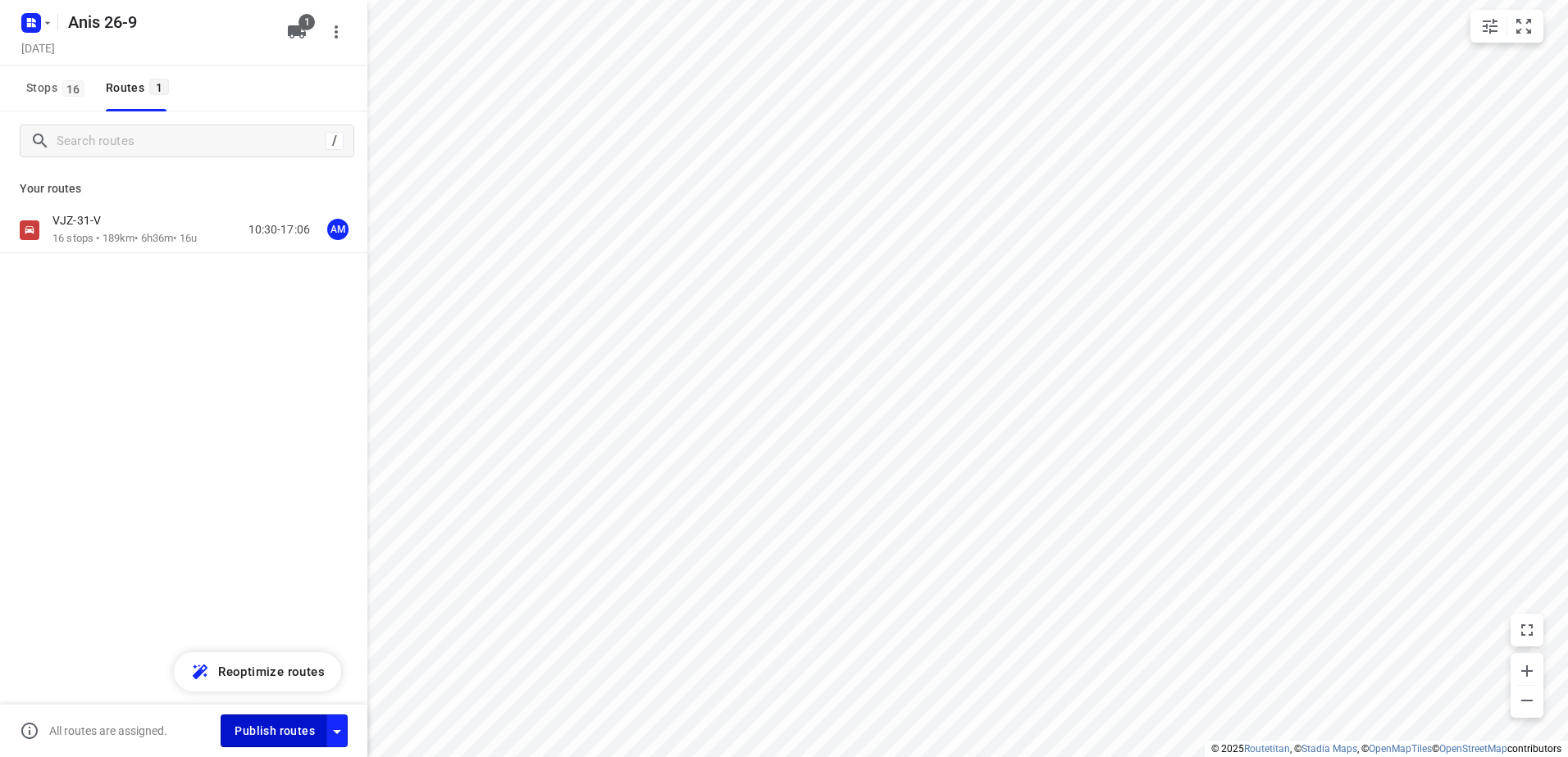
click at [252, 729] on span "Publish routes" at bounding box center [275, 732] width 80 height 20
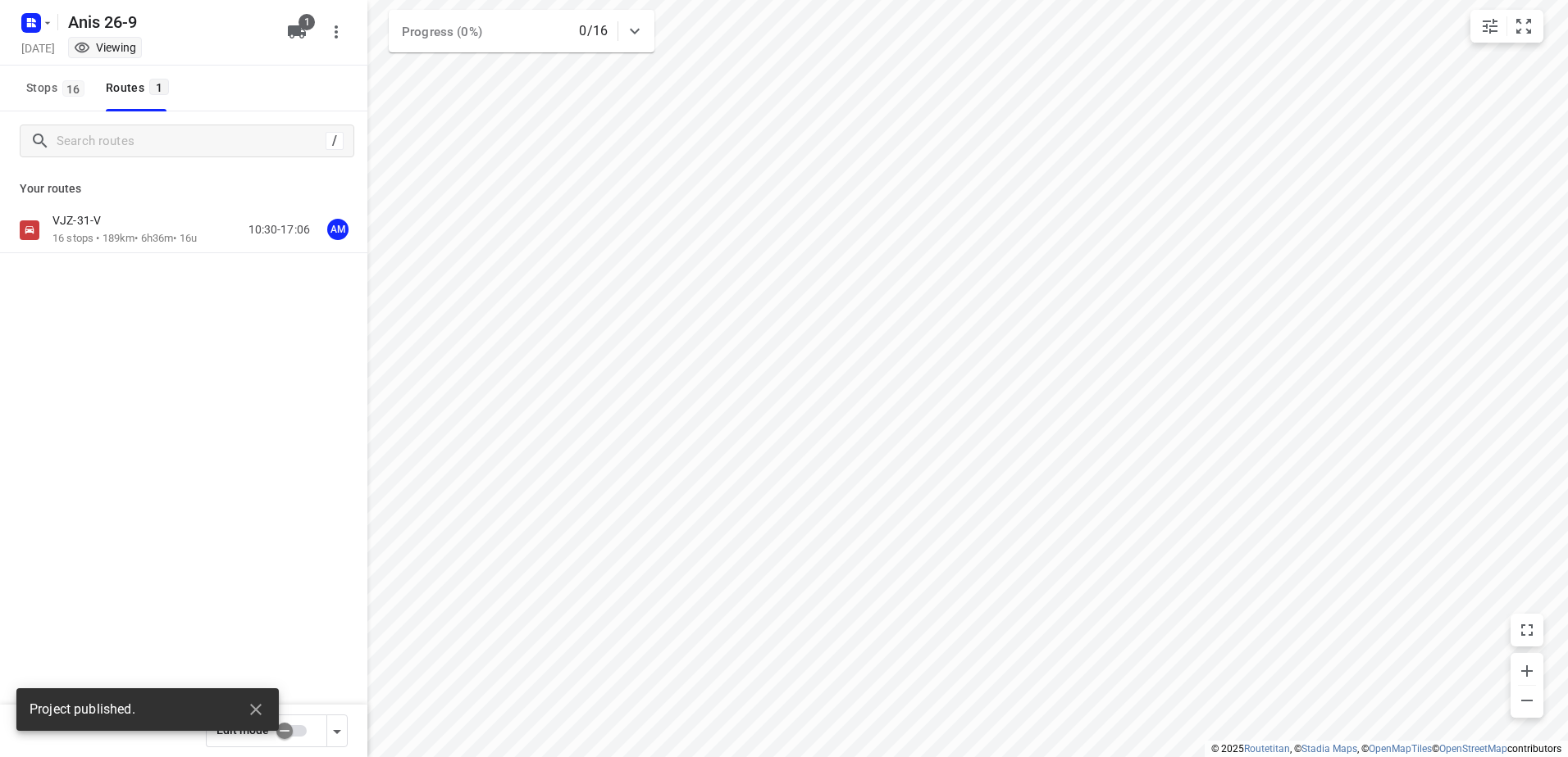
click at [34, 20] on icon "button" at bounding box center [34, 20] width 4 height 4
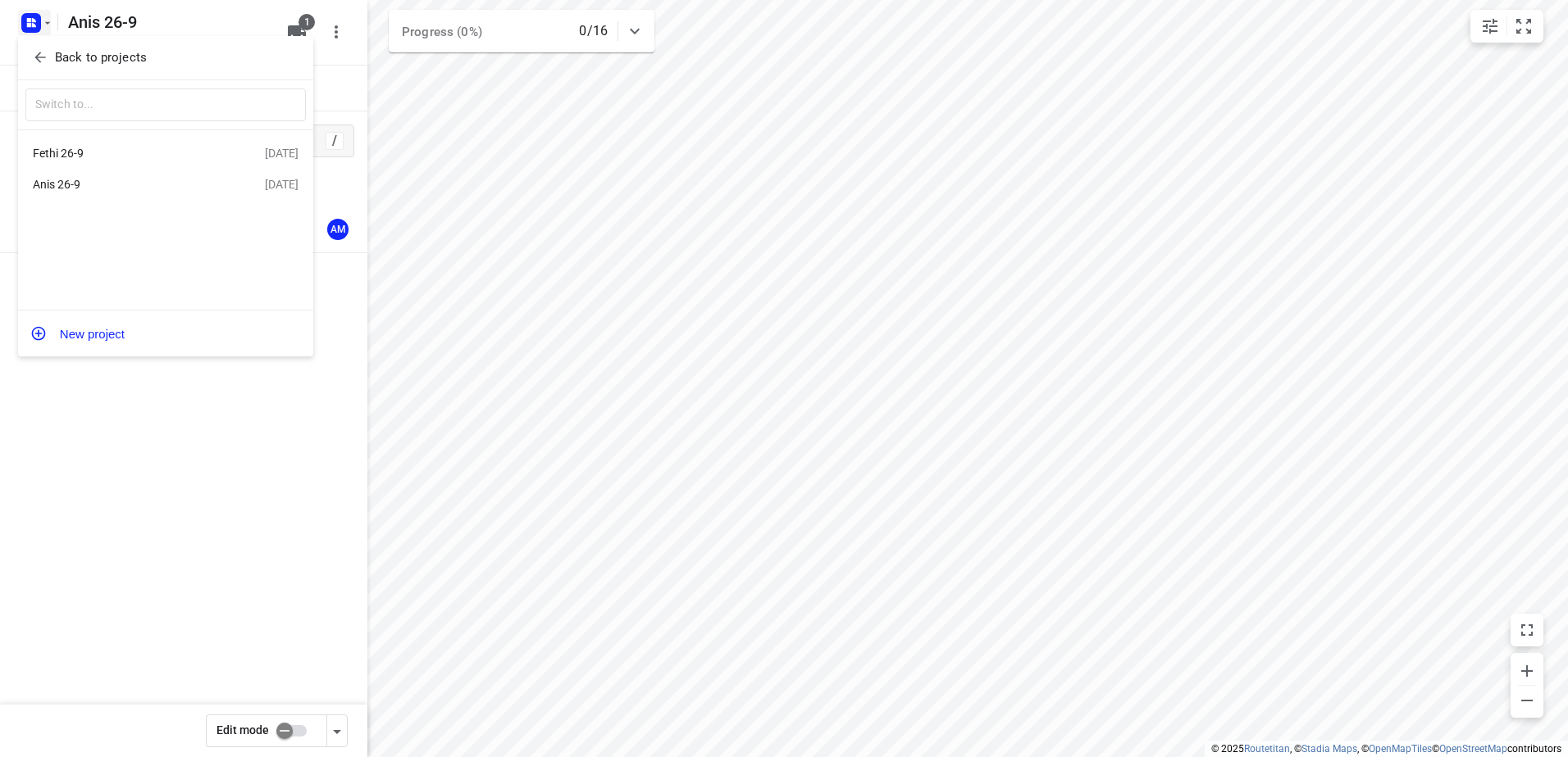
click at [96, 143] on div "Fethi 26-9" at bounding box center [148, 153] width 232 height 20
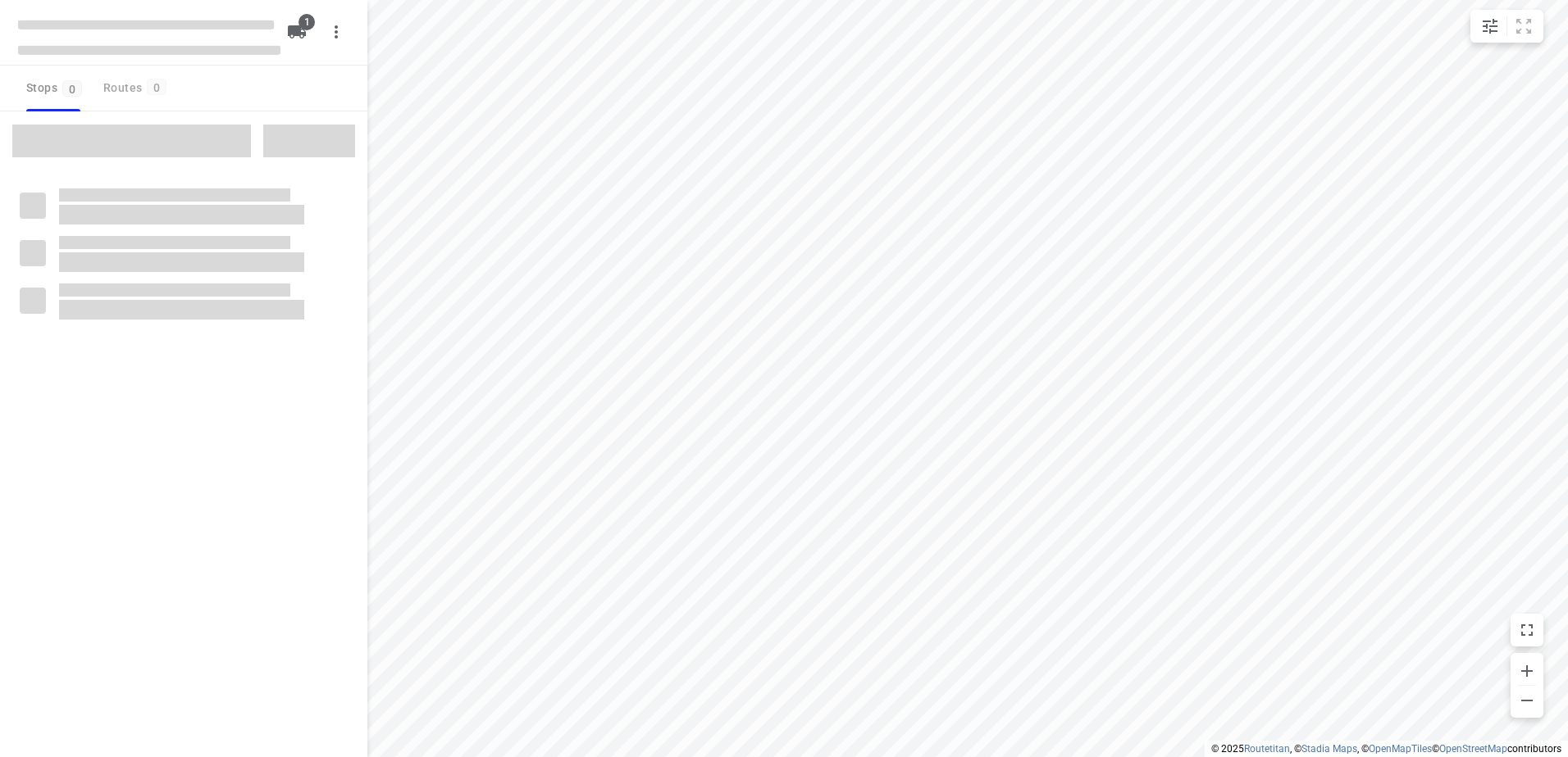
type input "distance"
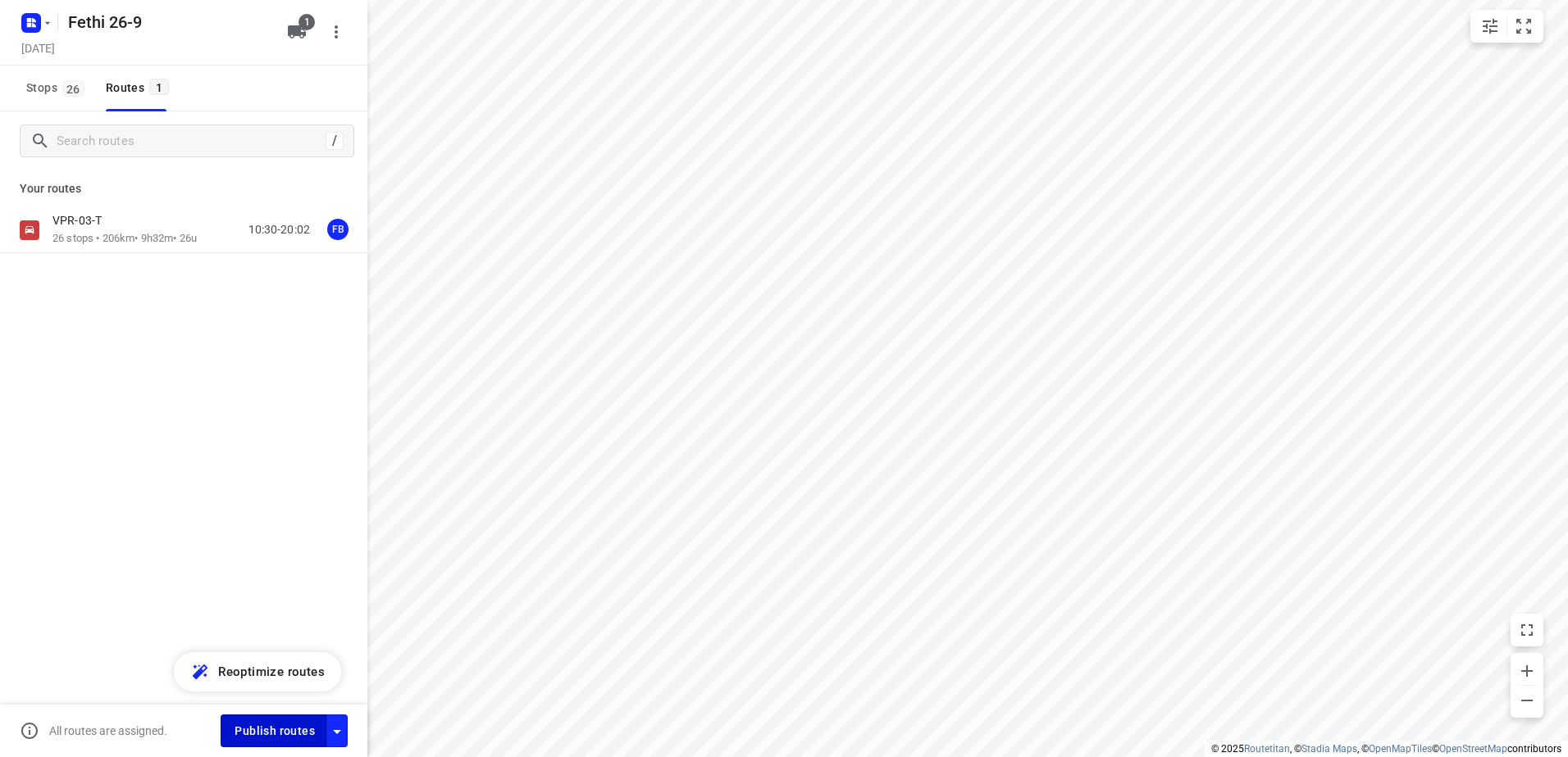
click at [264, 723] on span "Publish routes" at bounding box center [275, 732] width 80 height 20
click at [121, 274] on div "VPR-03-T 26 stops • 206km • 9h32m • 26u 10:30-20:02 FB" at bounding box center [184, 288] width 367 height 161
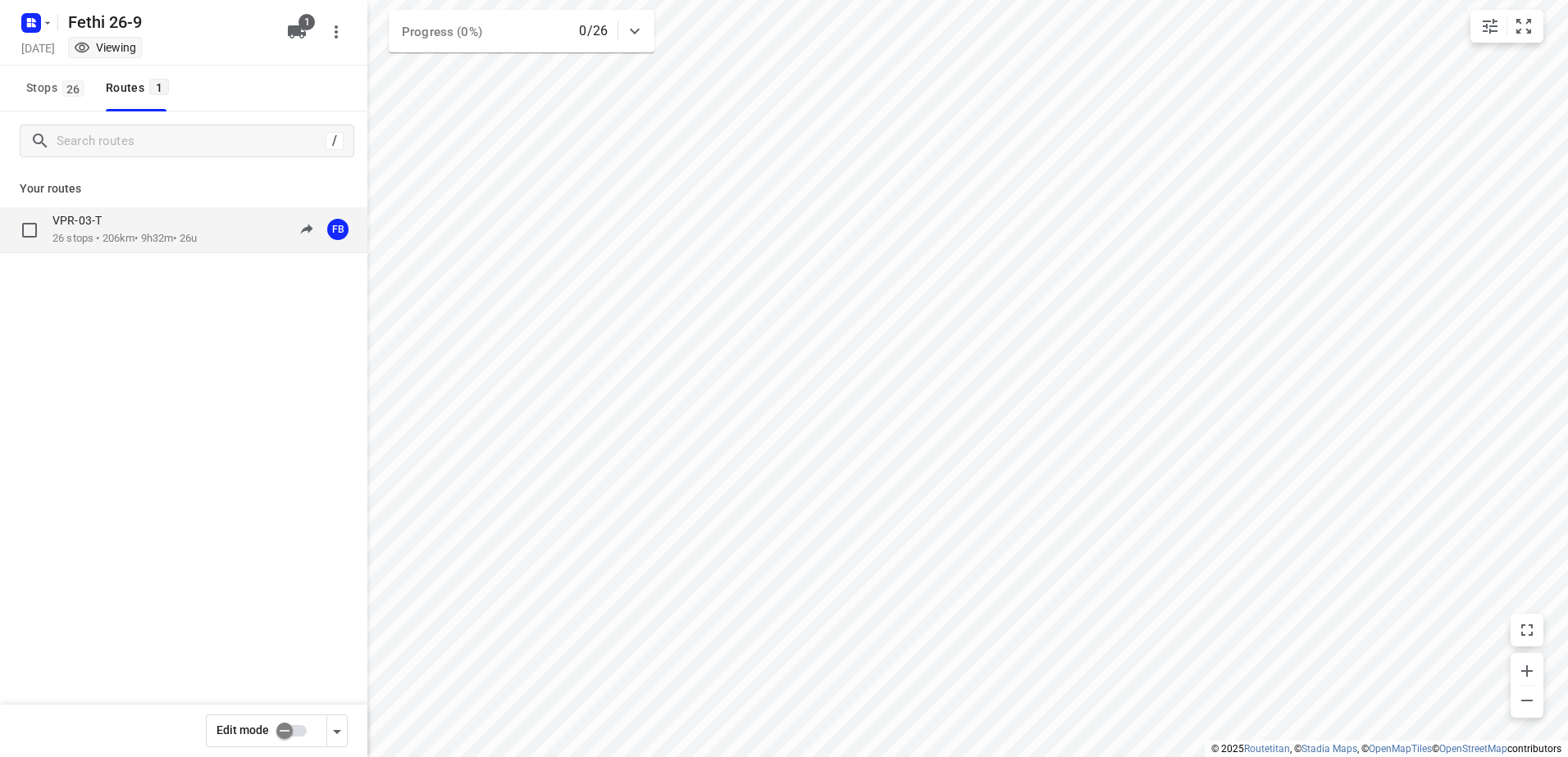
click at [116, 237] on p "26 stops • 206km • 9h32m • 26u" at bounding box center [124, 238] width 144 height 16
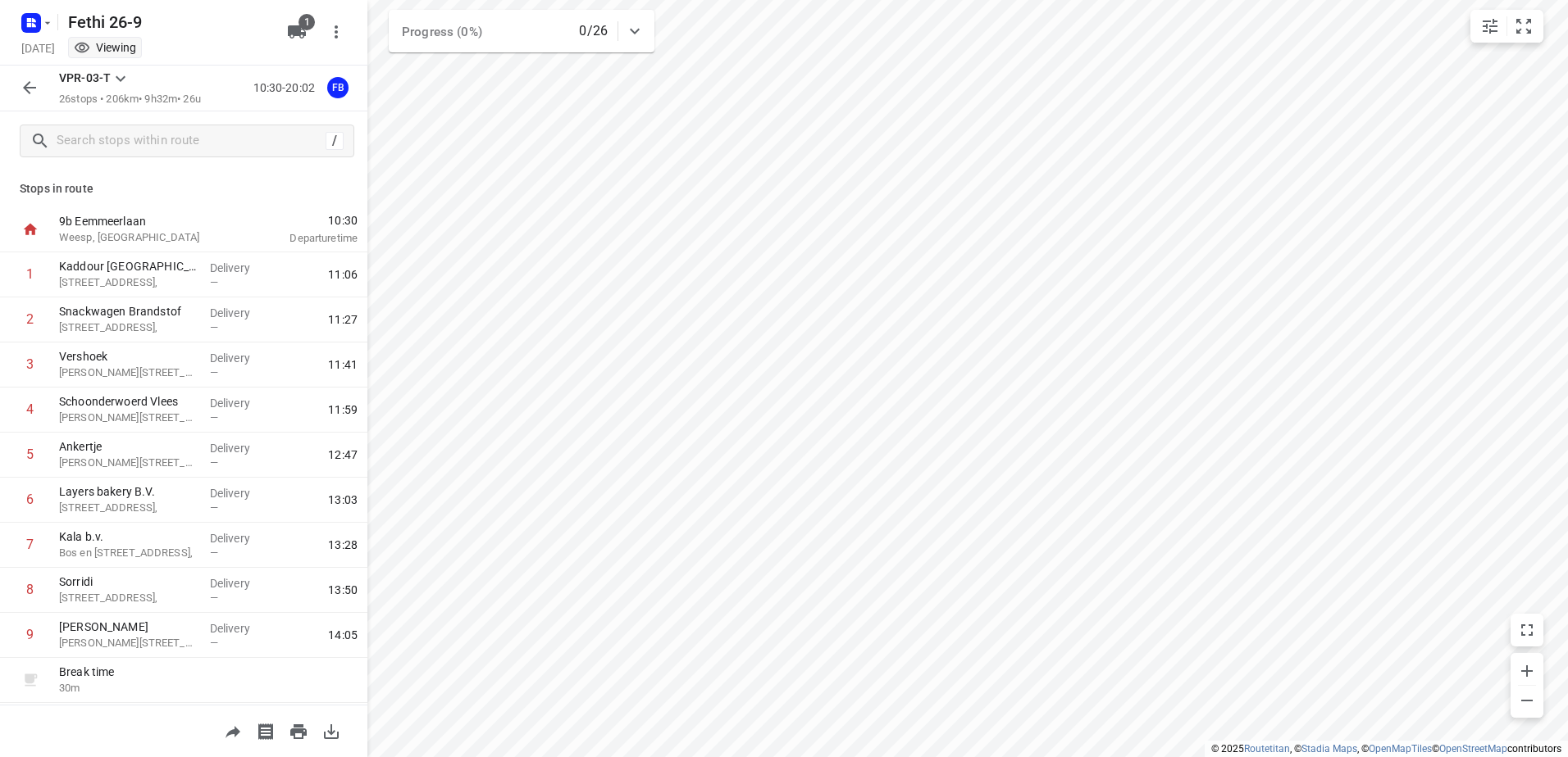
click at [37, 69] on div "VPR-03-T 26 stops • 206km • 9h32m • 26u 10:30-20:02 FB" at bounding box center [184, 88] width 367 height 46
click at [29, 84] on icon "button" at bounding box center [30, 88] width 13 height 13
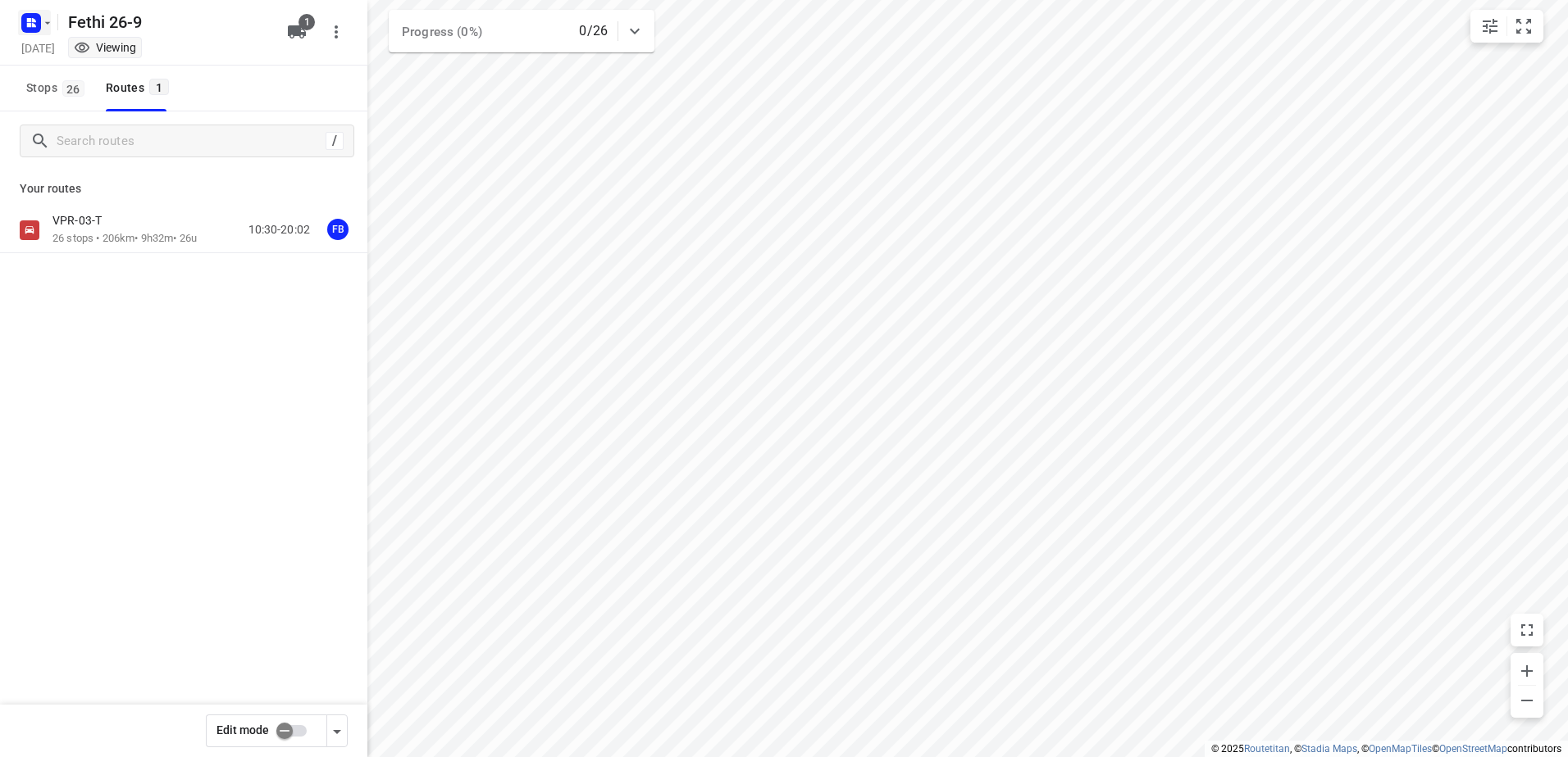
click at [36, 20] on rect "button" at bounding box center [31, 22] width 20 height 20
click at [79, 62] on p "Back to projects" at bounding box center [101, 58] width 92 height 19
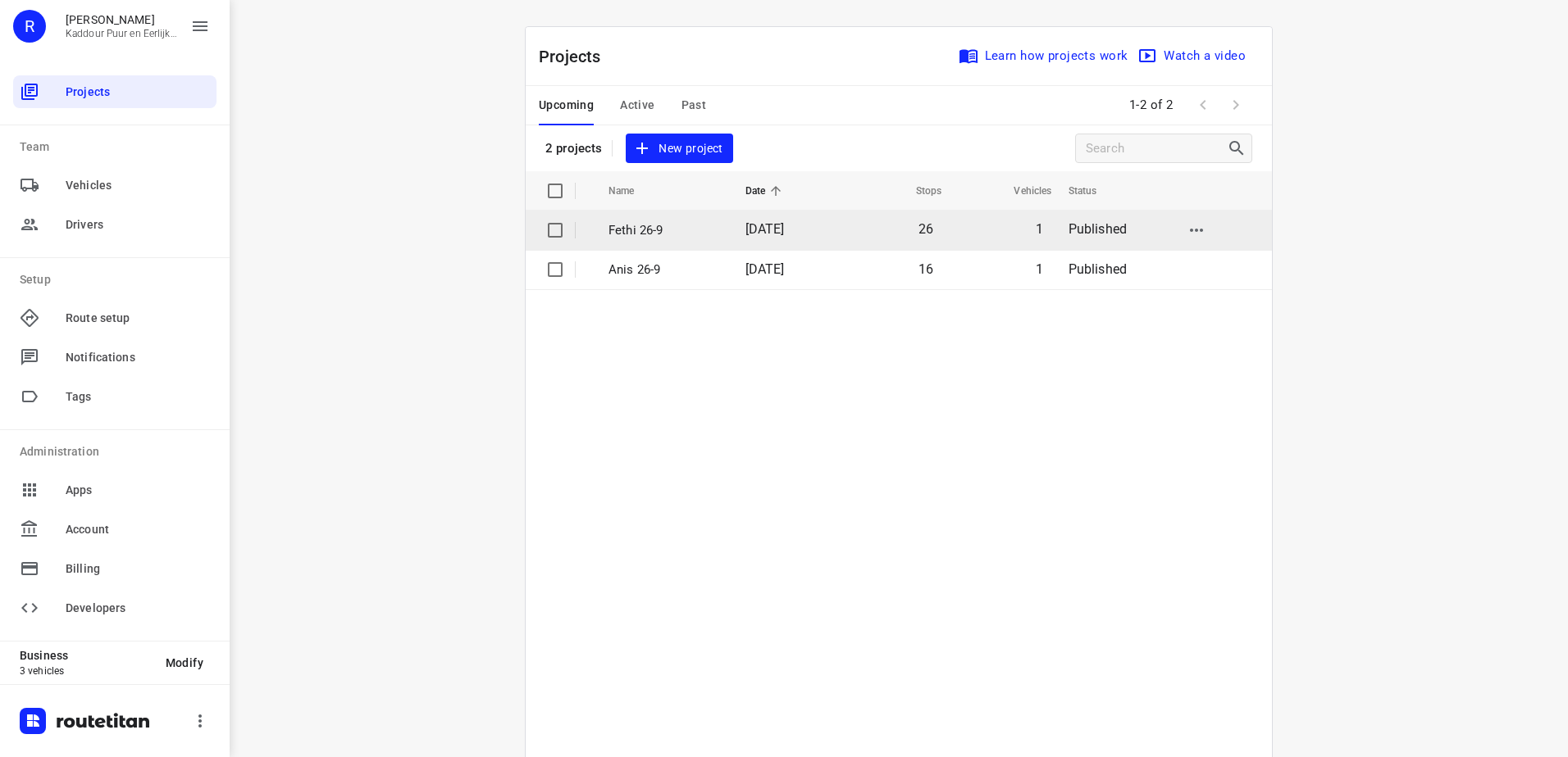
click at [639, 214] on td "Fethi 26-9" at bounding box center [662, 230] width 141 height 39
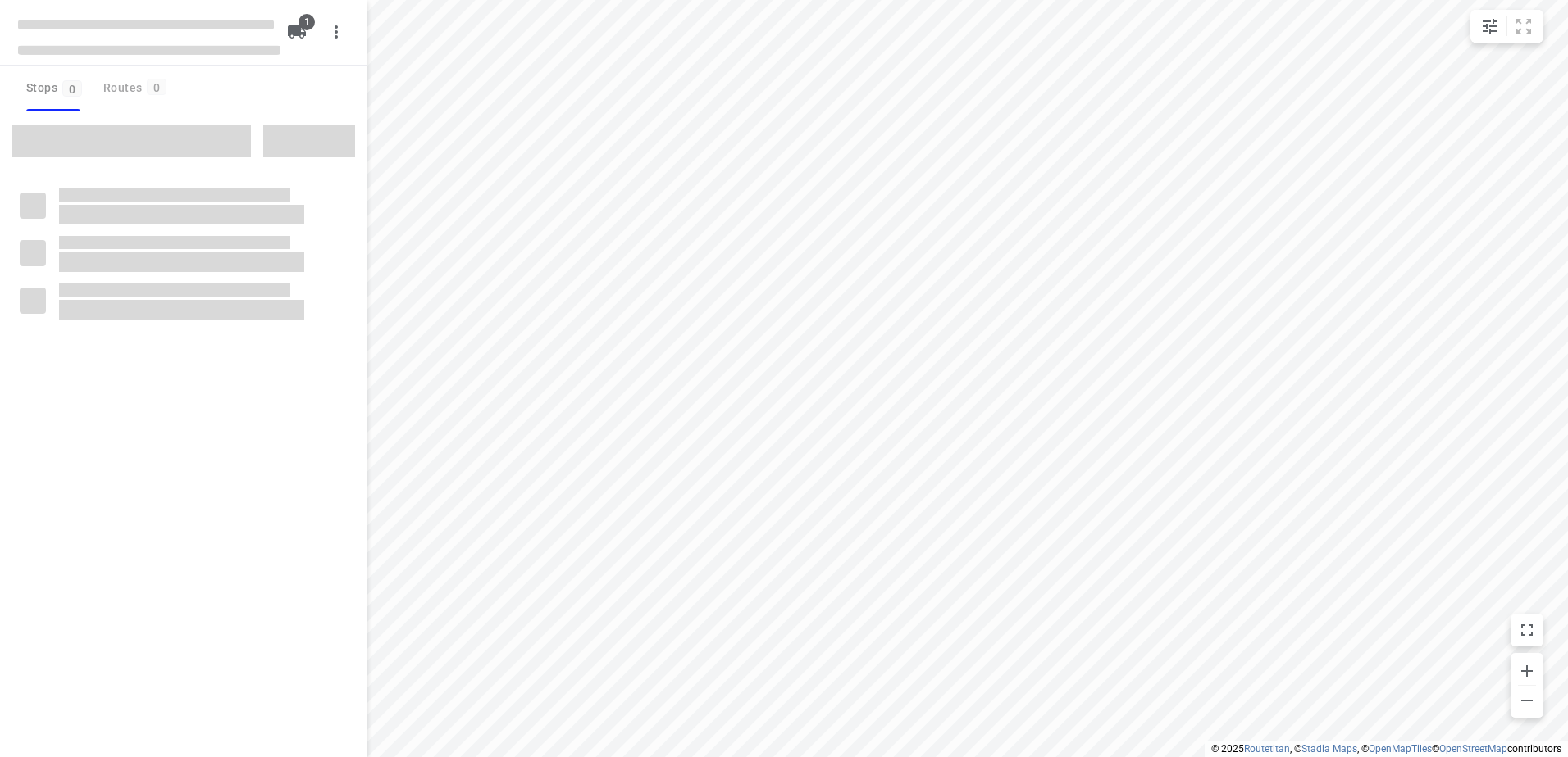
type input "distance"
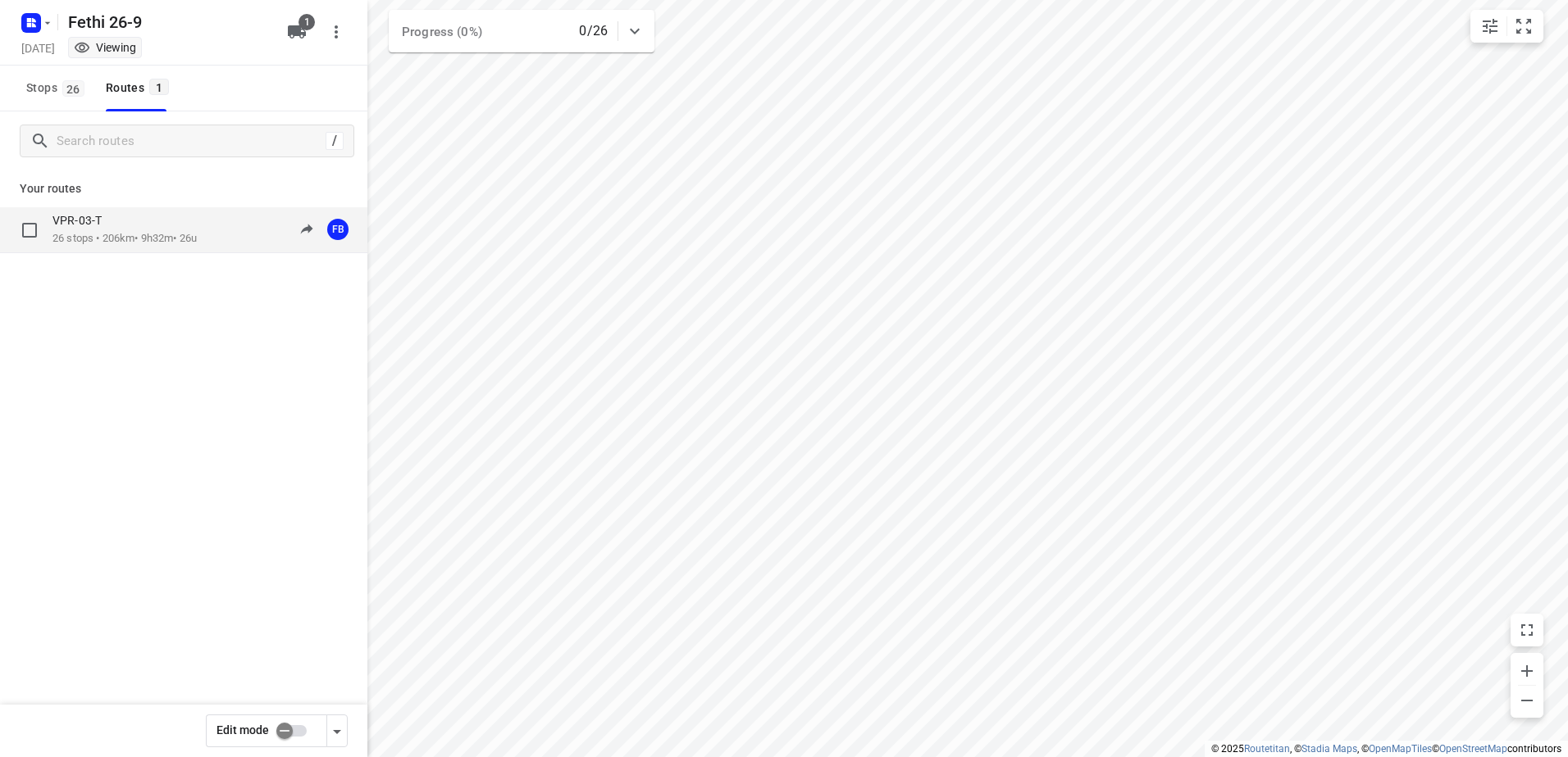
click at [131, 230] on div "VPR-03-T" at bounding box center [124, 222] width 144 height 18
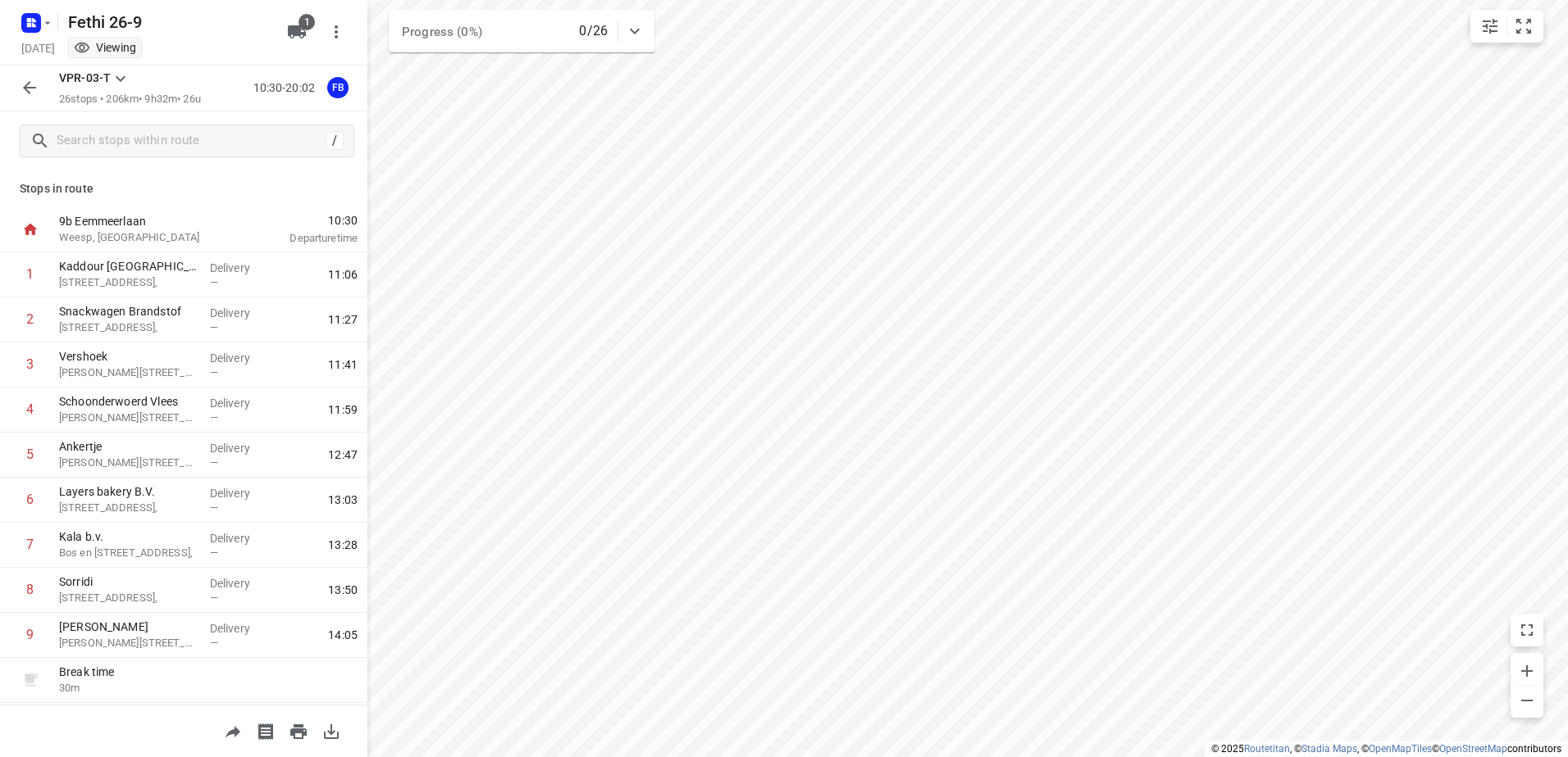
click at [11, 88] on div "VPR-03-T 26 stops • 206km • 9h32m • 26u 10:30-20:02 FB" at bounding box center [184, 88] width 367 height 46
copy p "VPR"
click at [29, 85] on icon "button" at bounding box center [30, 88] width 13 height 13
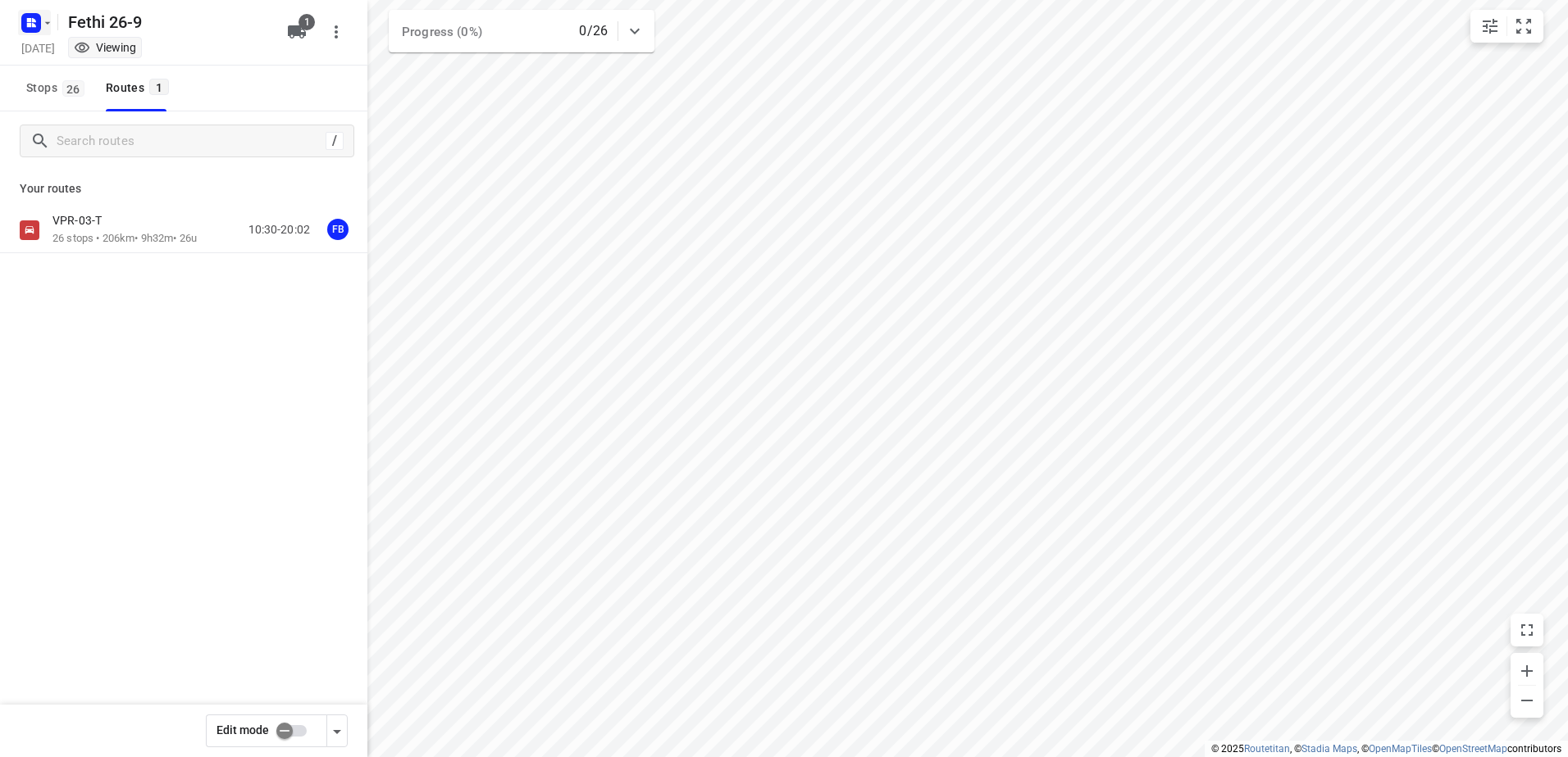
click at [40, 11] on icon "button" at bounding box center [31, 23] width 26 height 26
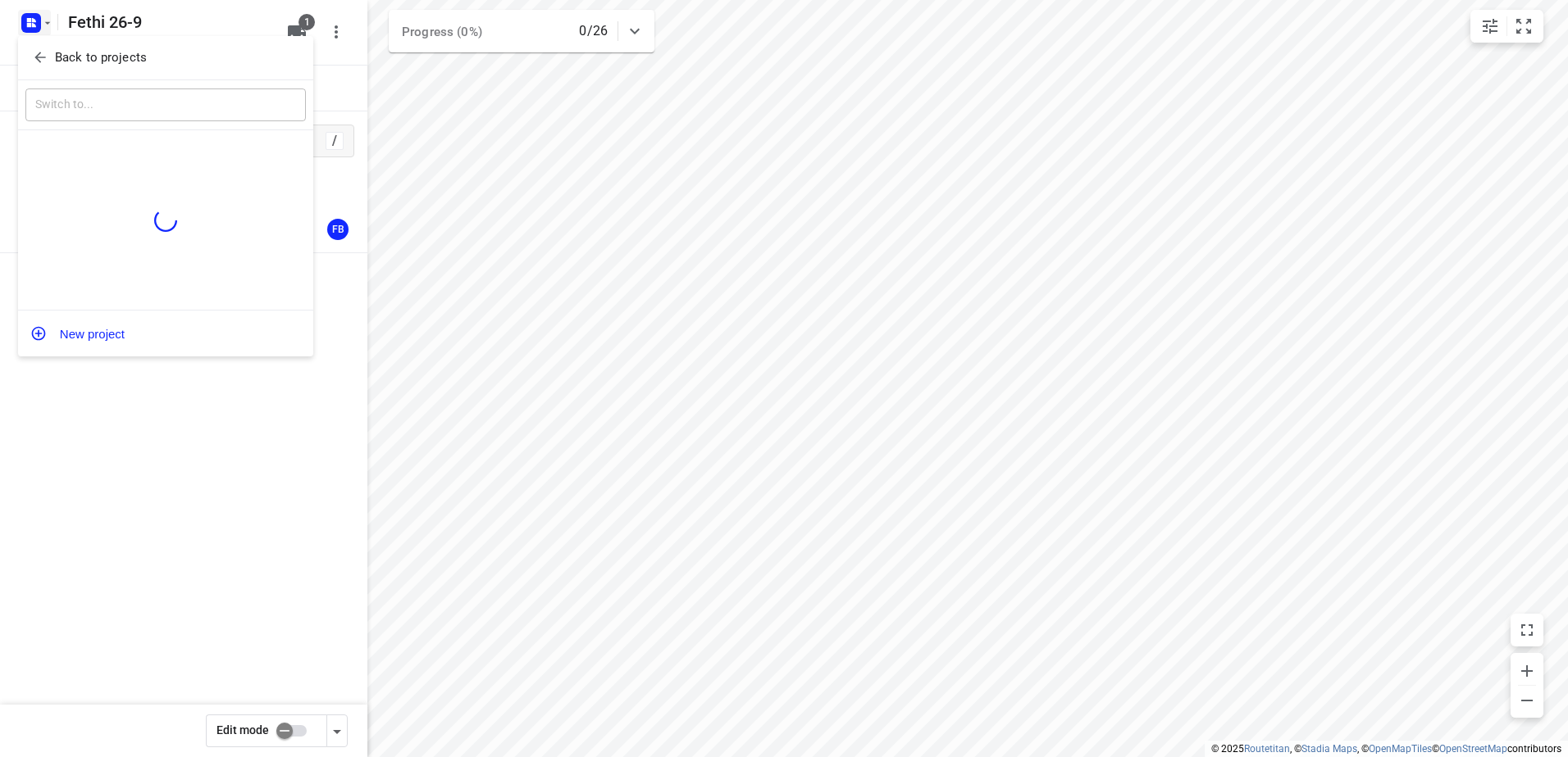
click at [89, 37] on div "Back to projects" at bounding box center [165, 59] width 295 height 45
click at [100, 51] on p "Back to projects" at bounding box center [101, 58] width 92 height 19
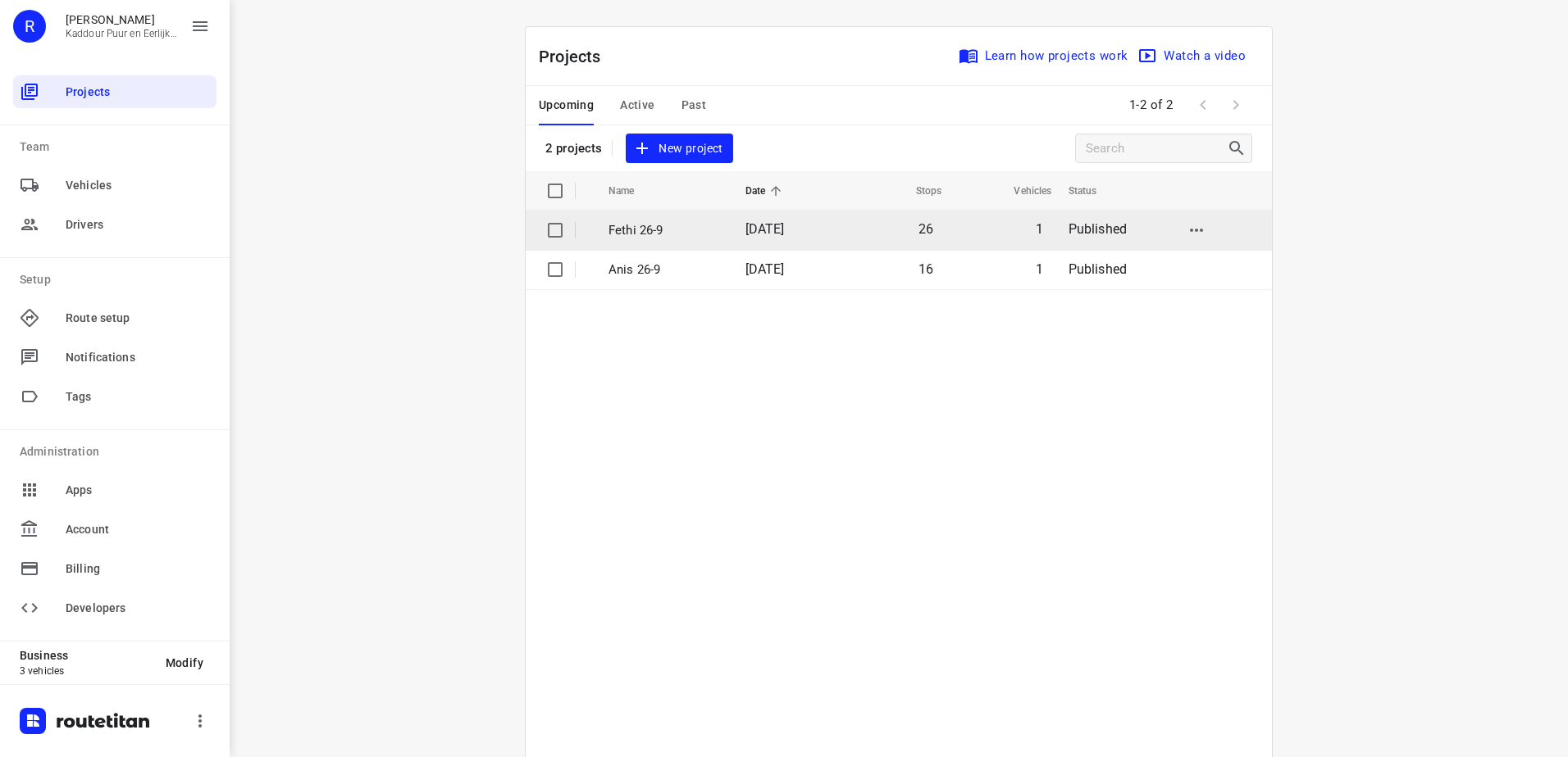
click at [690, 229] on p "Fethi 26-9" at bounding box center [664, 231] width 113 height 19
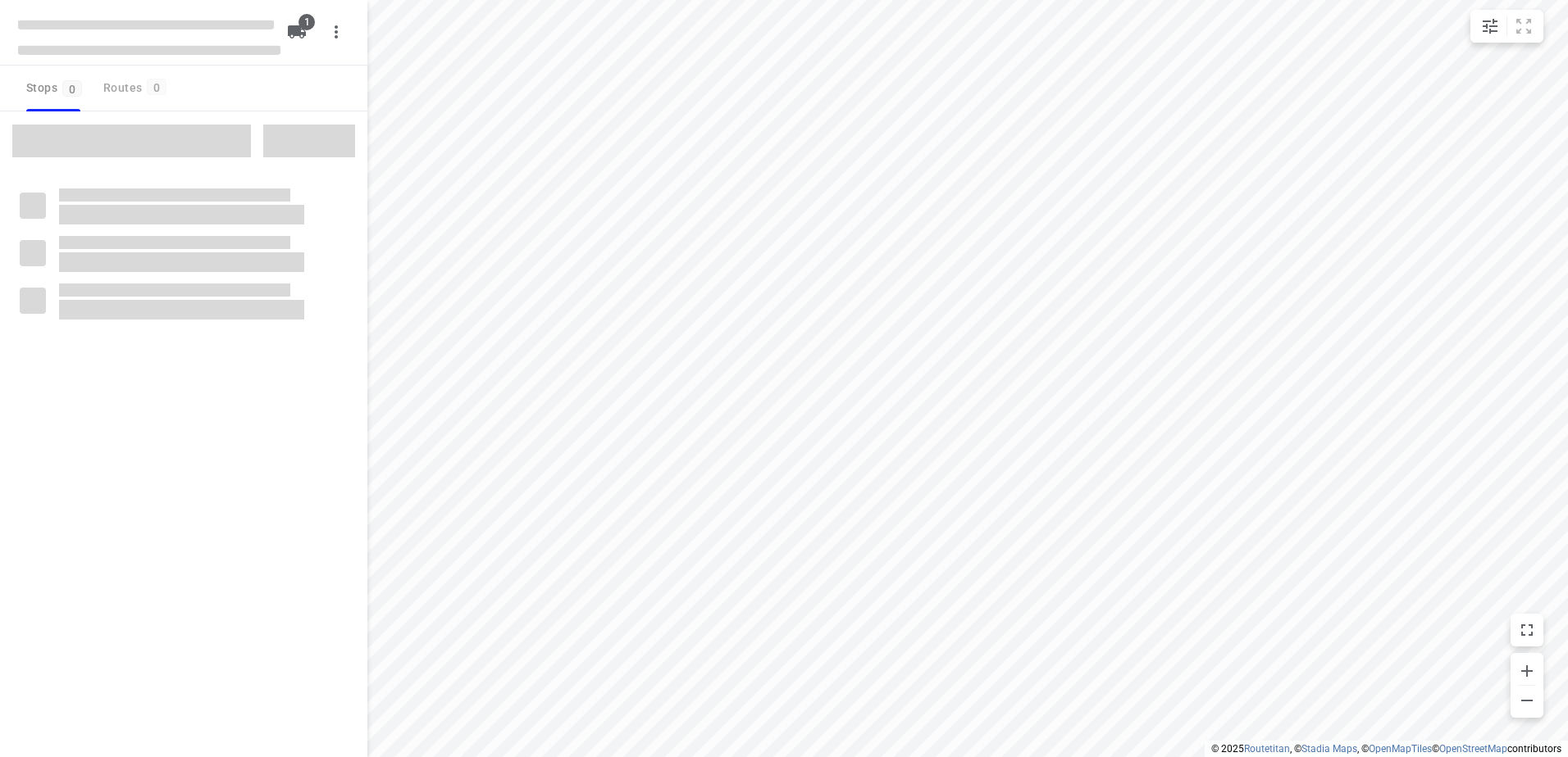
type input "distance"
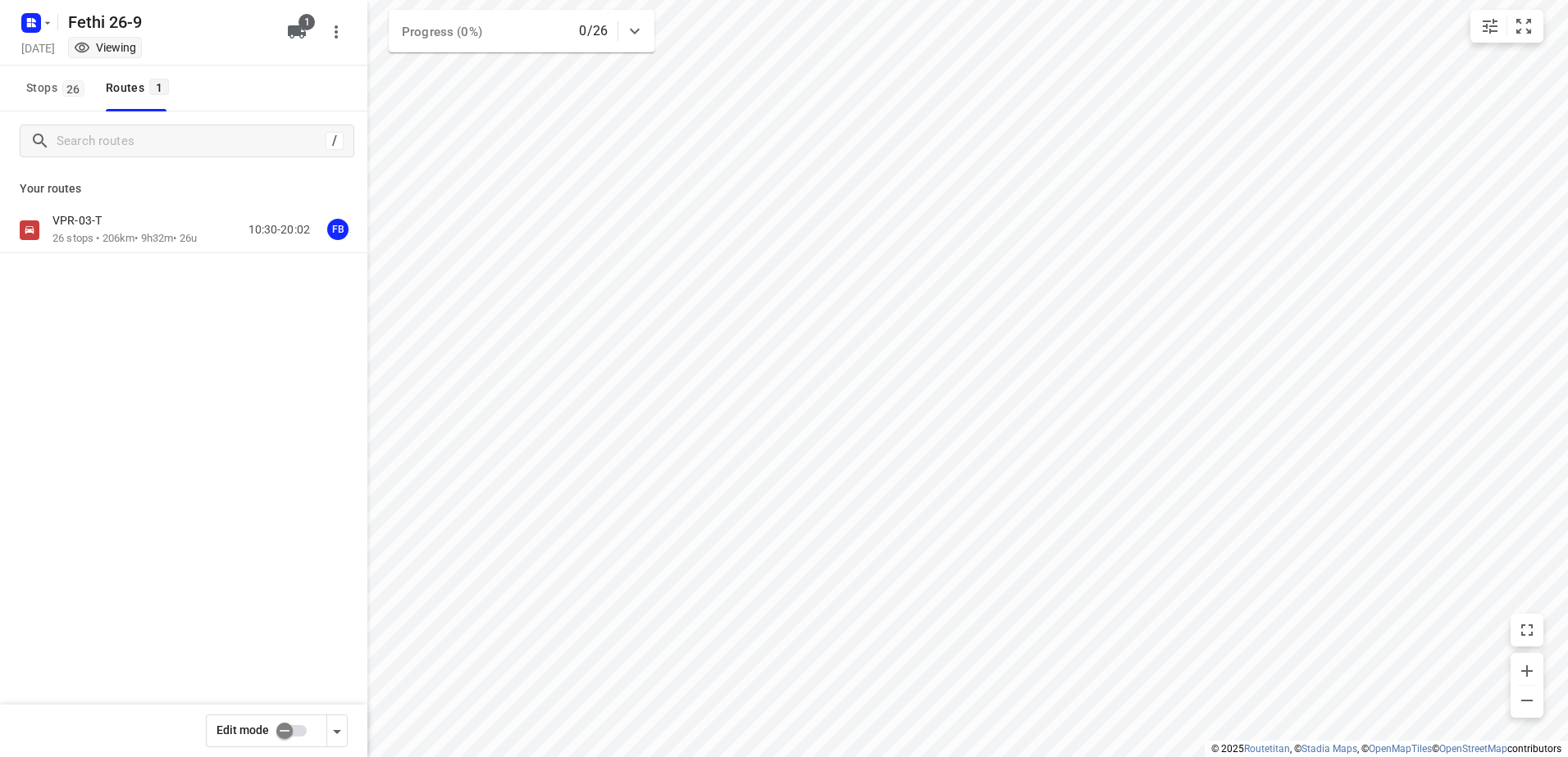
click at [283, 723] on input "checkbox" at bounding box center [284, 730] width 93 height 31
checkbox input "true"
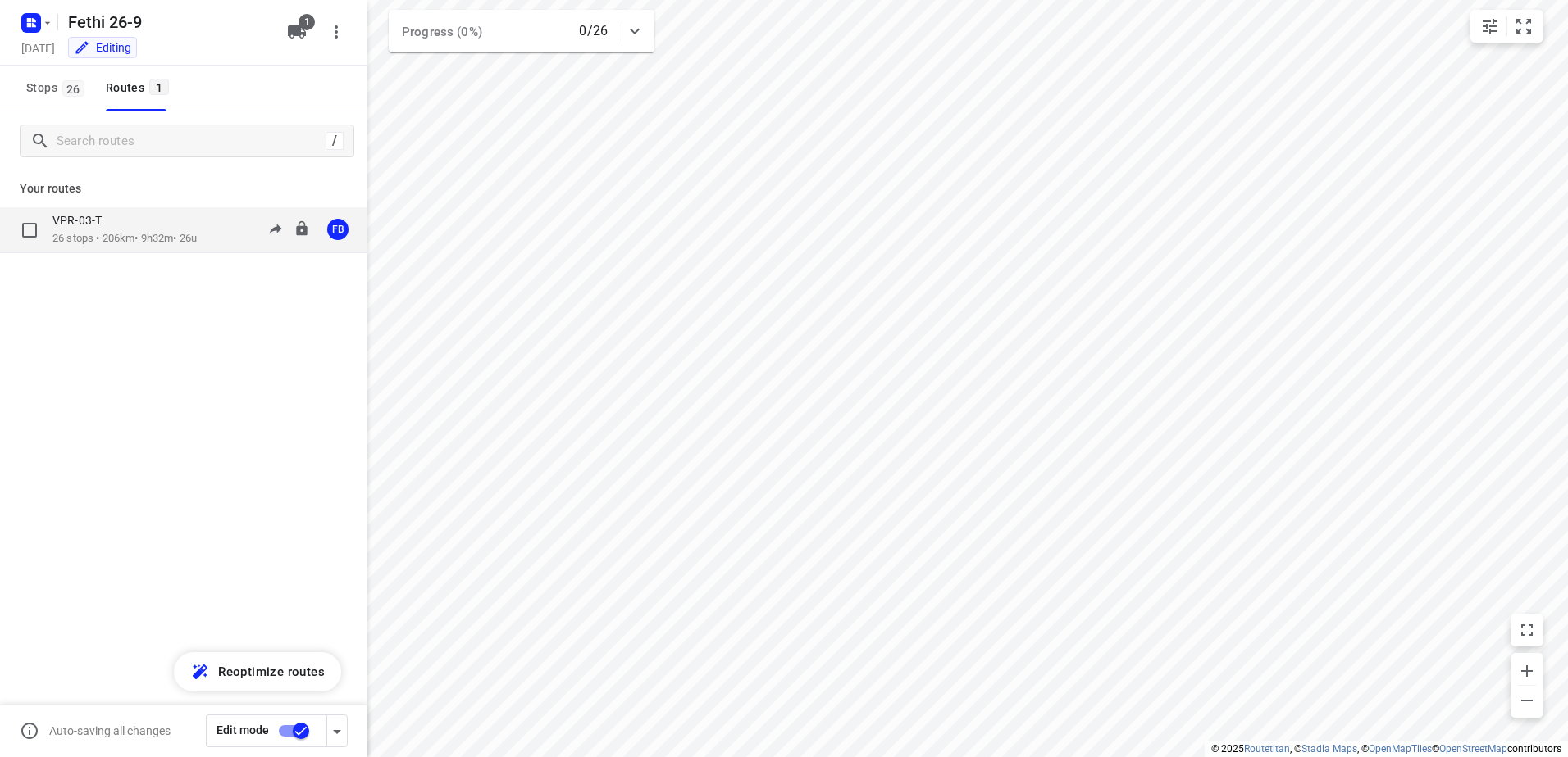
click at [140, 228] on div "VPR-03-T" at bounding box center [124, 222] width 144 height 18
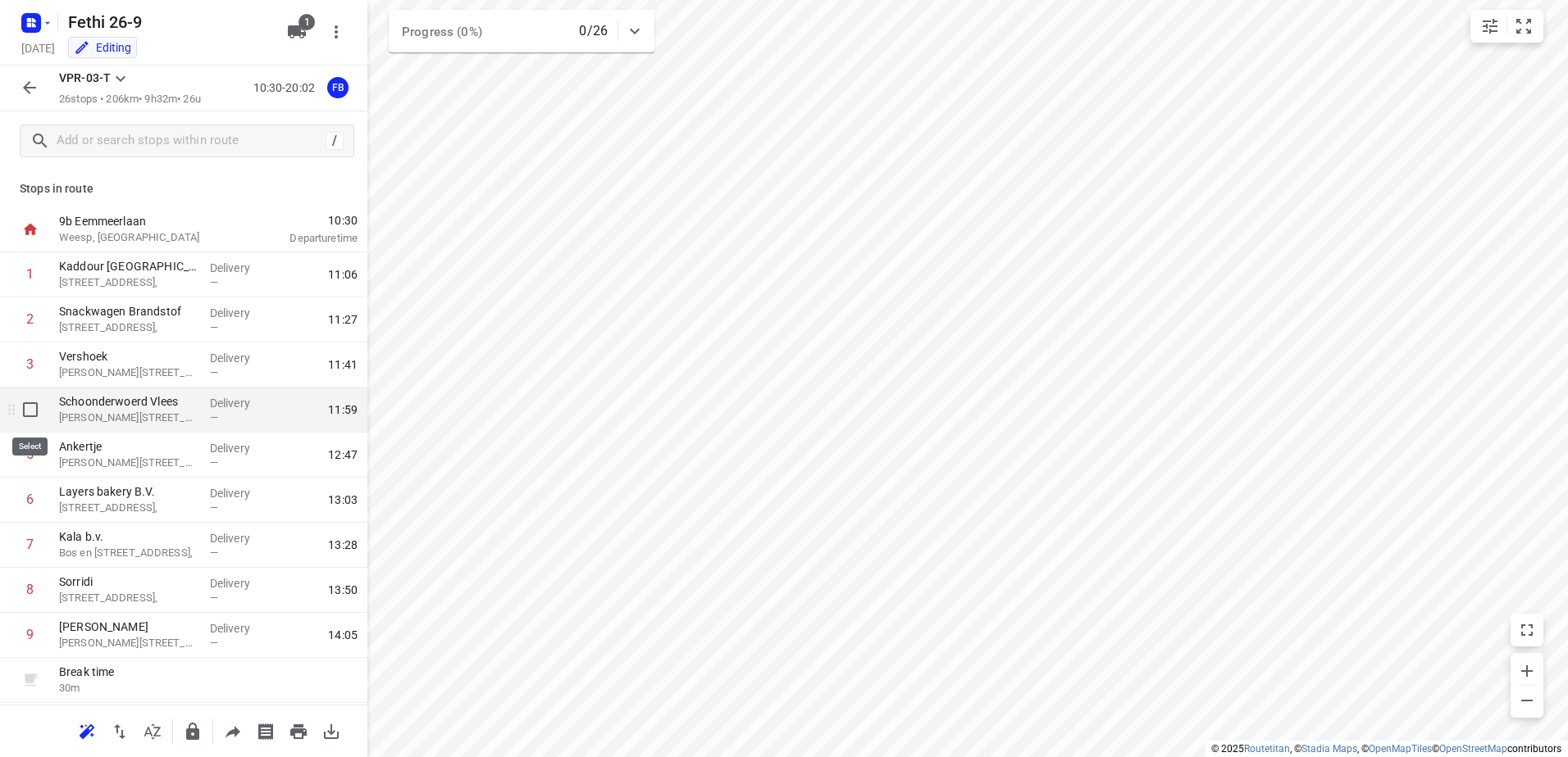
click at [37, 412] on input "checkbox" at bounding box center [30, 410] width 33 height 33
checkbox input "true"
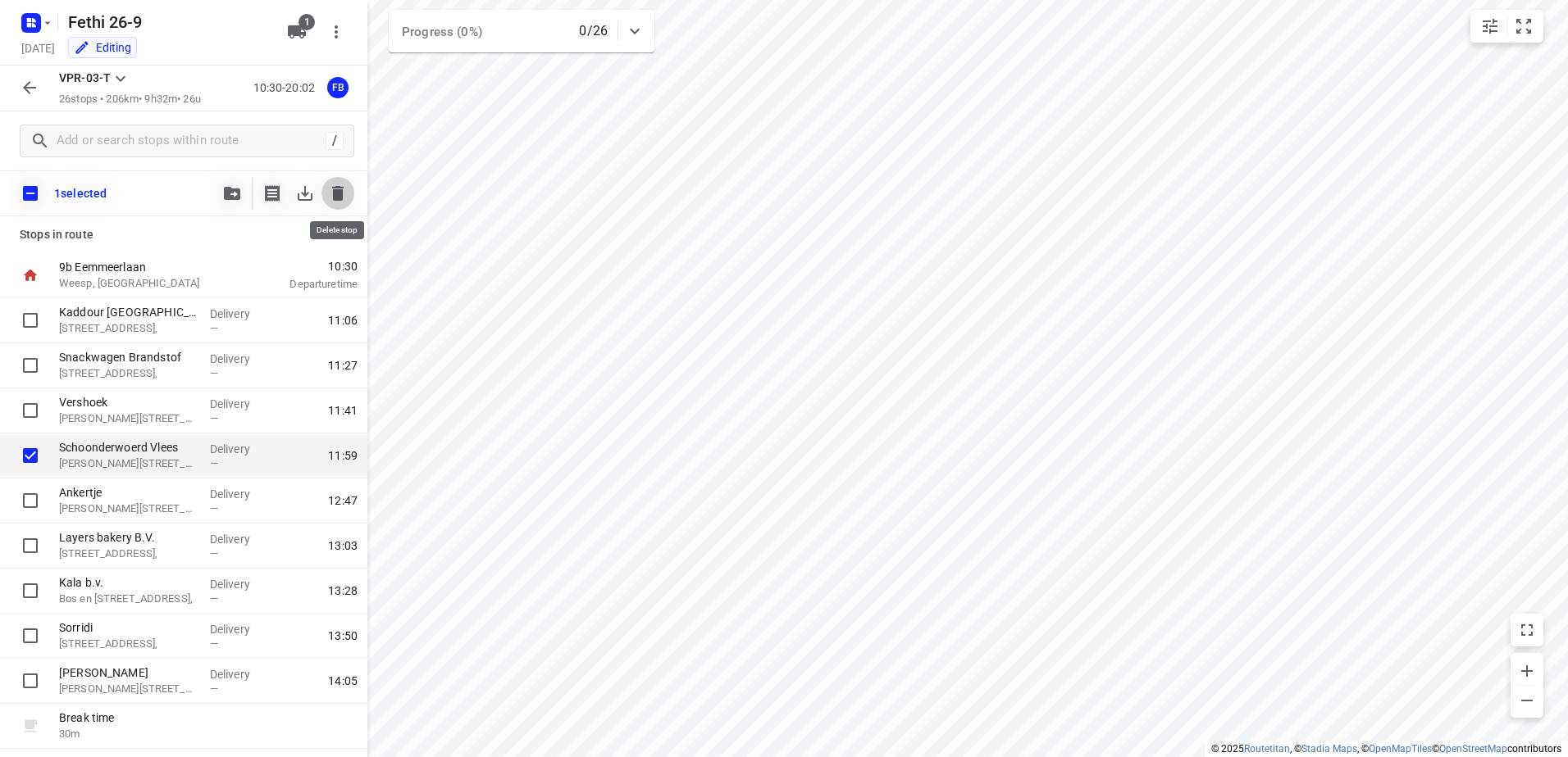
click at [346, 186] on icon "button" at bounding box center [337, 193] width 20 height 20
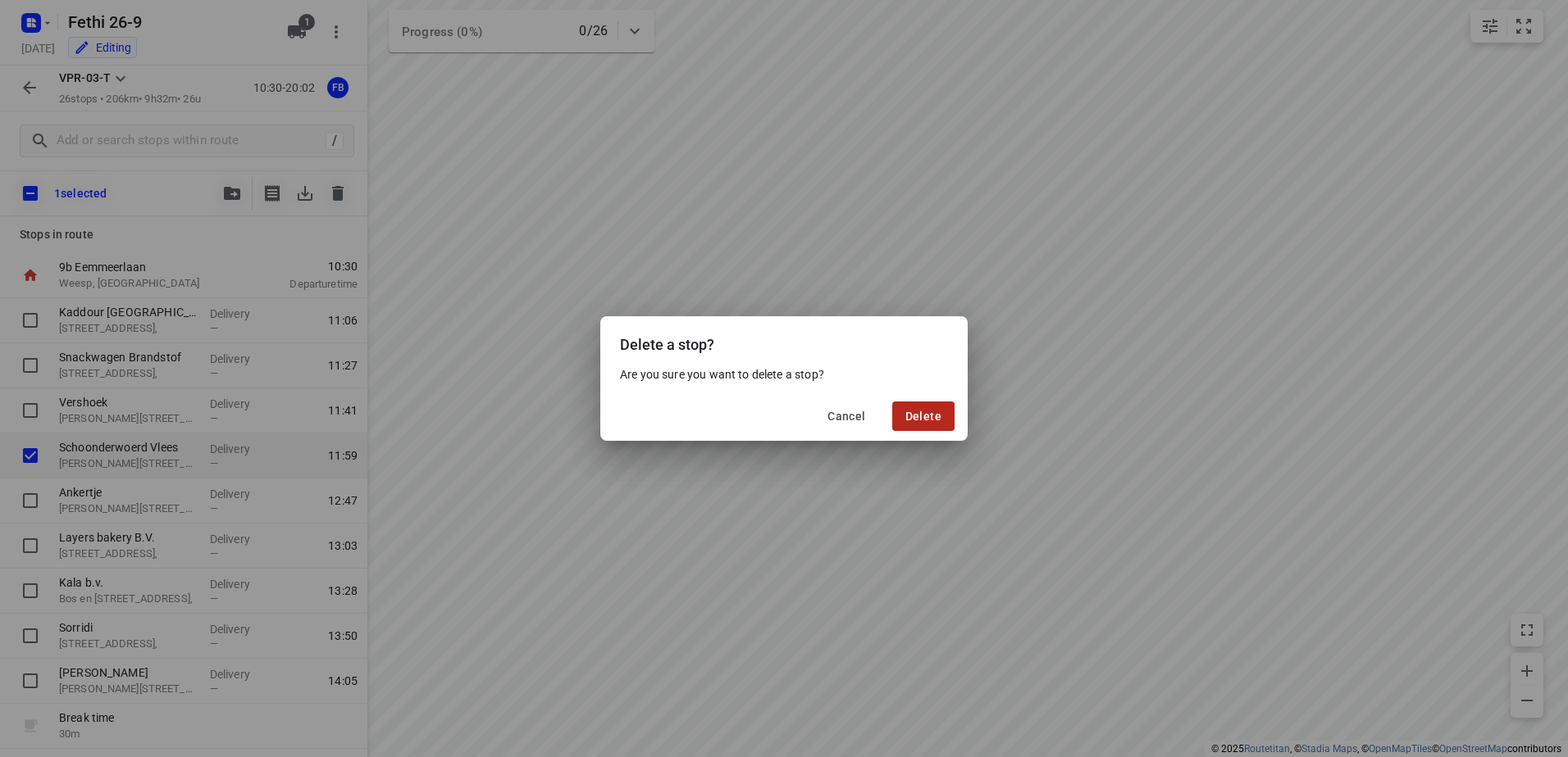
click at [907, 414] on span "Delete" at bounding box center [923, 416] width 36 height 13
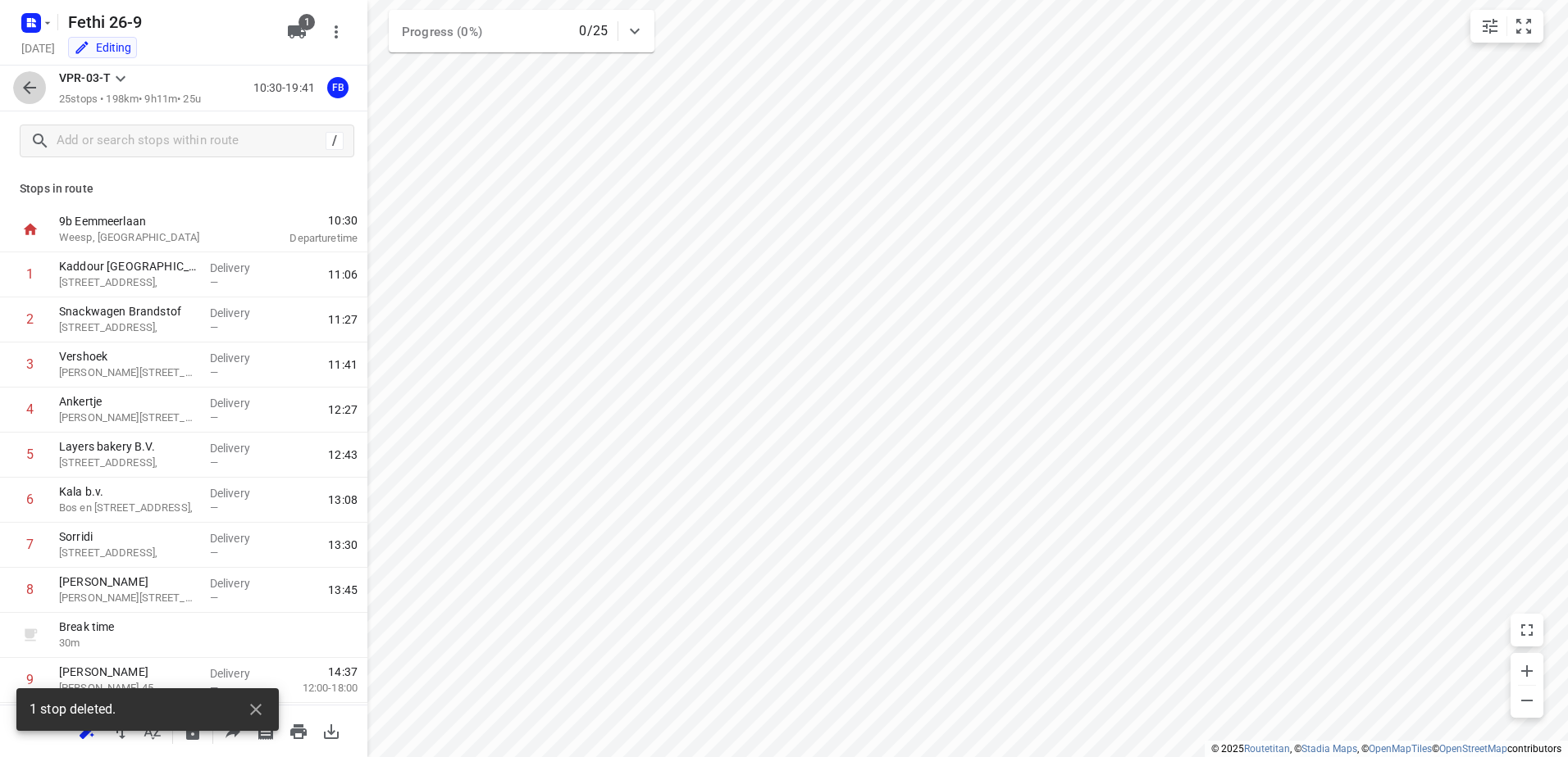
click at [30, 88] on icon "button" at bounding box center [30, 88] width 13 height 13
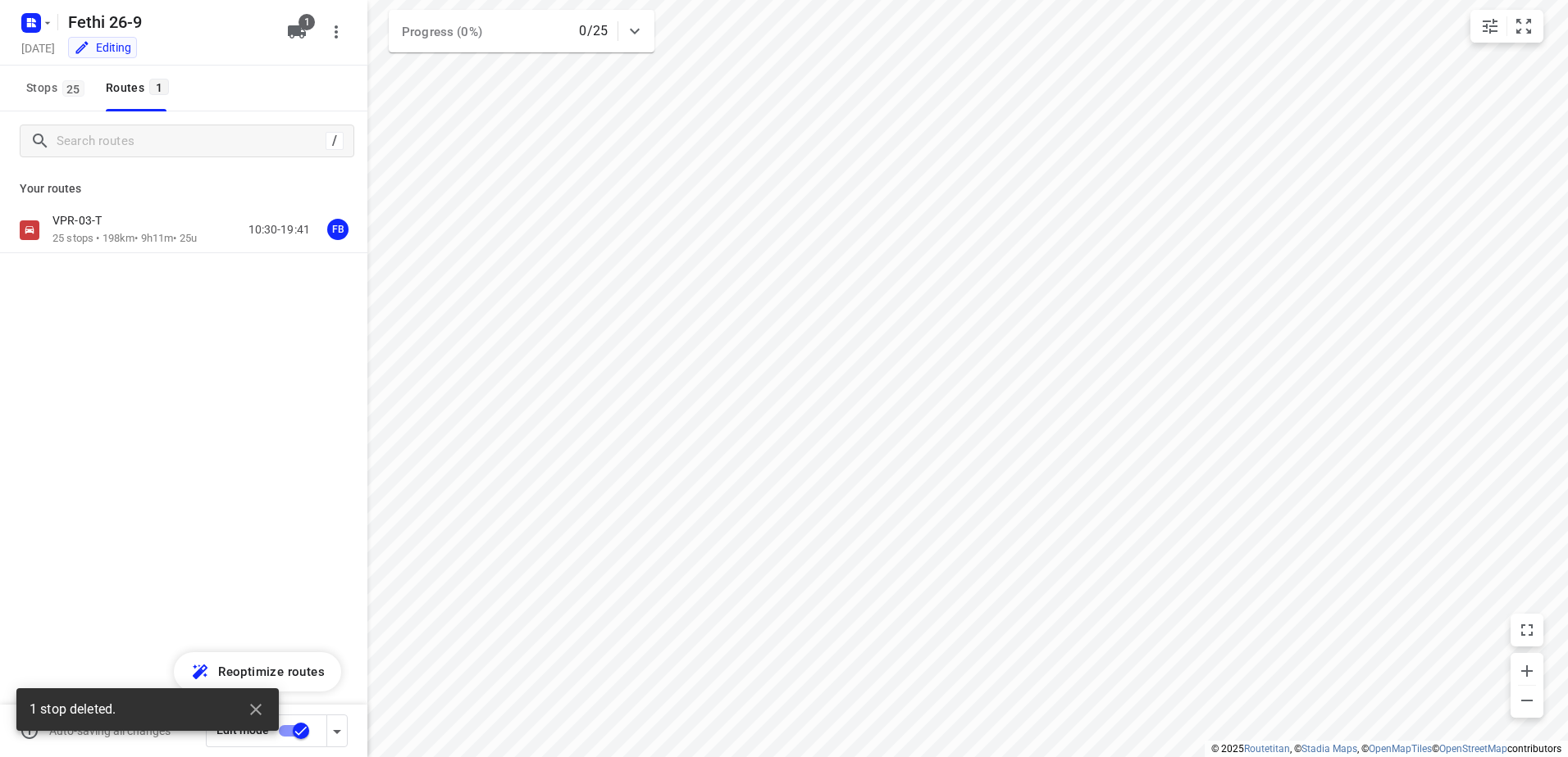
click at [300, 737] on input "checkbox" at bounding box center [301, 730] width 93 height 31
click at [217, 451] on div at bounding box center [184, 378] width 367 height 757
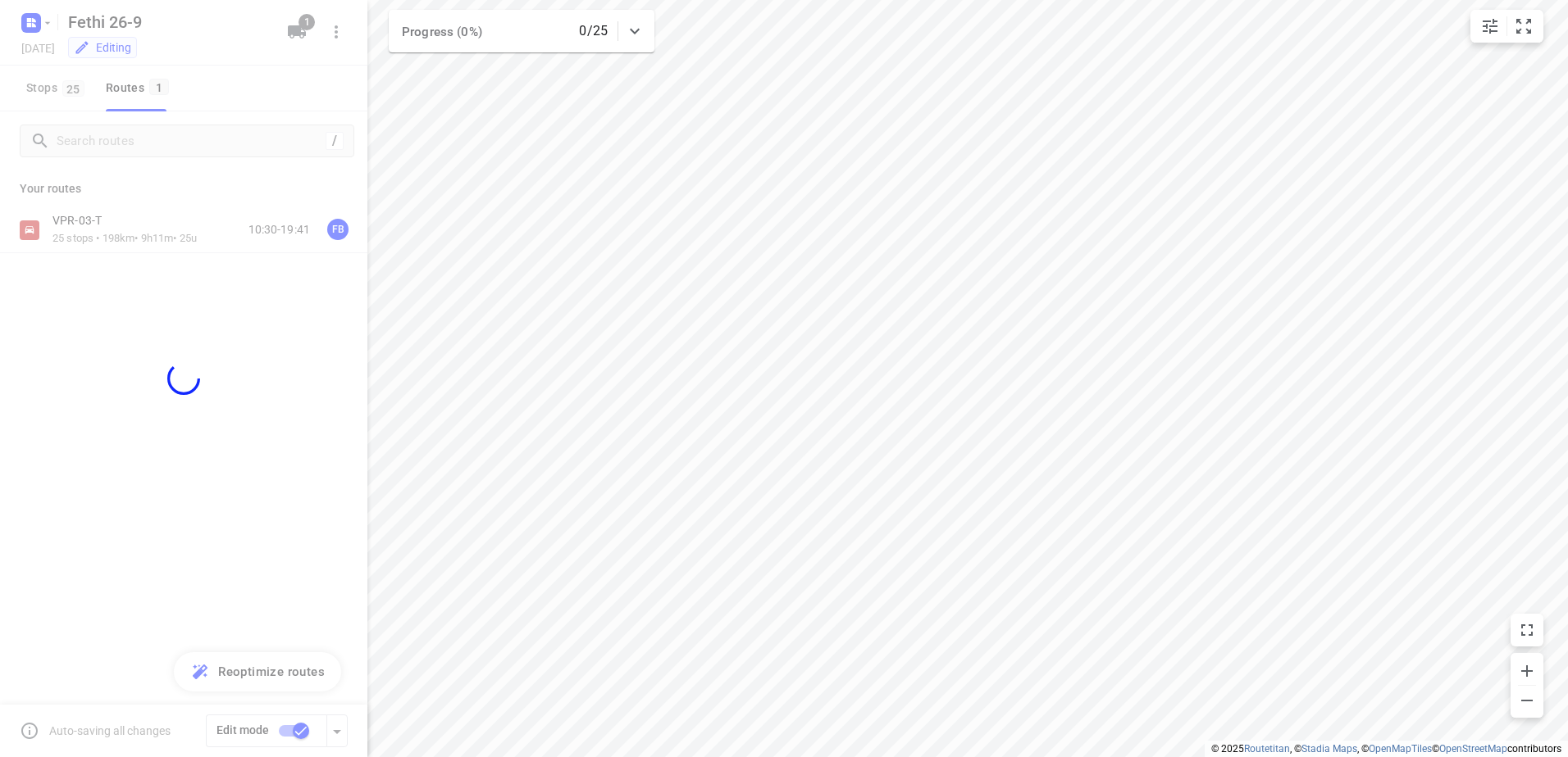
checkbox input "false"
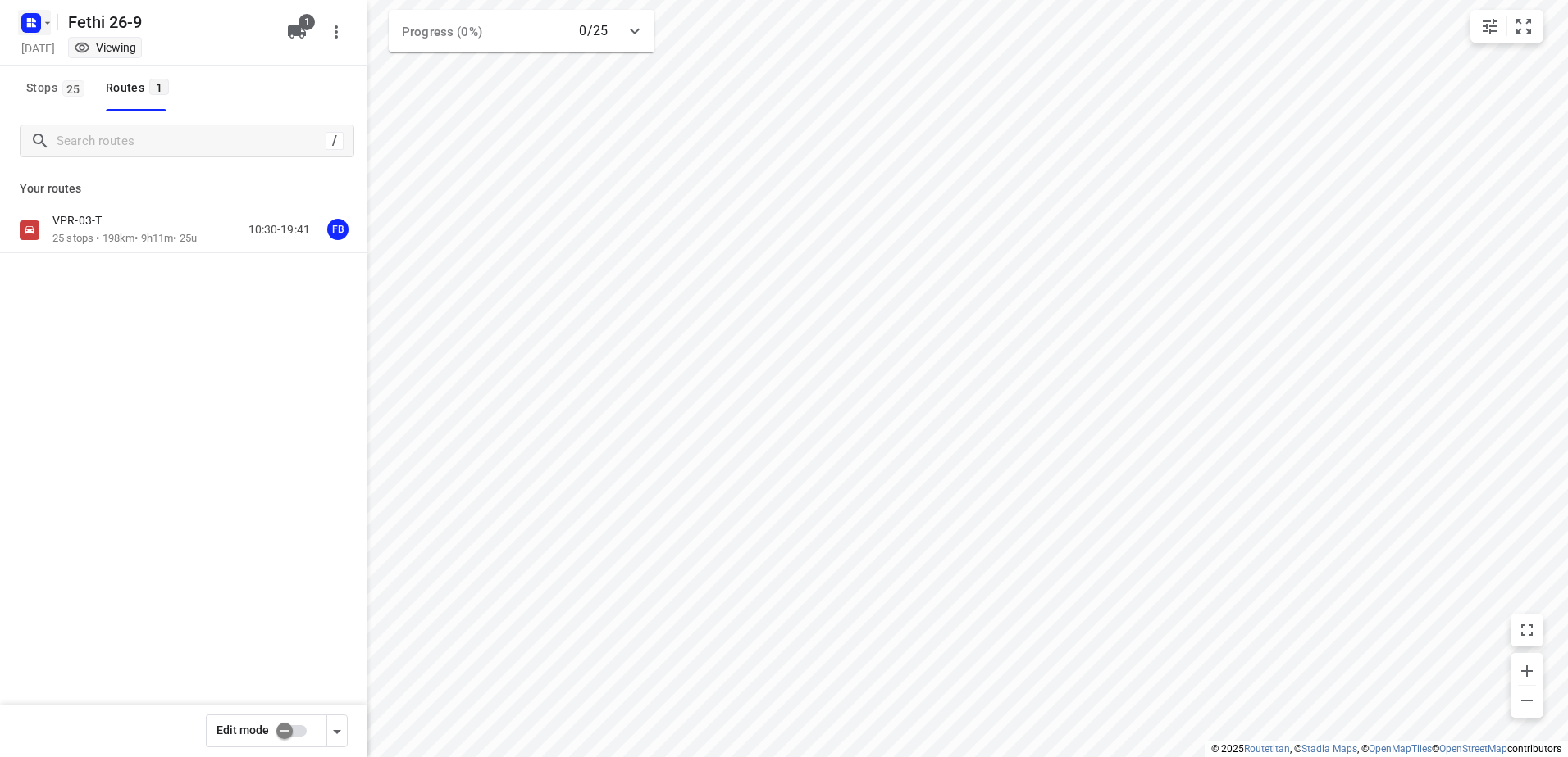
click at [37, 21] on rect "button" at bounding box center [31, 22] width 20 height 20
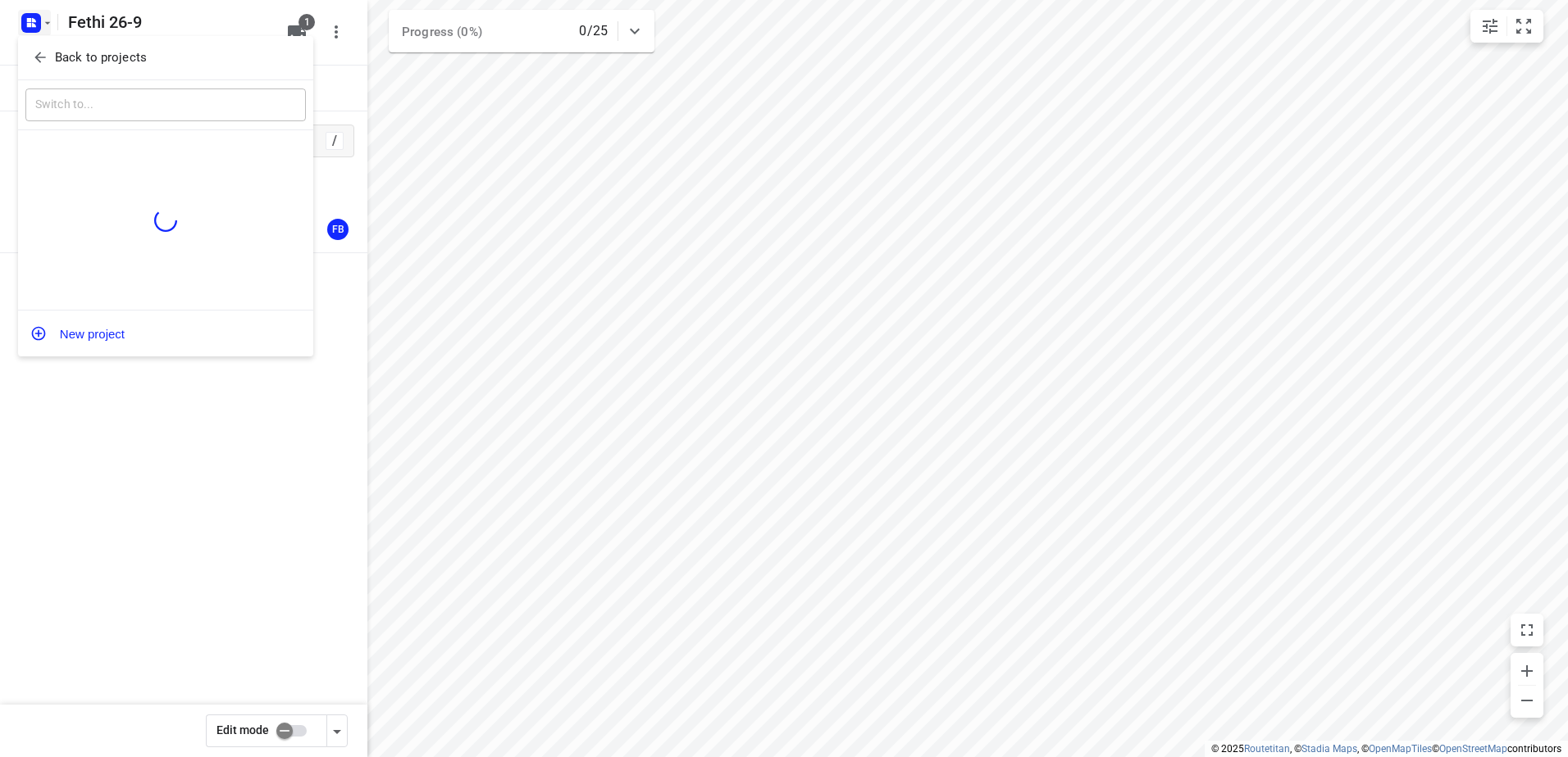
click at [86, 71] on button "Back to projects" at bounding box center [165, 58] width 280 height 27
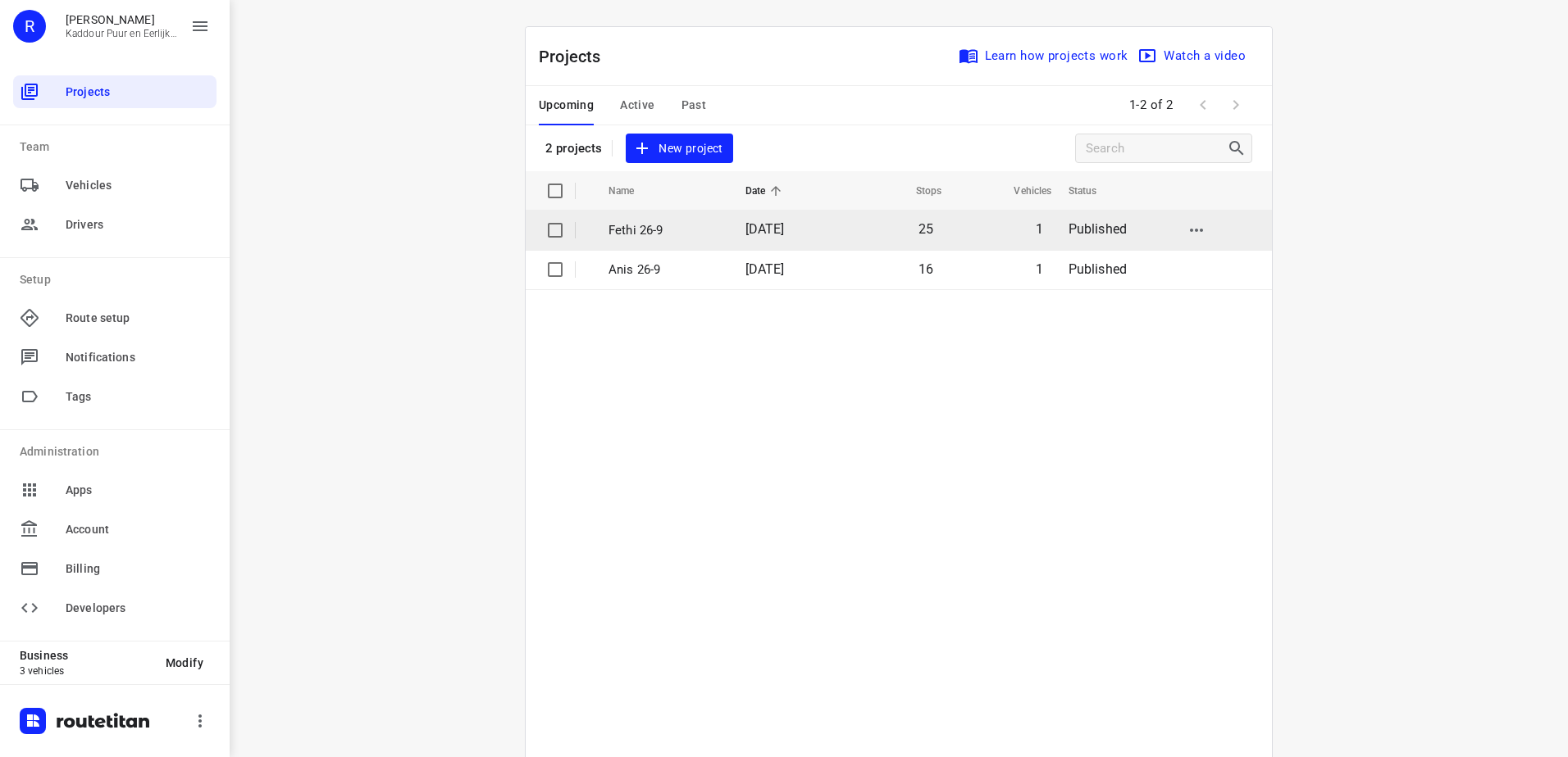
click at [694, 233] on p "Fethi 26-9" at bounding box center [664, 231] width 113 height 19
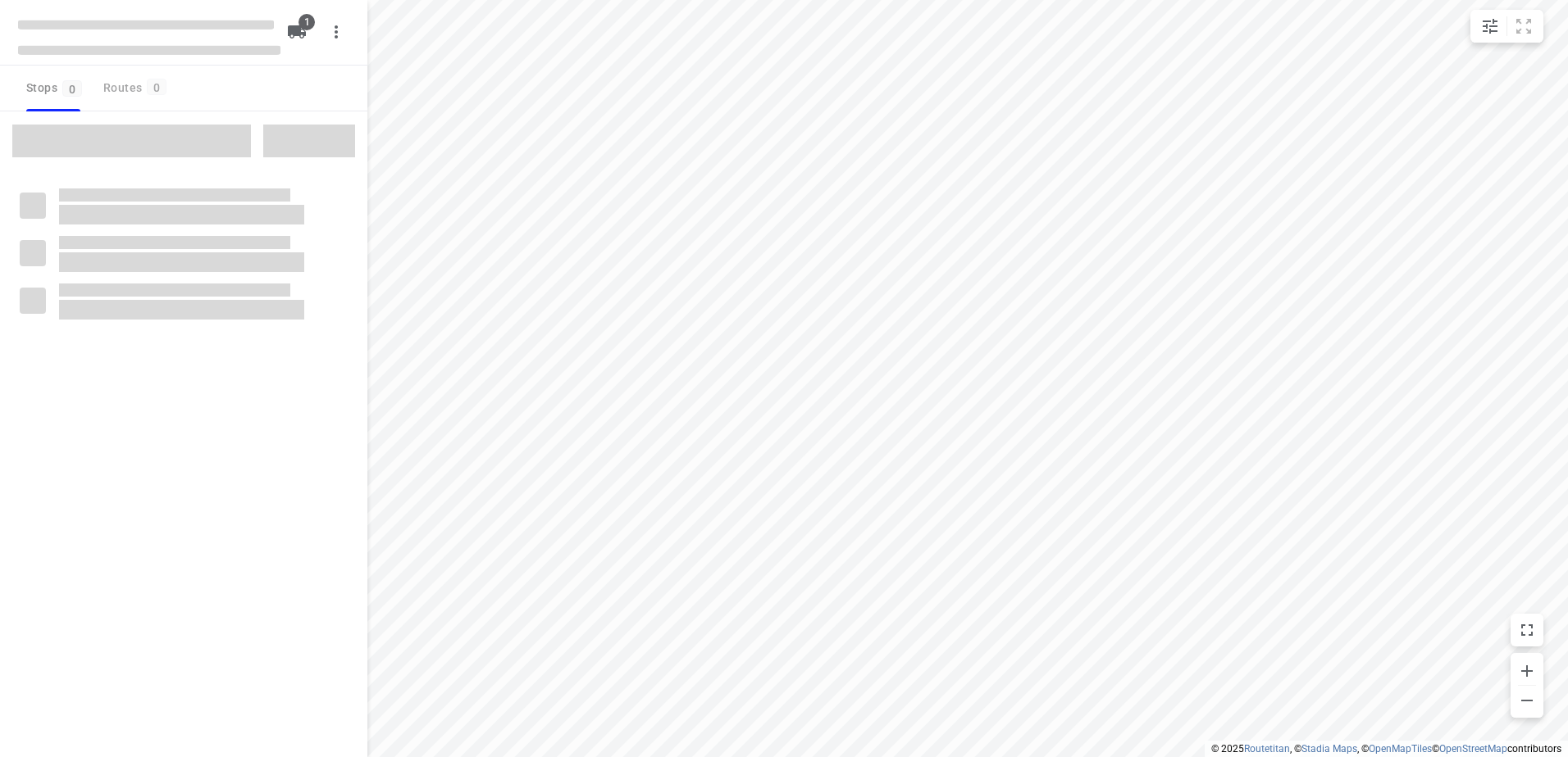
type input "distance"
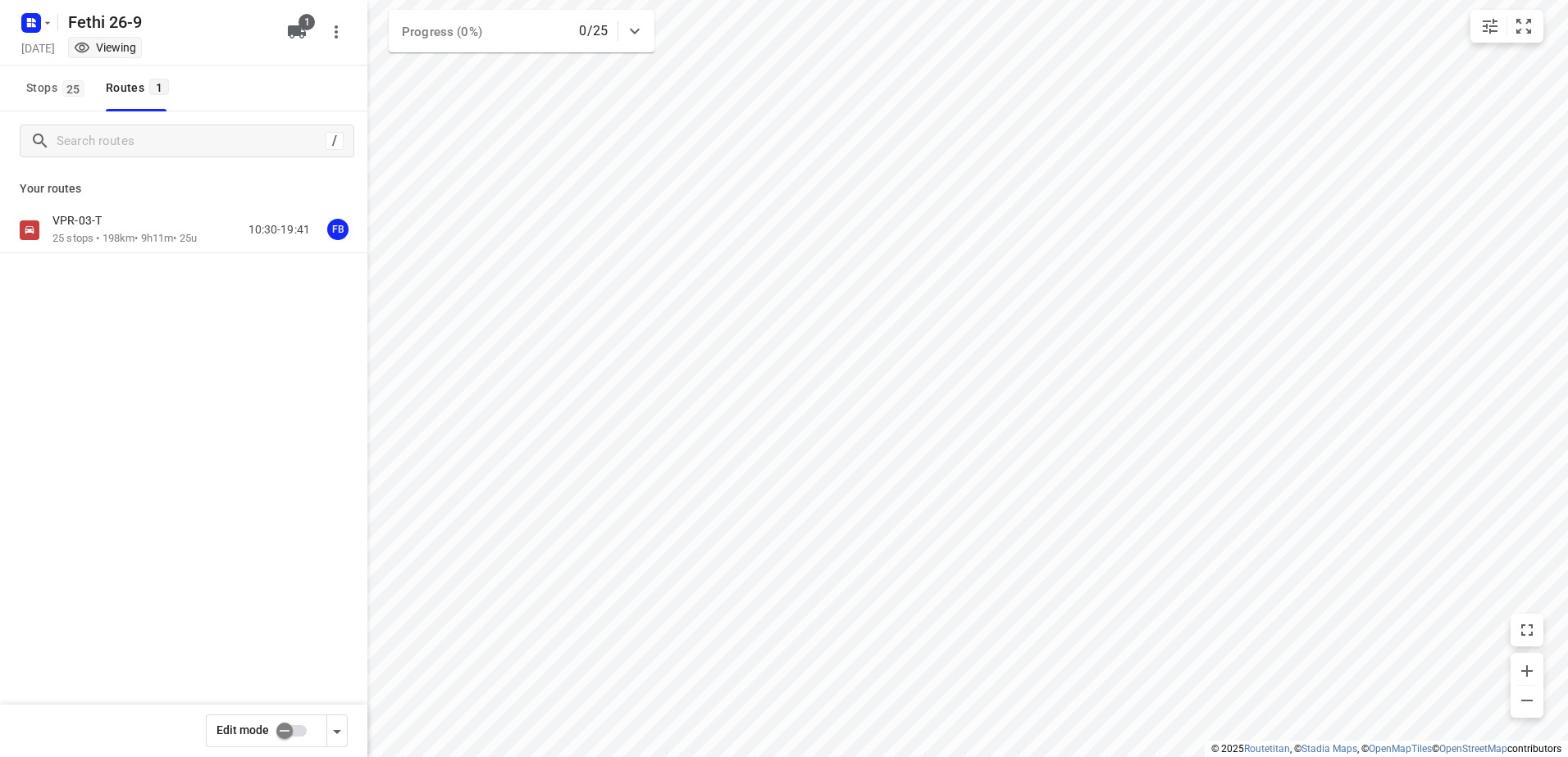
click at [102, 226] on p "VPR-03-T" at bounding box center [81, 221] width 59 height 15
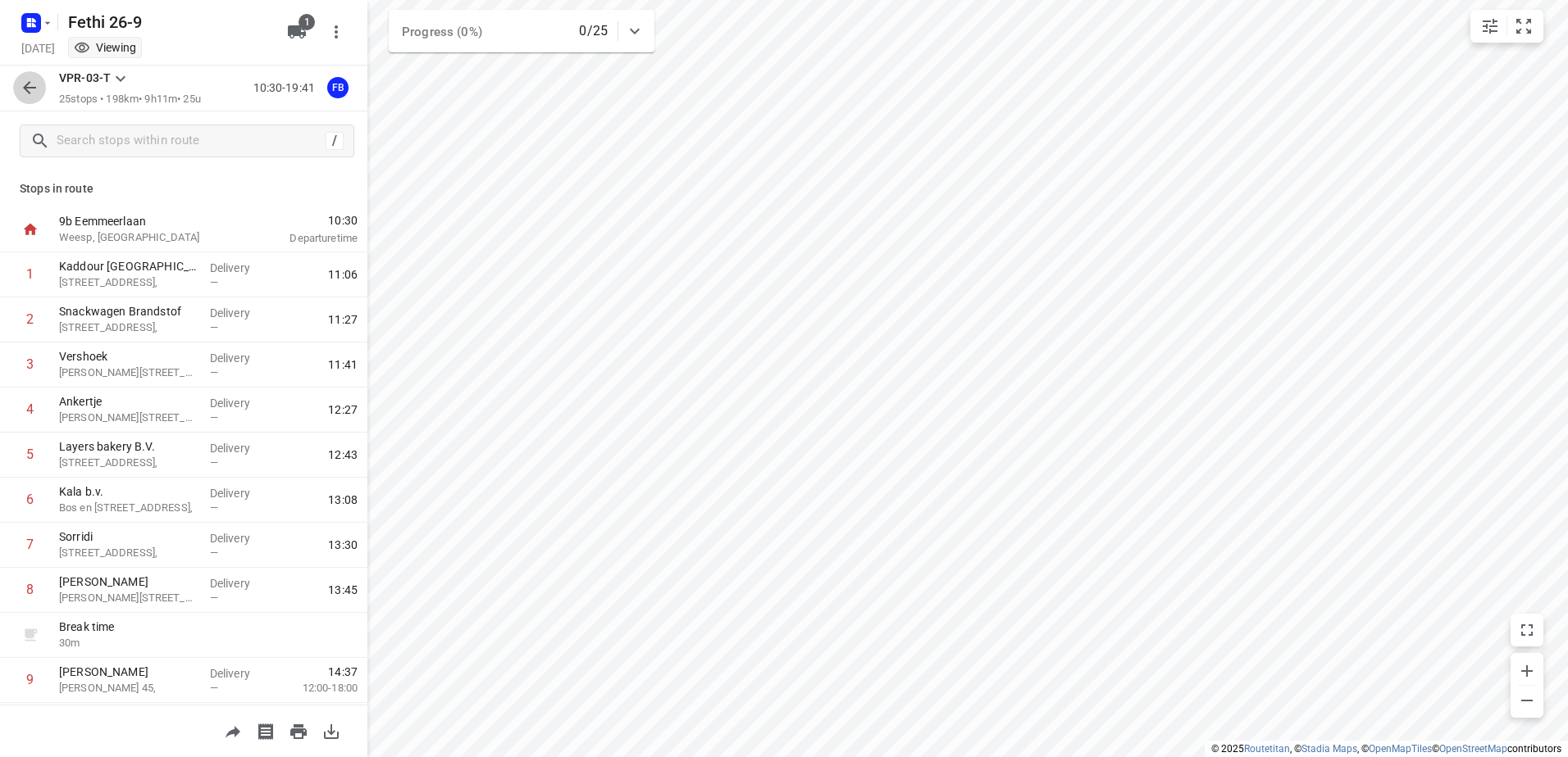
click at [39, 94] on button "button" at bounding box center [29, 88] width 33 height 33
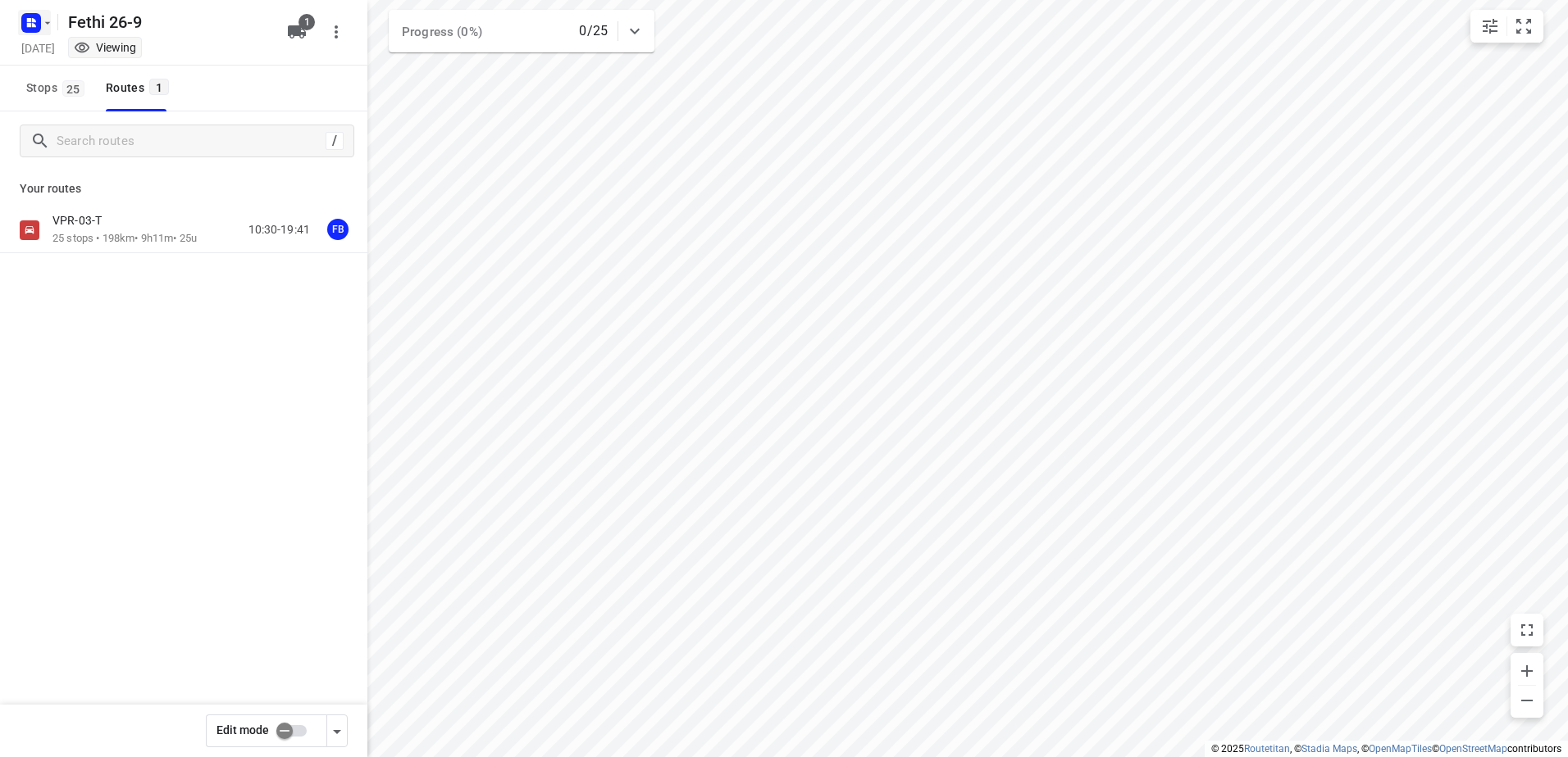
click at [31, 10] on icon "button" at bounding box center [31, 23] width 26 height 26
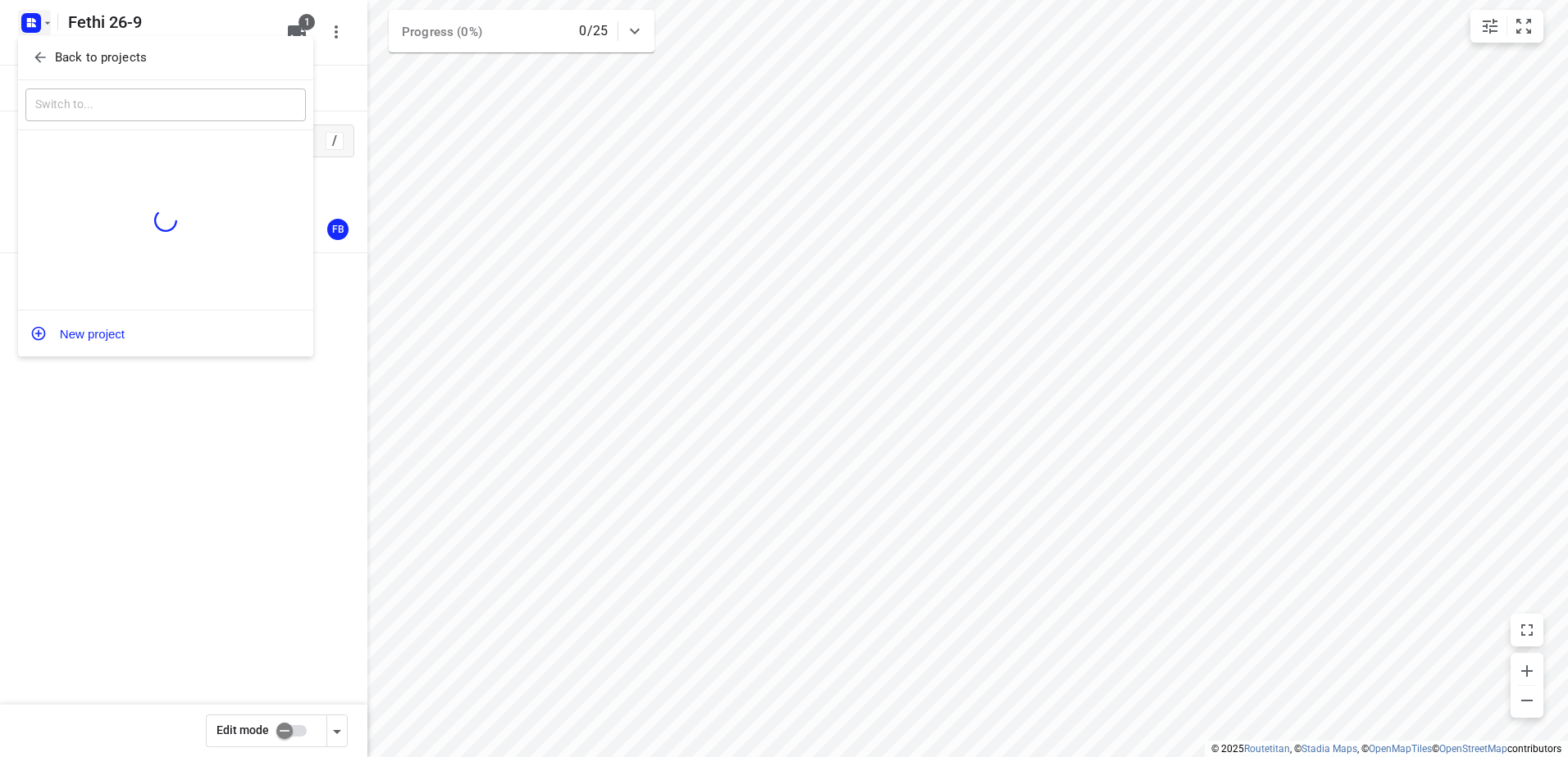
click at [111, 72] on div "Back to projects" at bounding box center [165, 59] width 295 height 45
click at [106, 58] on p "Back to projects" at bounding box center [101, 58] width 92 height 19
